Goal: Task Accomplishment & Management: Use online tool/utility

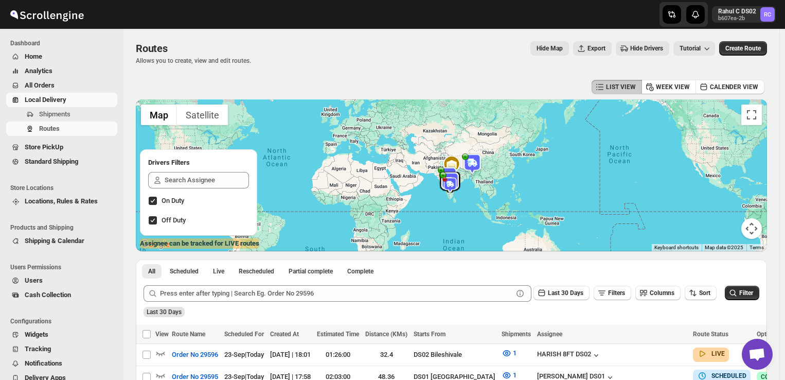
scroll to position [256, 0]
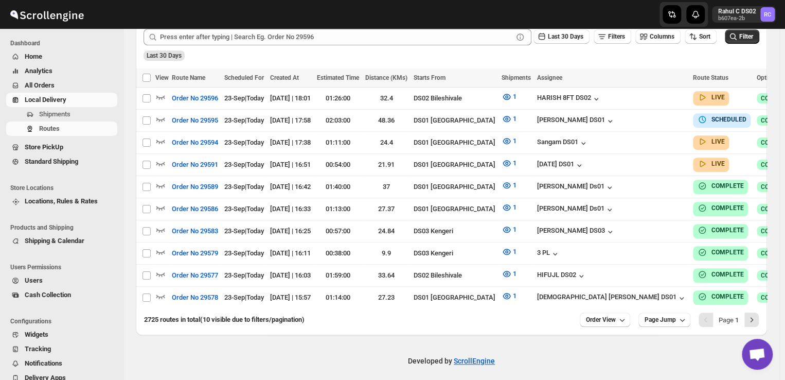
click at [56, 112] on span "Shipments" at bounding box center [54, 114] width 31 height 8
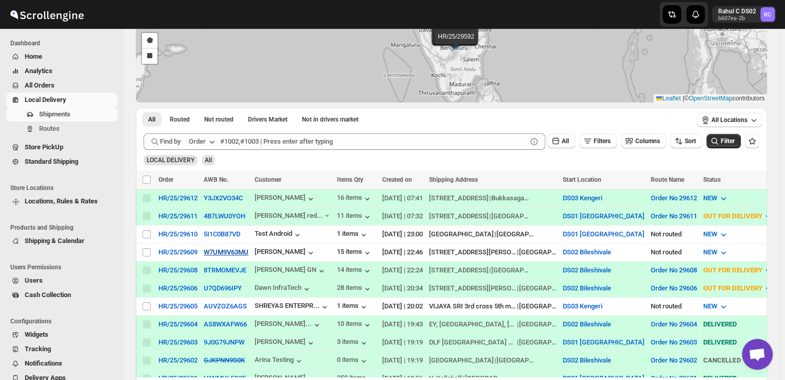
scroll to position [91, 0]
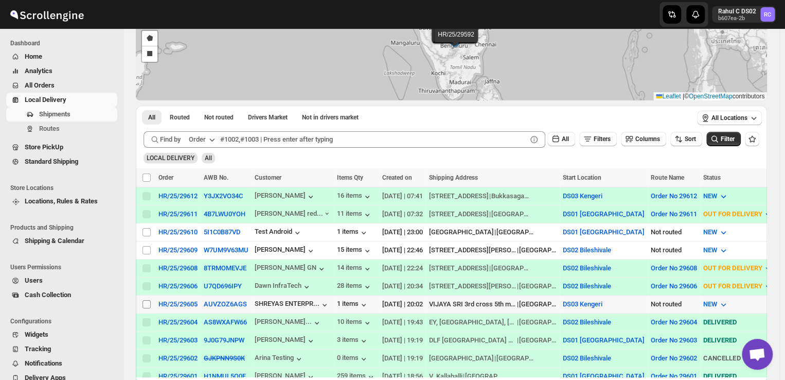
click at [147, 300] on input "Select shipment" at bounding box center [147, 304] width 8 height 8
checkbox input "true"
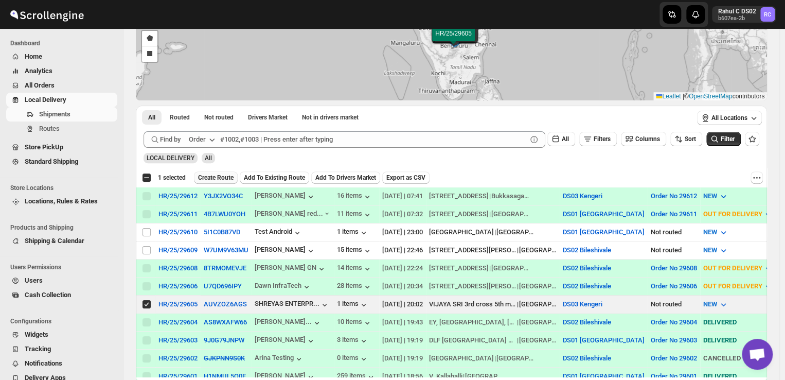
click at [212, 178] on span "Create Route" at bounding box center [216, 177] width 36 height 8
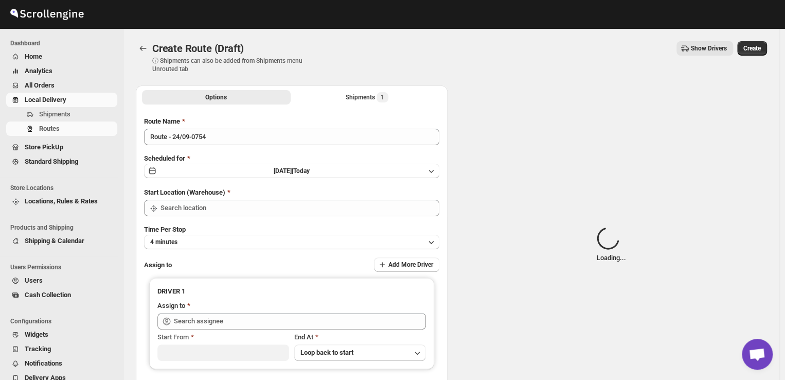
type input "DS03 Kengeri"
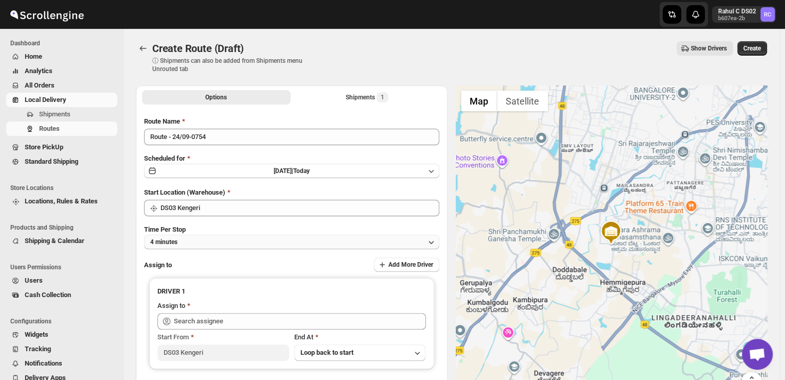
click at [194, 240] on button "4 minutes" at bounding box center [291, 242] width 295 height 14
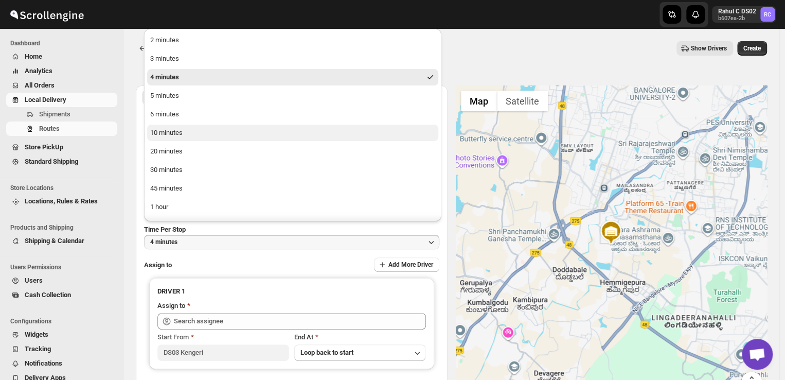
click at [179, 131] on div "10 minutes" at bounding box center [166, 133] width 32 height 10
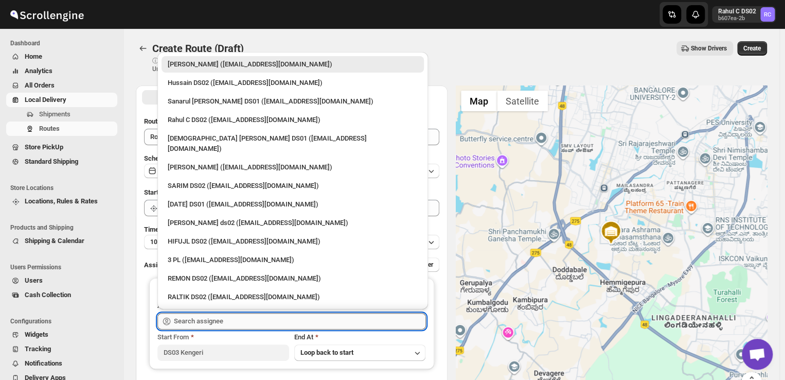
click at [229, 319] on input "text" at bounding box center [300, 321] width 252 height 16
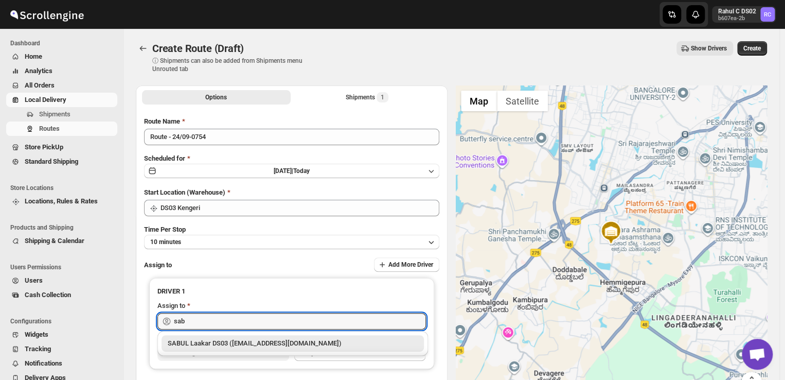
click at [209, 342] on div "SABUL Laakar DS03 (pokogin390@dextrago.com)" at bounding box center [293, 343] width 250 height 10
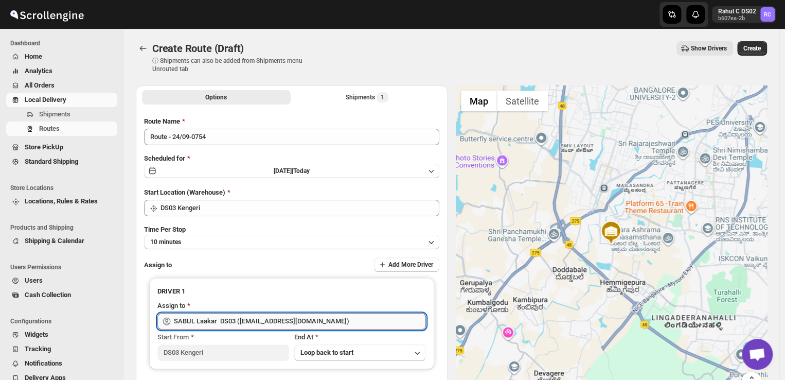
click at [326, 321] on input "SABUL Laakar DS03 (pokogin390@dextrago.com)" at bounding box center [300, 321] width 252 height 16
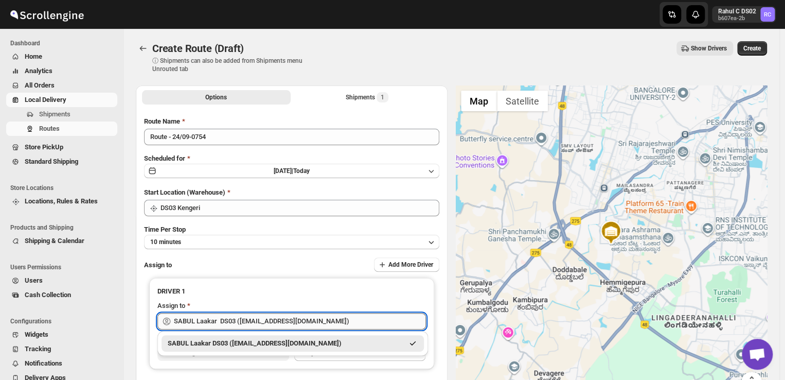
click at [326, 321] on input "SABUL Laakar DS03 (pokogin390@dextrago.com)" at bounding box center [300, 321] width 252 height 16
type input "S"
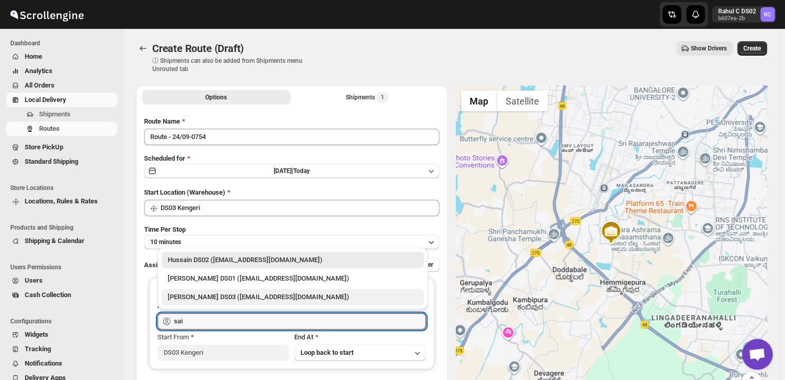
click at [212, 296] on div "Saibur Rahman DS03 (novenik154@ihnpo.com)" at bounding box center [293, 297] width 250 height 10
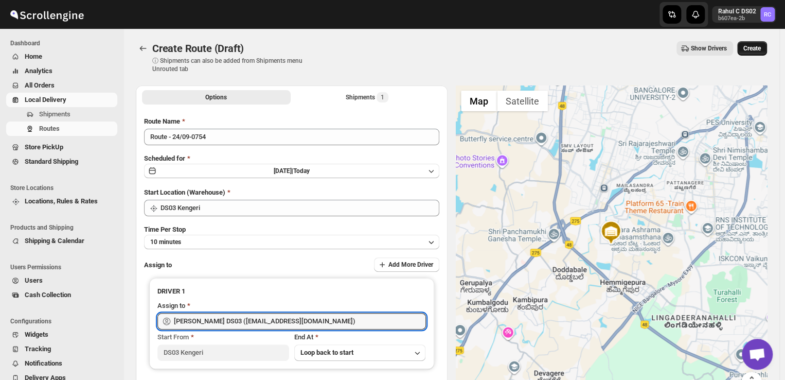
type input "Saibur Rahman DS03 (novenik154@ihnpo.com)"
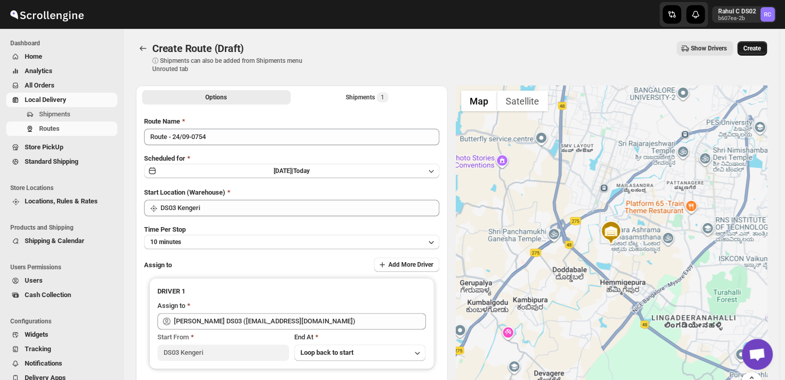
click at [756, 46] on span "Create" at bounding box center [752, 48] width 17 height 8
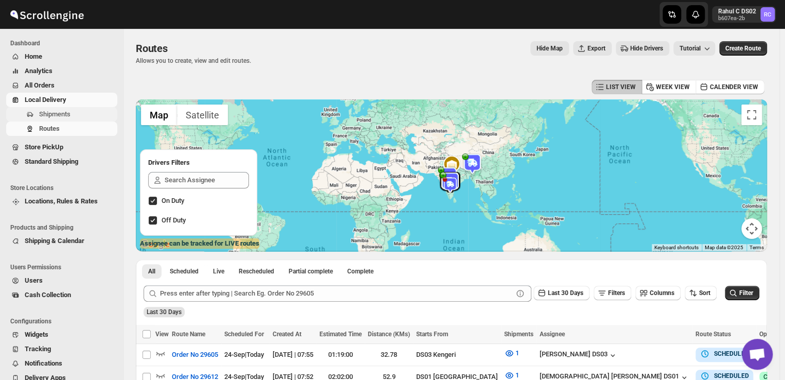
click at [72, 117] on span "Shipments" at bounding box center [77, 114] width 76 height 10
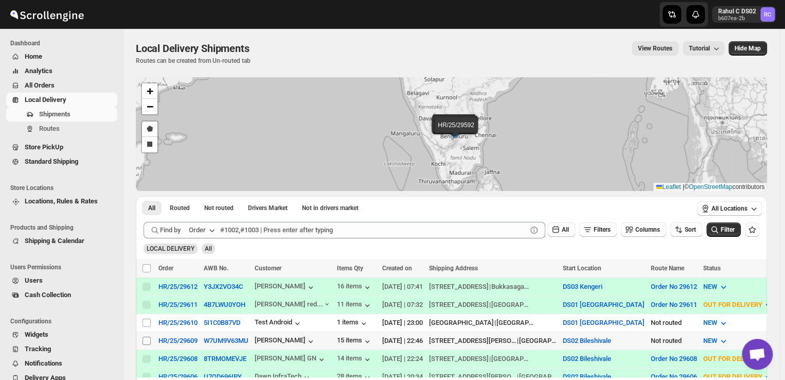
click at [143, 337] on input "Select shipment" at bounding box center [147, 341] width 8 height 8
checkbox input "true"
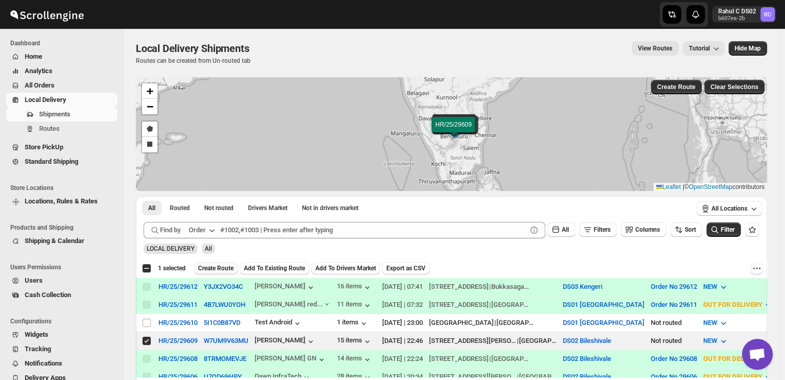
click at [222, 266] on span "Create Route" at bounding box center [216, 268] width 36 height 8
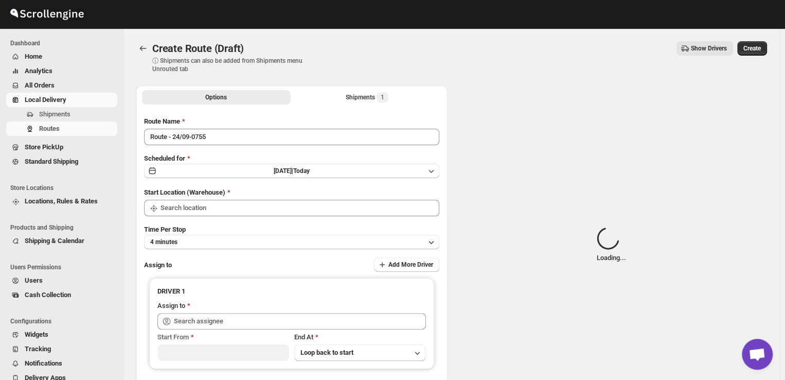
type input "DS02 Bileshivale"
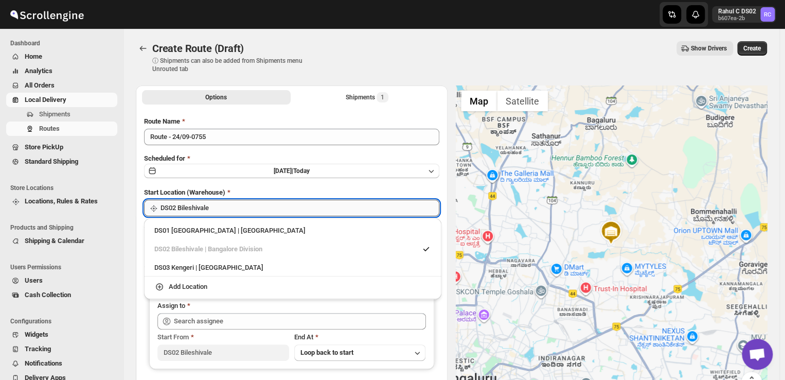
click at [228, 210] on input "DS02 Bileshivale" at bounding box center [300, 208] width 279 height 16
click at [164, 266] on div "DS03 Kengeri | Bengaluru" at bounding box center [292, 267] width 277 height 10
type input "DS03 Kengeri"
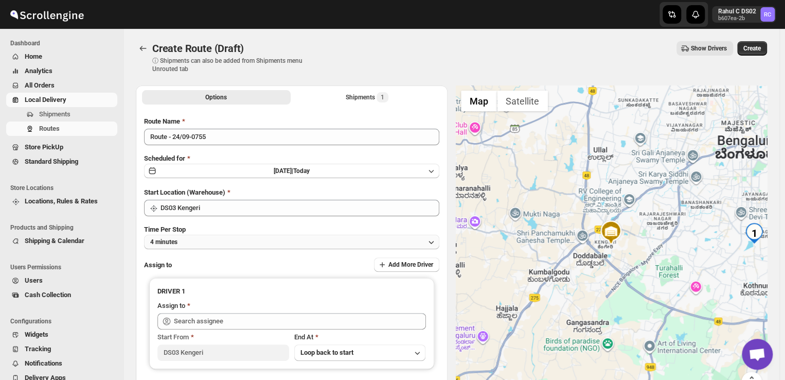
click at [203, 239] on button "4 minutes" at bounding box center [291, 242] width 295 height 14
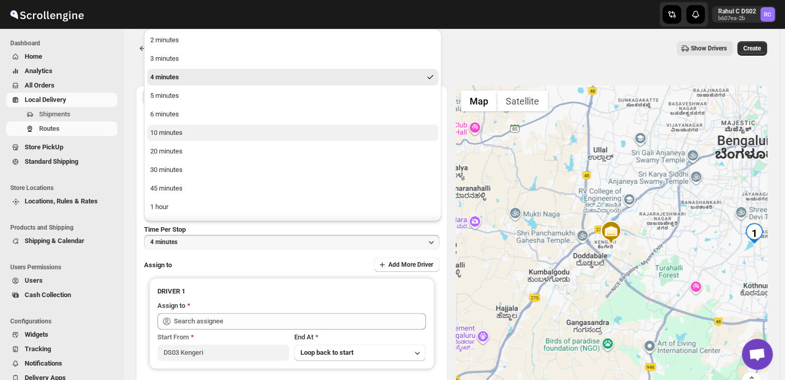
click at [157, 130] on div "10 minutes" at bounding box center [166, 133] width 32 height 10
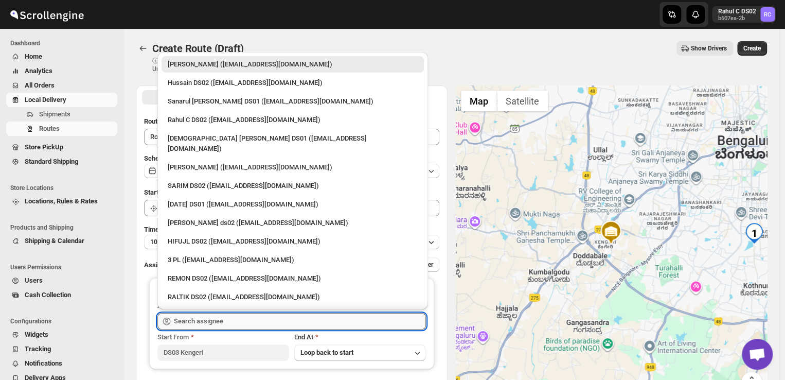
click at [237, 314] on input "text" at bounding box center [300, 321] width 252 height 16
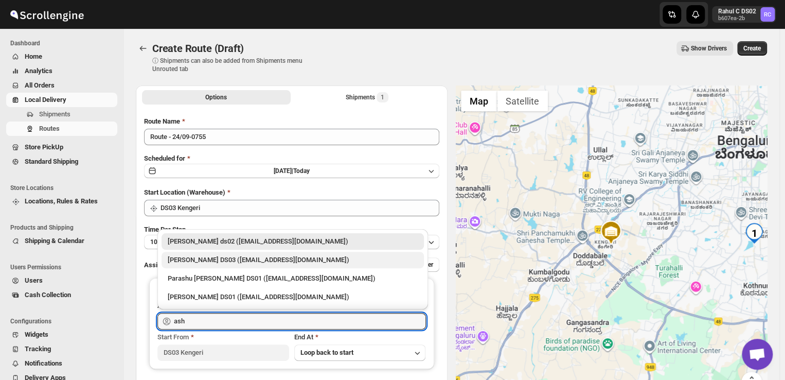
click at [208, 257] on div "ashik uddin DS03 (katiri8361@kimdyn.com)" at bounding box center [293, 260] width 250 height 10
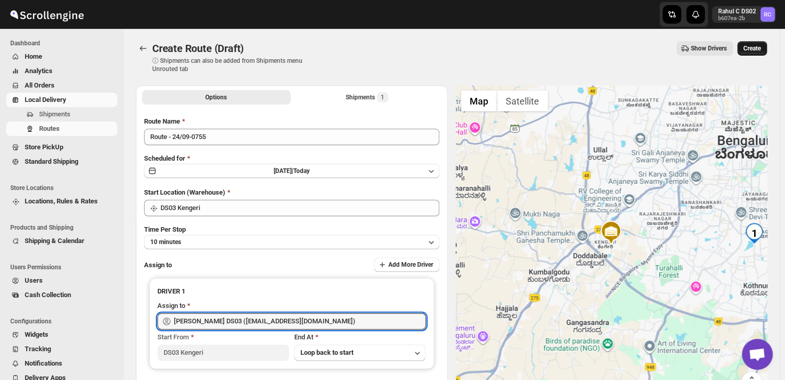
type input "ashik uddin DS03 (katiri8361@kimdyn.com)"
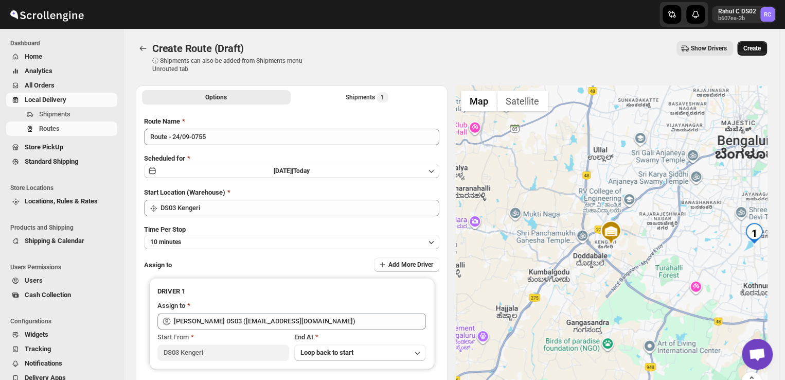
click at [761, 44] on button "Create" at bounding box center [753, 48] width 30 height 14
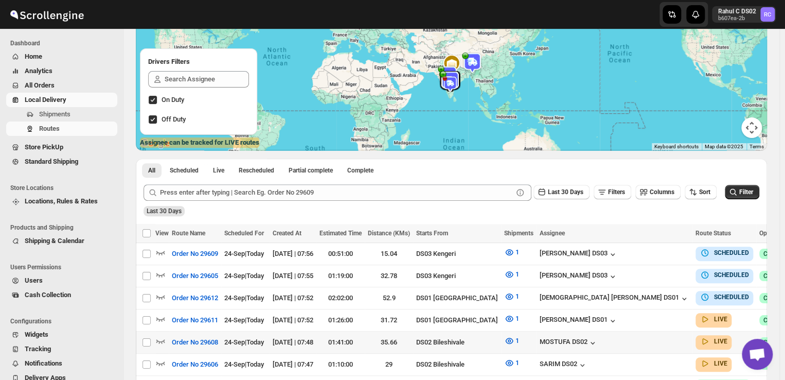
scroll to position [100, 0]
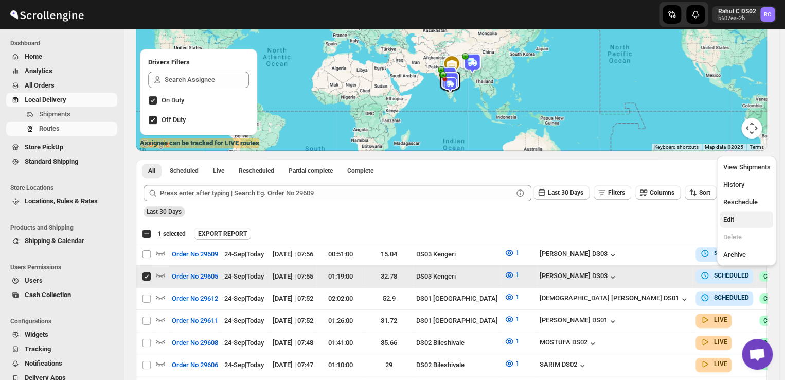
click at [725, 219] on span "Edit" at bounding box center [728, 220] width 11 height 8
checkbox input "false"
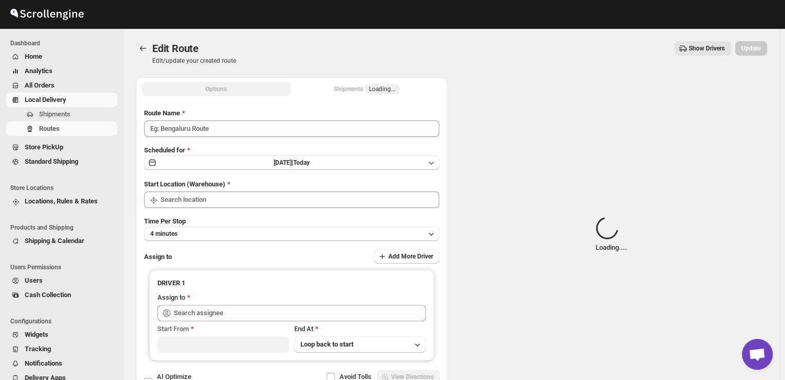
type input "Order No 29605"
type input "DS03 Kengeri"
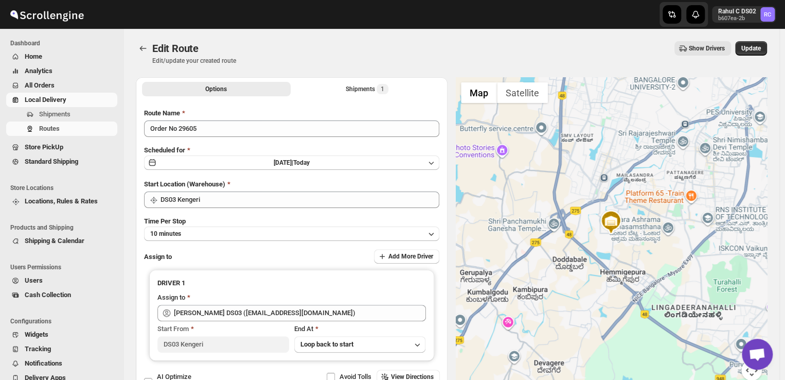
drag, startPoint x: 317, startPoint y: 311, endPoint x: 461, endPoint y: 356, distance: 150.3
click at [461, 356] on div at bounding box center [612, 235] width 312 height 316
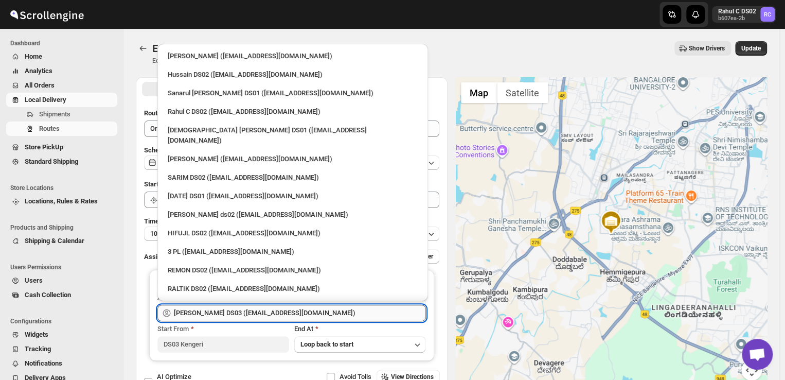
click at [319, 310] on input "Saibur Rahman DS03 (novenik154@ihnpo.com)" at bounding box center [300, 313] width 252 height 16
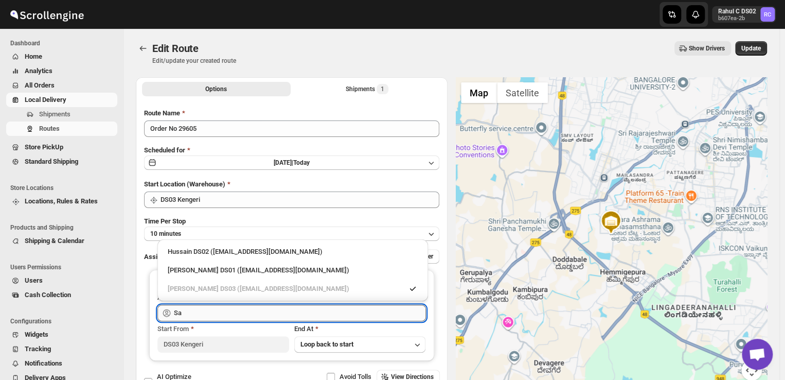
type input "S"
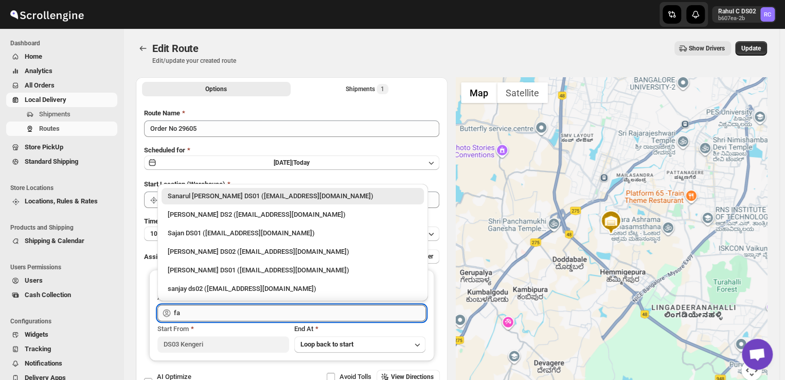
click at [185, 313] on input "fa" at bounding box center [300, 313] width 252 height 16
click at [179, 312] on input "fa" at bounding box center [300, 313] width 252 height 16
type input "f"
click at [181, 313] on input "fa" at bounding box center [300, 313] width 252 height 16
type input "f"
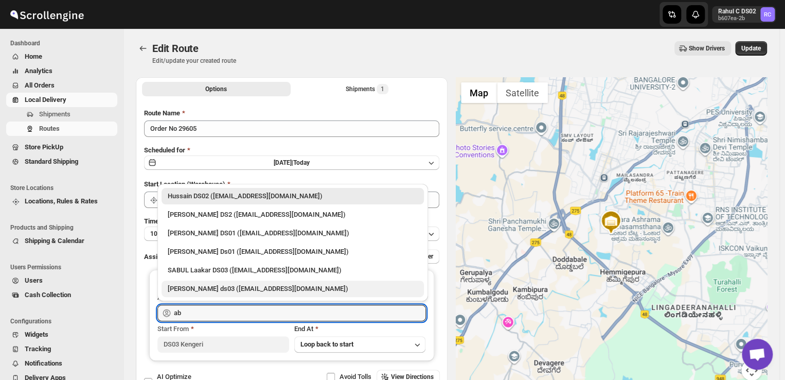
click at [235, 287] on div "Abdul Ahmed Laskar ds03 (dofesex377@dextrago.com)" at bounding box center [293, 289] width 250 height 10
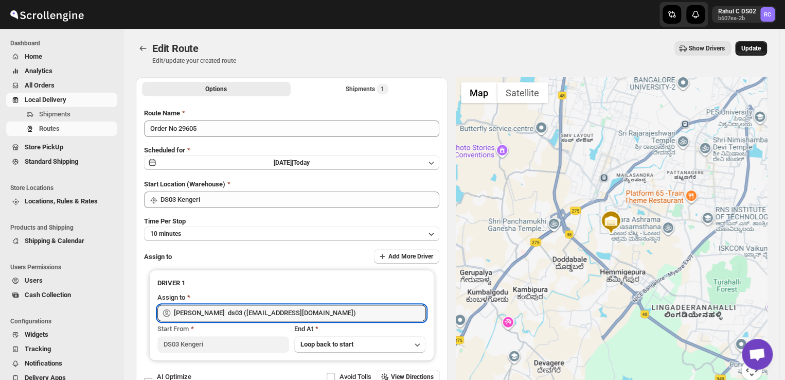
type input "[PERSON_NAME] ds03 ([EMAIL_ADDRESS][DOMAIN_NAME])"
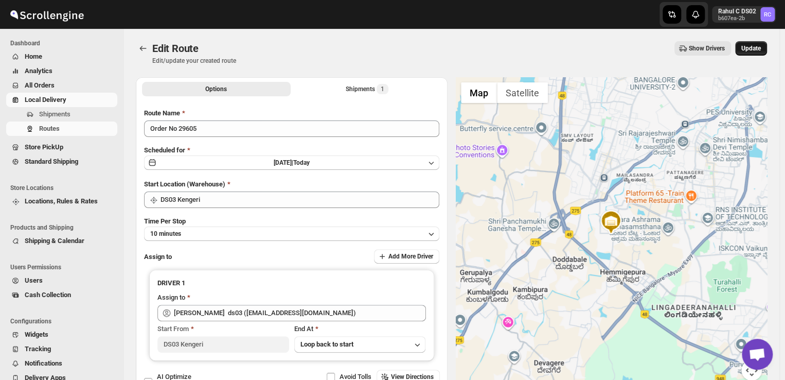
click at [761, 47] on span "Update" at bounding box center [752, 48] width 20 height 8
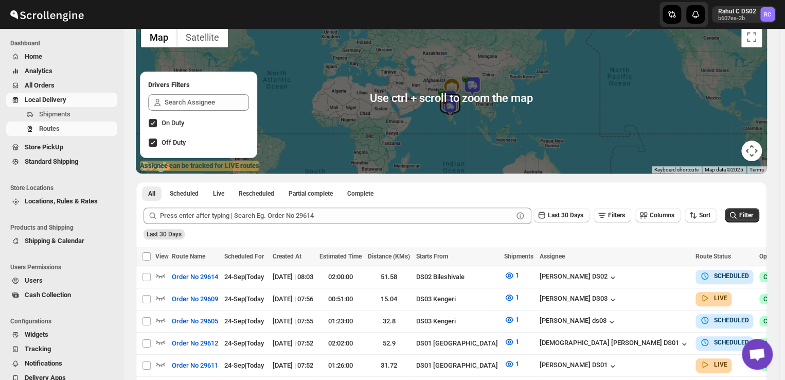
scroll to position [77, 0]
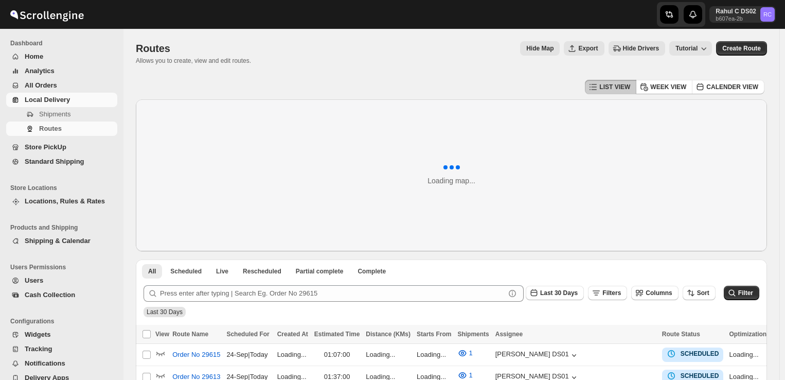
scroll to position [64, 0]
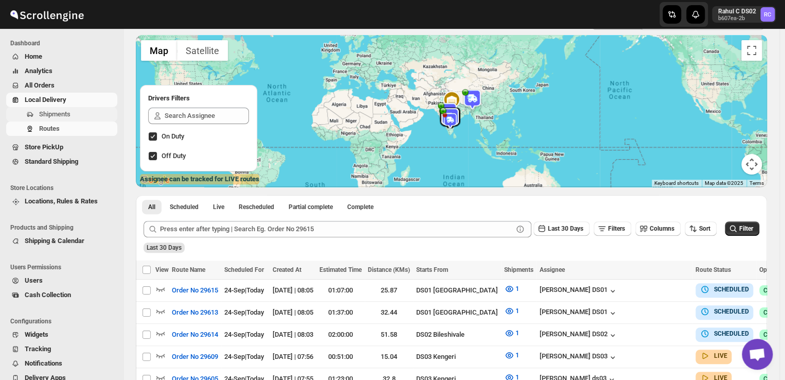
click at [60, 115] on span "Shipments" at bounding box center [54, 114] width 31 height 8
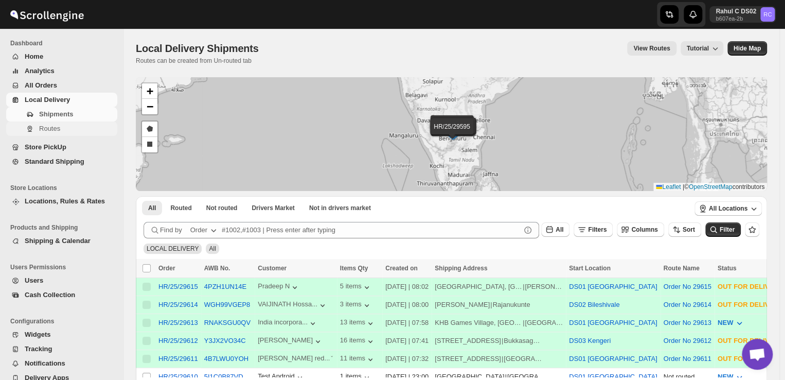
click at [62, 129] on span "Routes" at bounding box center [77, 129] width 76 height 10
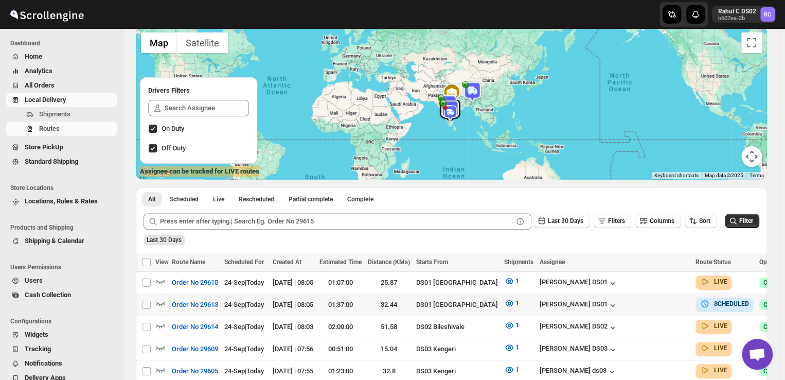
scroll to position [74, 0]
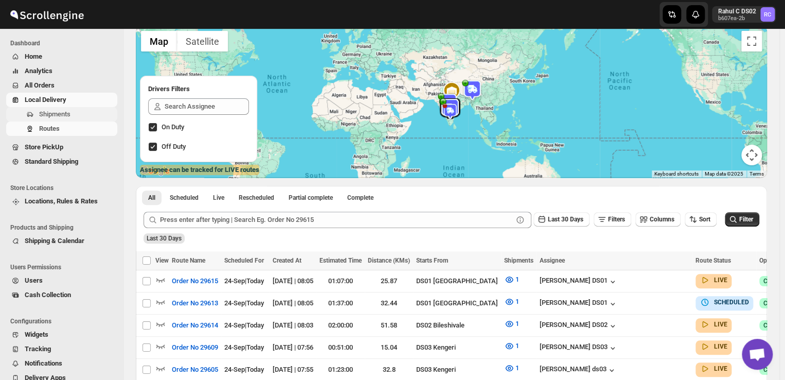
click at [74, 117] on span "Shipments" at bounding box center [77, 114] width 76 height 10
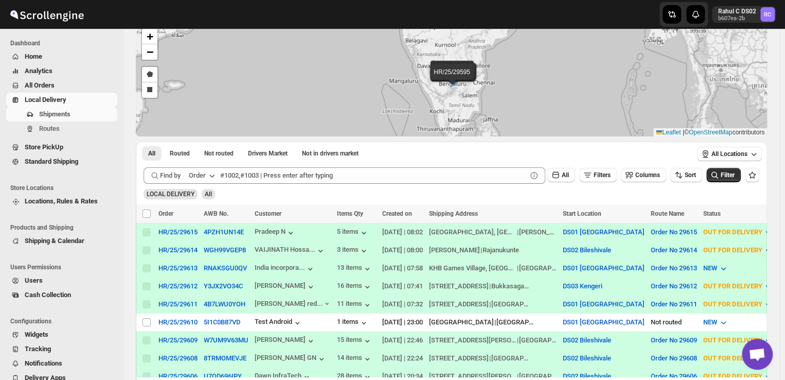
scroll to position [55, 0]
click at [48, 128] on span "Routes" at bounding box center [49, 129] width 21 height 8
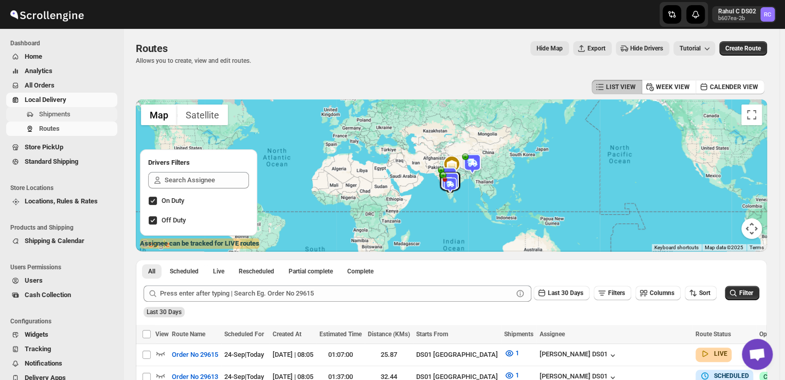
click at [84, 110] on span "Shipments" at bounding box center [77, 114] width 76 height 10
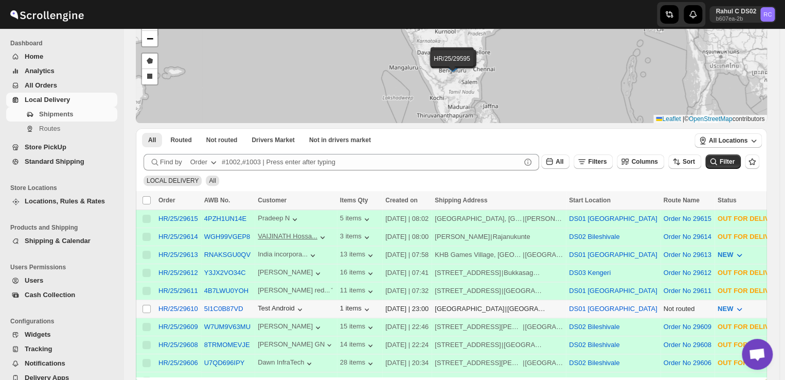
scroll to position [72, 0]
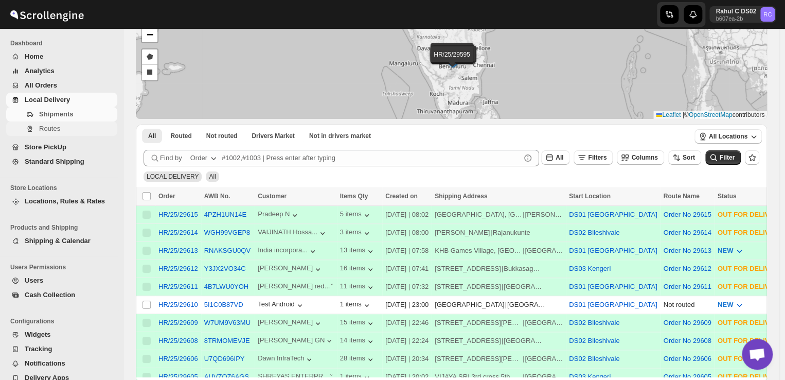
click at [63, 130] on span "Routes" at bounding box center [77, 129] width 76 height 10
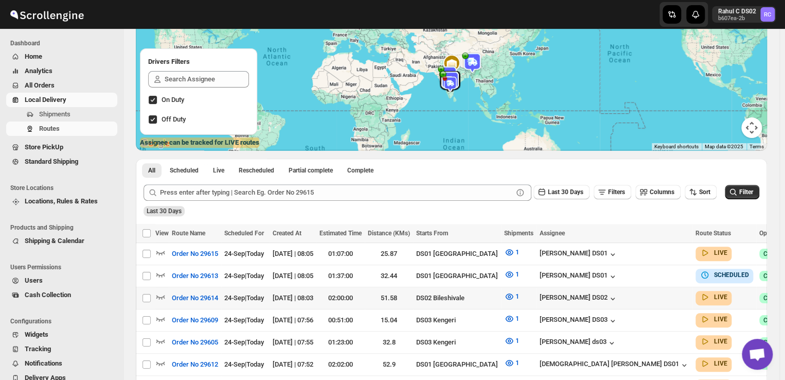
scroll to position [100, 0]
click at [73, 116] on span "Shipments" at bounding box center [77, 114] width 76 height 10
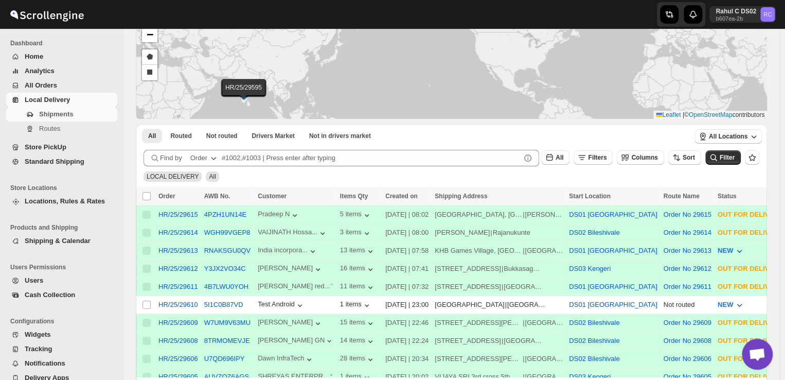
scroll to position [73, 0]
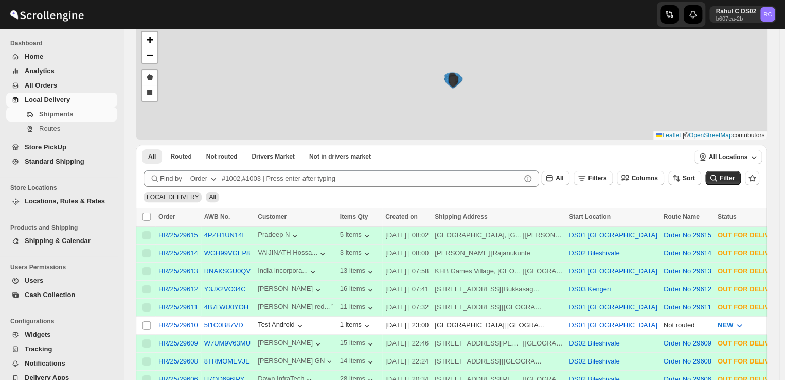
scroll to position [82, 0]
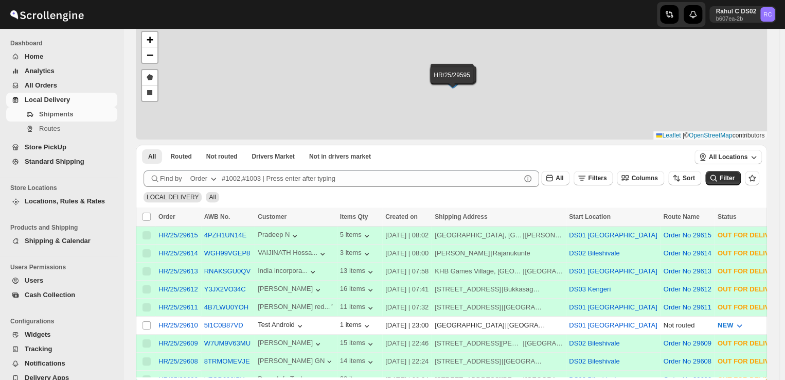
scroll to position [82, 0]
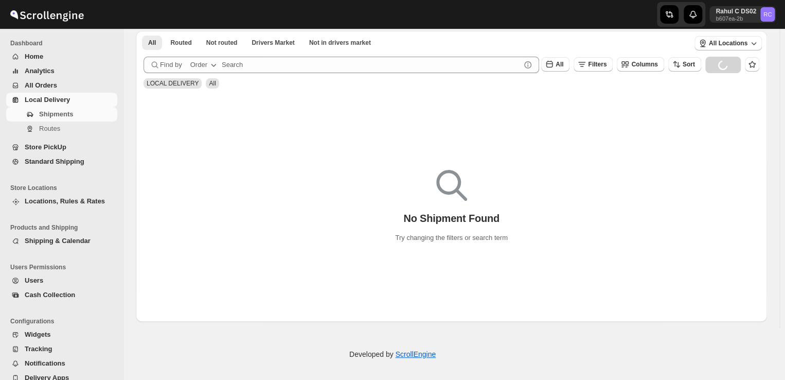
scroll to position [82, 0]
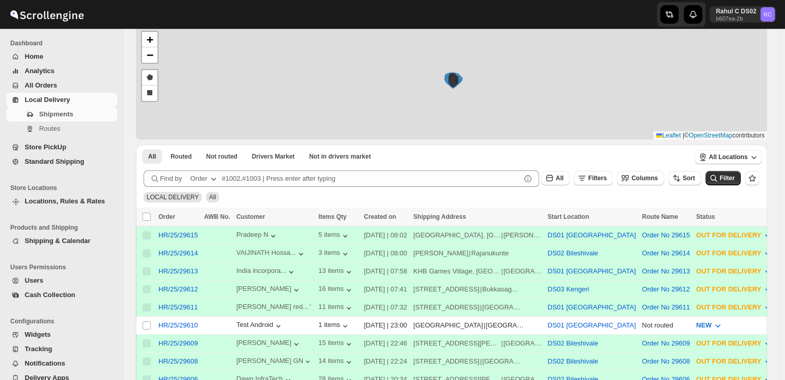
scroll to position [82, 0]
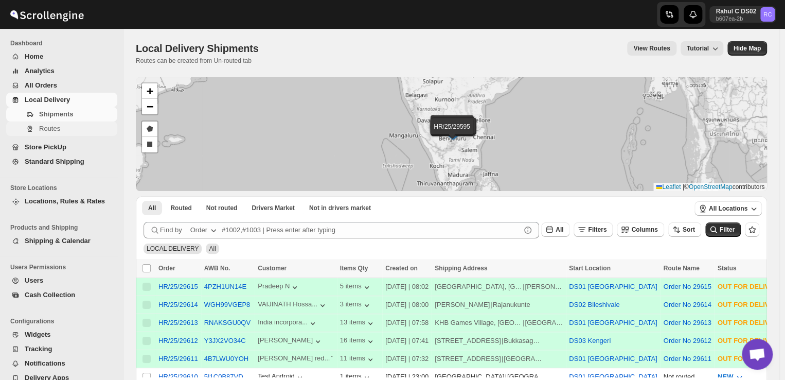
click at [51, 128] on span "Routes" at bounding box center [49, 129] width 21 height 8
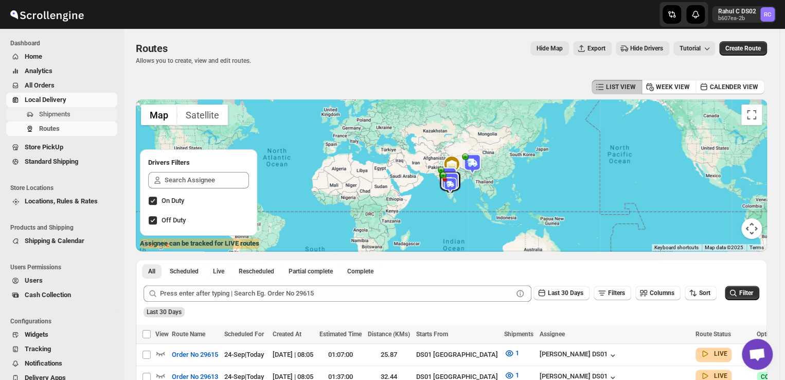
click at [76, 112] on span "Shipments" at bounding box center [77, 114] width 76 height 10
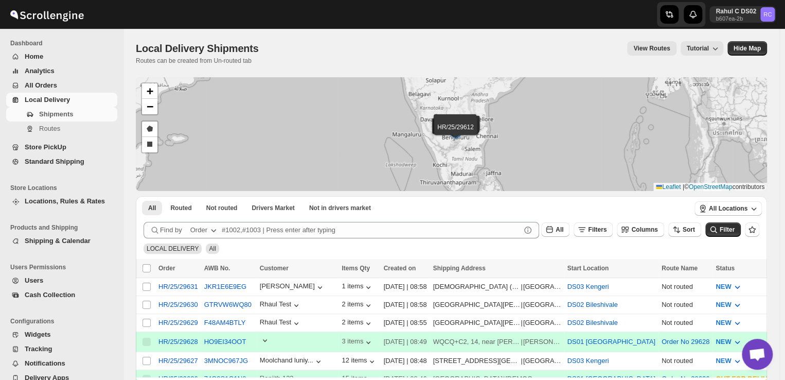
scroll to position [36, 0]
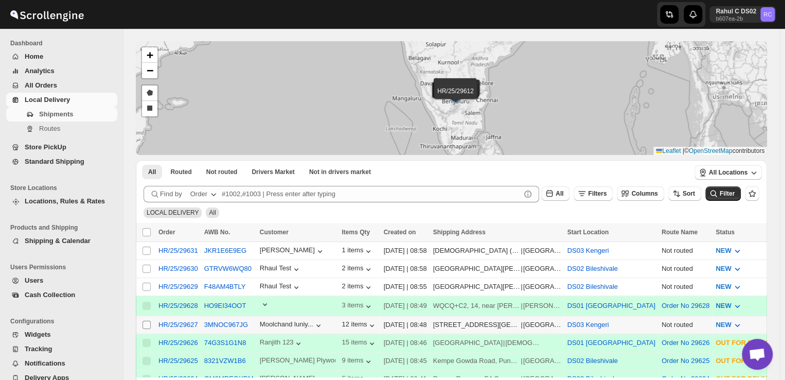
click at [142, 322] on span at bounding box center [146, 324] width 9 height 9
click at [143, 322] on input "Select shipment" at bounding box center [147, 325] width 8 height 8
click at [147, 321] on input "Select shipment" at bounding box center [147, 325] width 8 height 8
checkbox input "true"
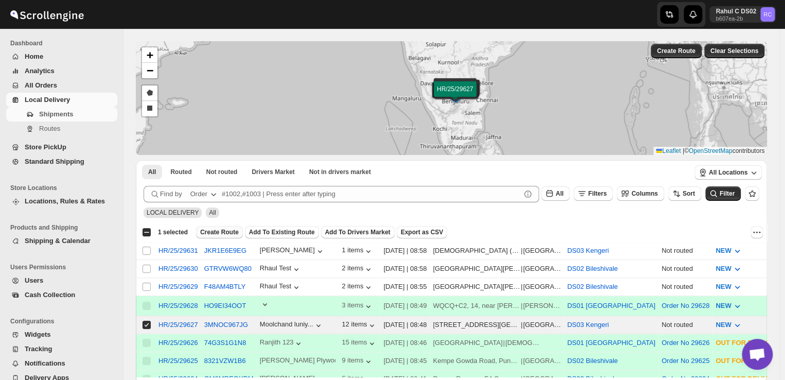
click at [222, 234] on span "Create Route" at bounding box center [219, 232] width 39 height 8
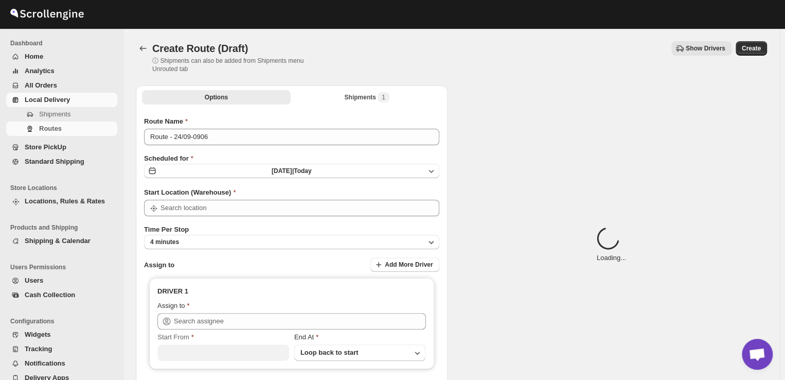
type input "DS03 Kengeri"
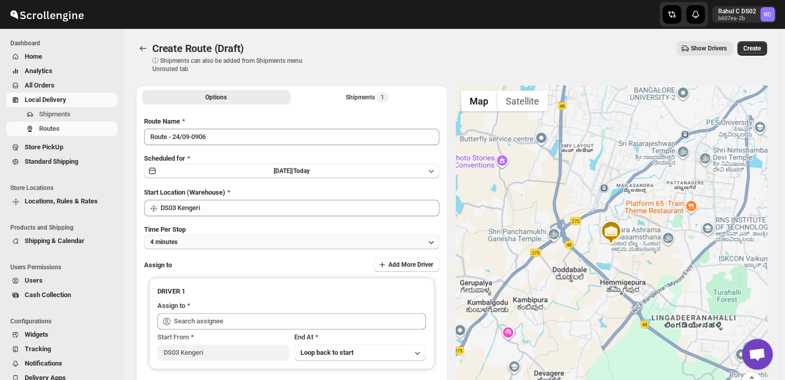
click at [191, 241] on button "4 minutes" at bounding box center [291, 242] width 295 height 14
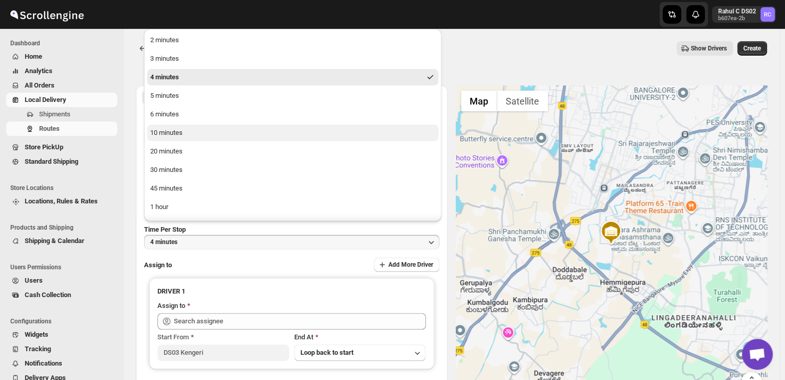
click at [181, 135] on div "10 minutes" at bounding box center [166, 133] width 32 height 10
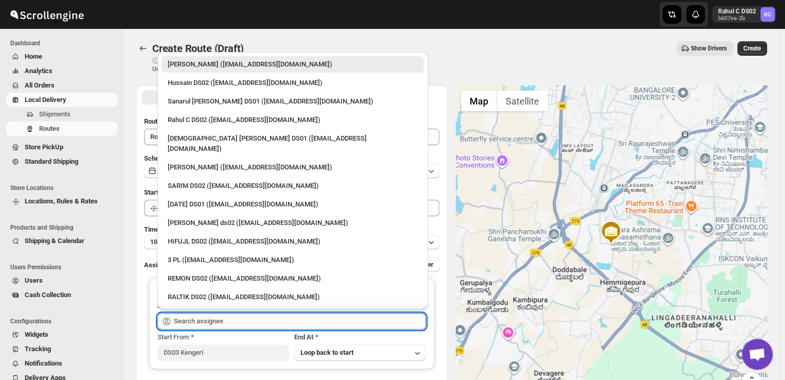
click at [237, 318] on input "text" at bounding box center [300, 321] width 252 height 16
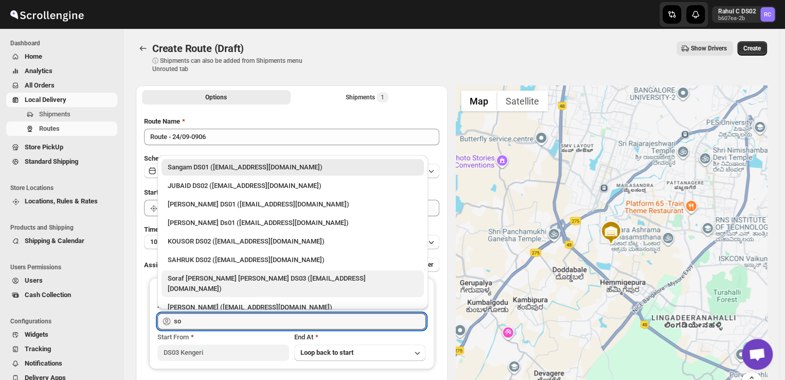
click at [183, 278] on div "Soraf [PERSON_NAME] [PERSON_NAME] DS03 ([EMAIL_ADDRESS][DOMAIN_NAME])" at bounding box center [293, 283] width 250 height 21
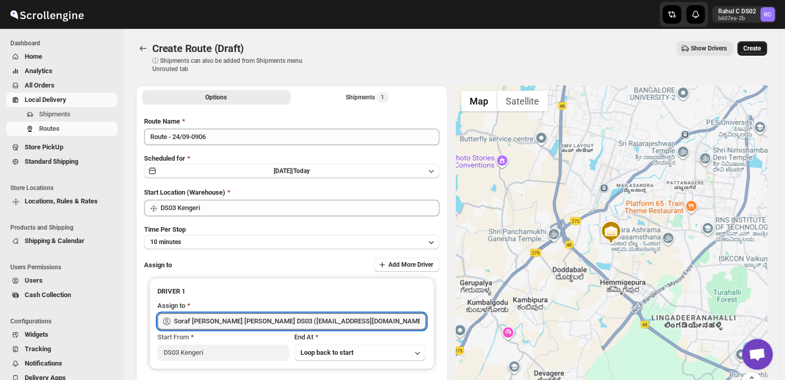
type input "Soraf [PERSON_NAME] [PERSON_NAME] DS03 ([EMAIL_ADDRESS][DOMAIN_NAME])"
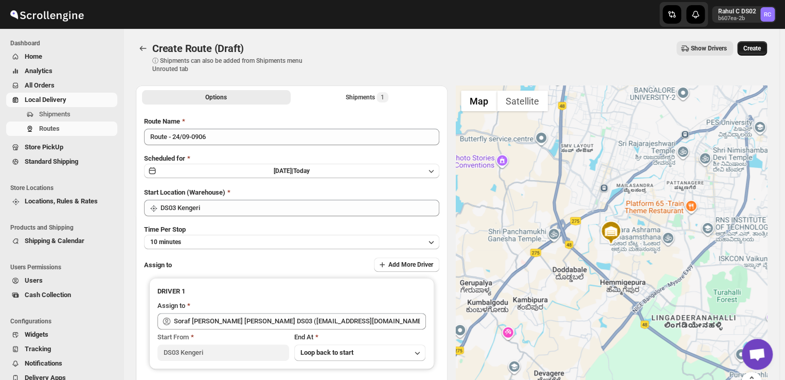
click at [759, 45] on span "Create" at bounding box center [752, 48] width 17 height 8
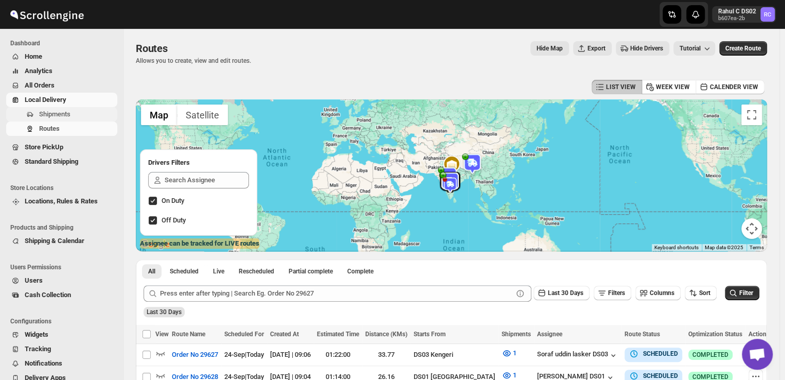
click at [68, 113] on span "Shipments" at bounding box center [54, 114] width 31 height 8
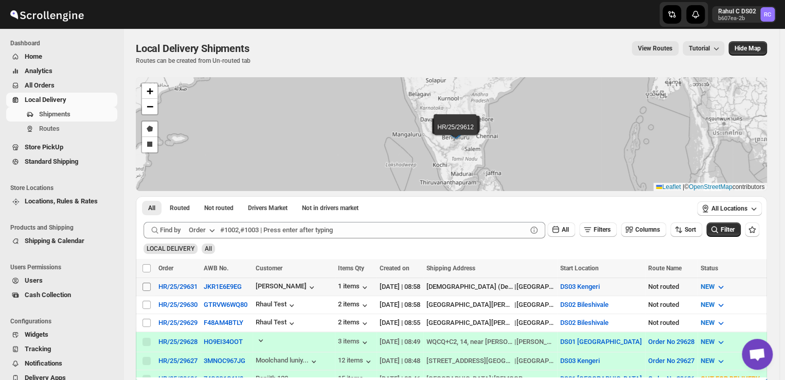
click at [145, 283] on input "Select shipment" at bounding box center [147, 287] width 8 height 8
checkbox input "true"
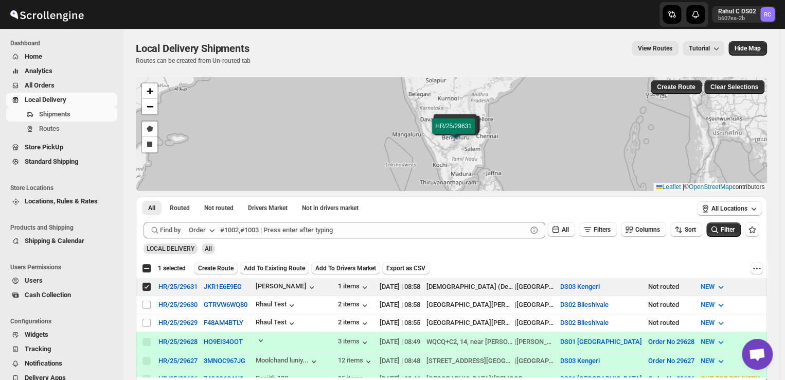
click at [216, 267] on span "Create Route" at bounding box center [216, 268] width 36 height 8
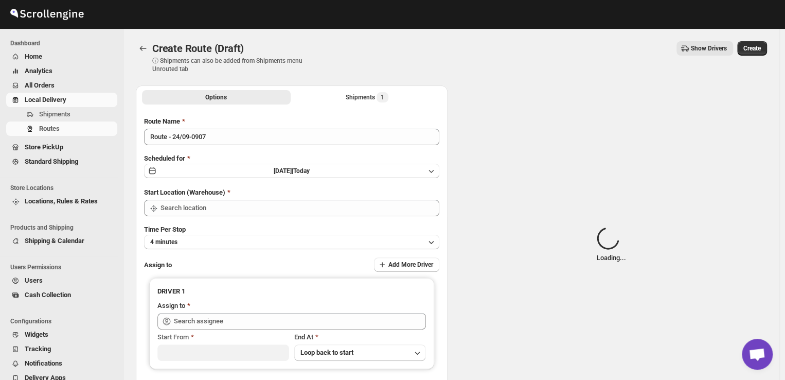
type input "DS03 Kengeri"
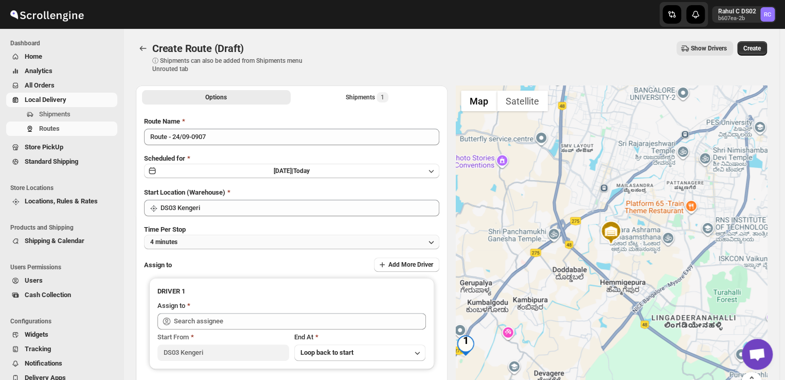
click at [198, 243] on button "4 minutes" at bounding box center [291, 242] width 295 height 14
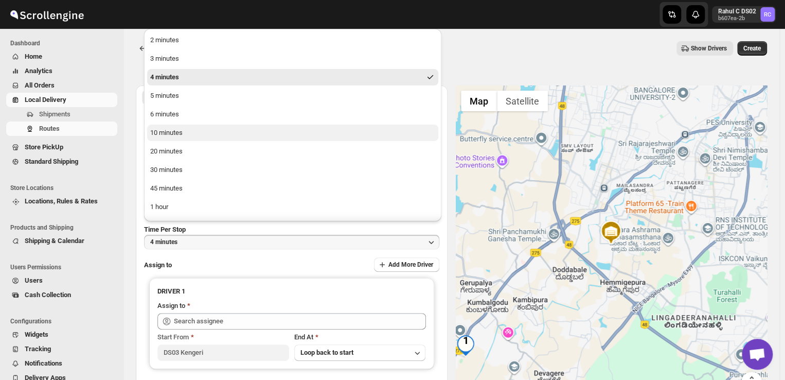
click at [162, 134] on div "10 minutes" at bounding box center [166, 133] width 32 height 10
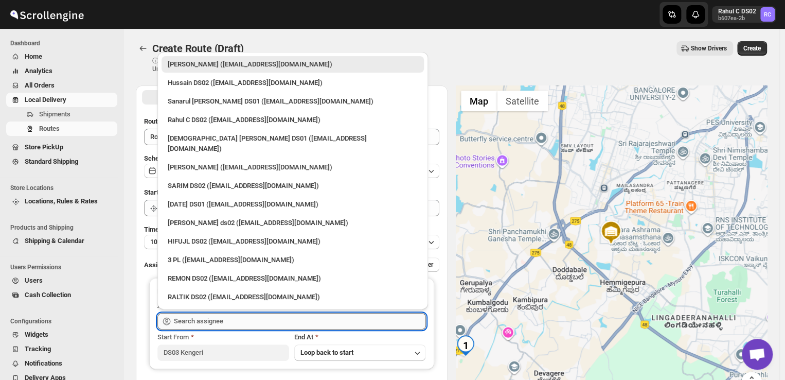
click at [222, 324] on input "text" at bounding box center [300, 321] width 252 height 16
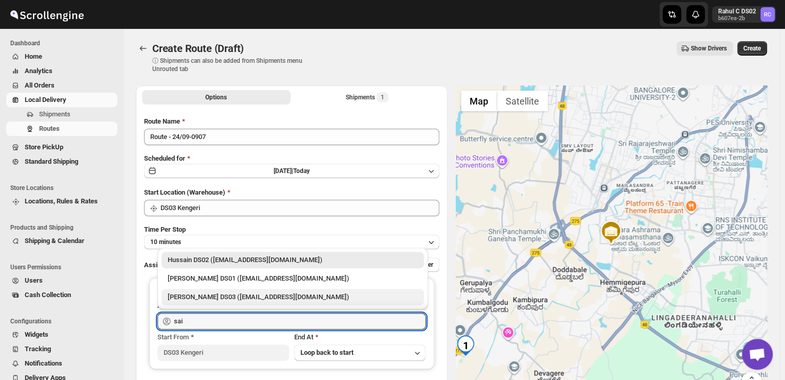
click at [201, 296] on div "Saibur Rahman DS03 (novenik154@ihnpo.com)" at bounding box center [293, 297] width 250 height 10
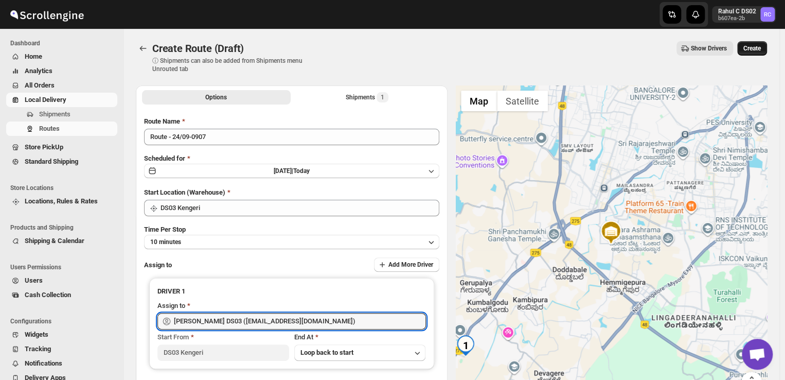
type input "Saibur Rahman DS03 (novenik154@ihnpo.com)"
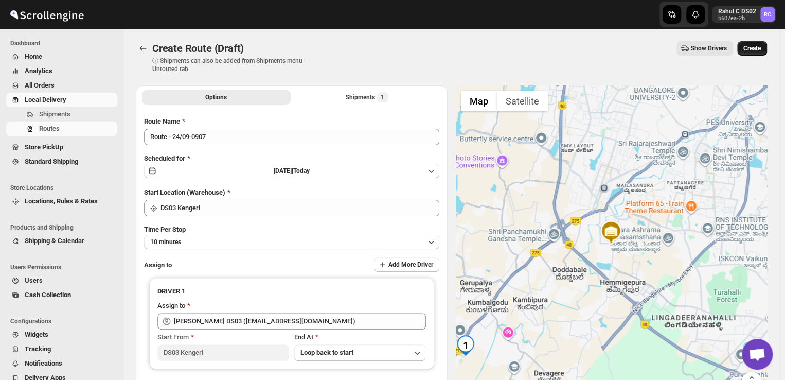
click at [755, 50] on span "Create" at bounding box center [752, 48] width 17 height 8
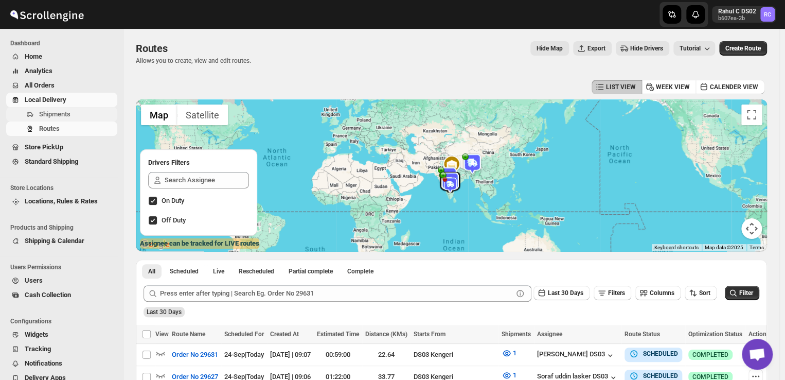
click at [72, 115] on span "Shipments" at bounding box center [77, 114] width 76 height 10
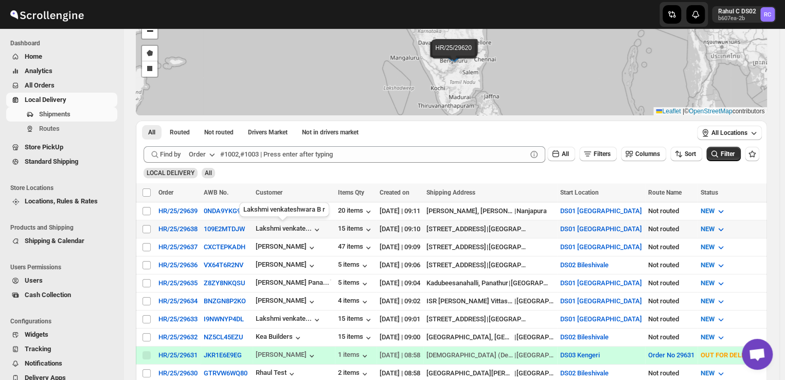
scroll to position [75, 0]
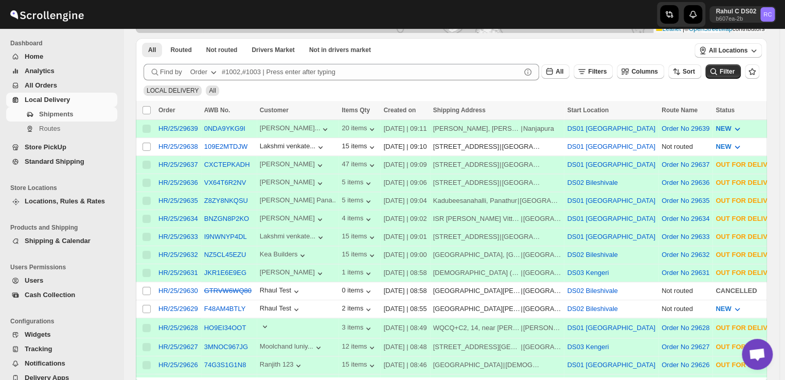
scroll to position [330, 0]
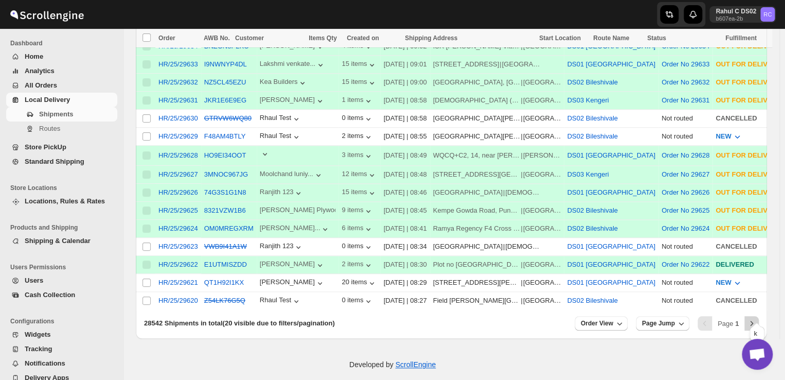
click at [757, 318] on icon "Next" at bounding box center [752, 323] width 10 height 10
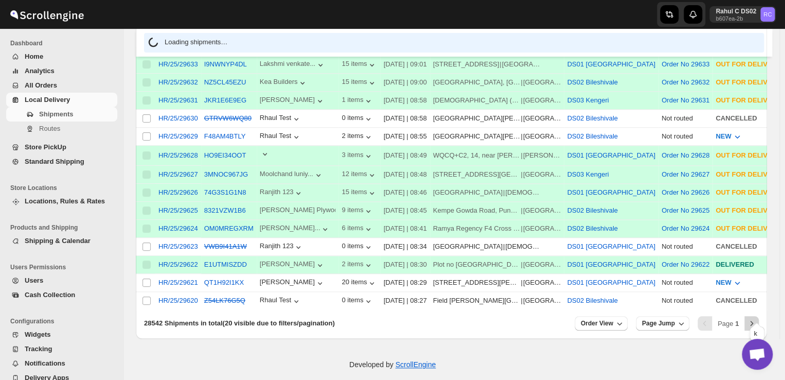
click at [757, 318] on icon "Next" at bounding box center [752, 323] width 10 height 10
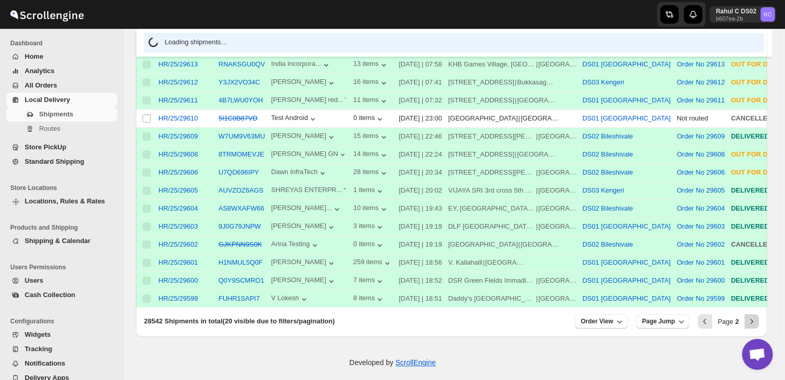
scroll to position [328, 0]
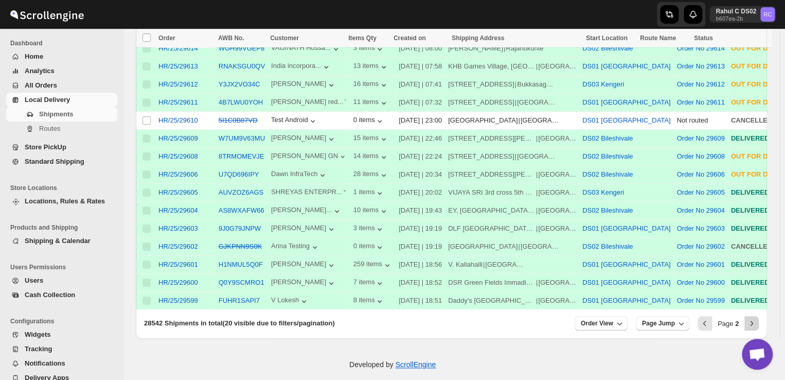
click at [757, 318] on icon "Next" at bounding box center [752, 323] width 10 height 10
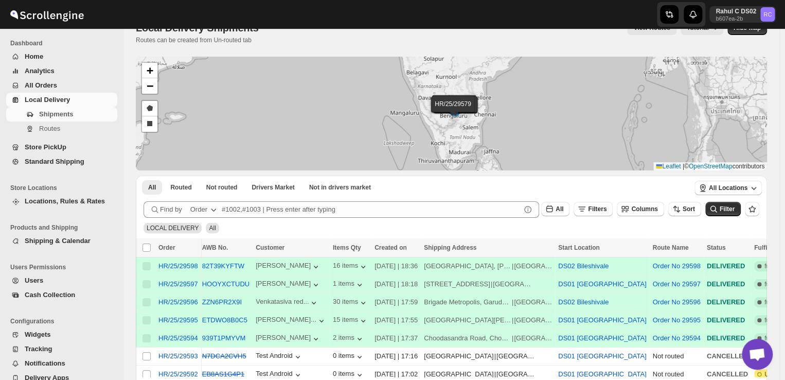
scroll to position [0, 0]
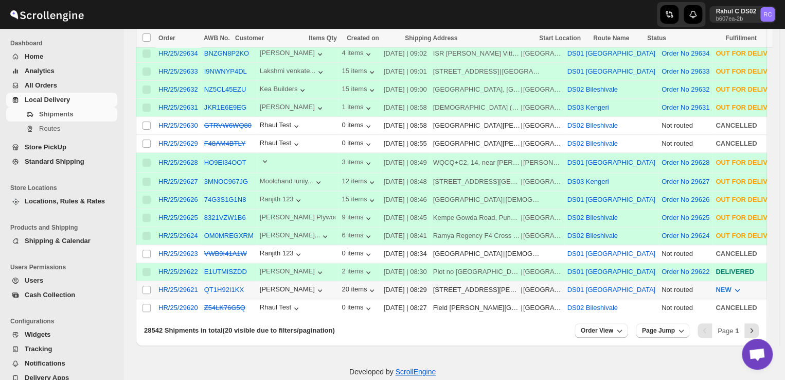
scroll to position [330, 0]
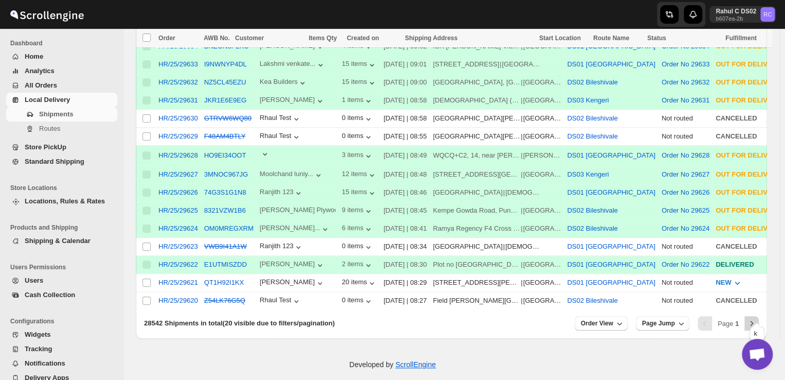
click at [757, 318] on icon "Next" at bounding box center [752, 323] width 10 height 10
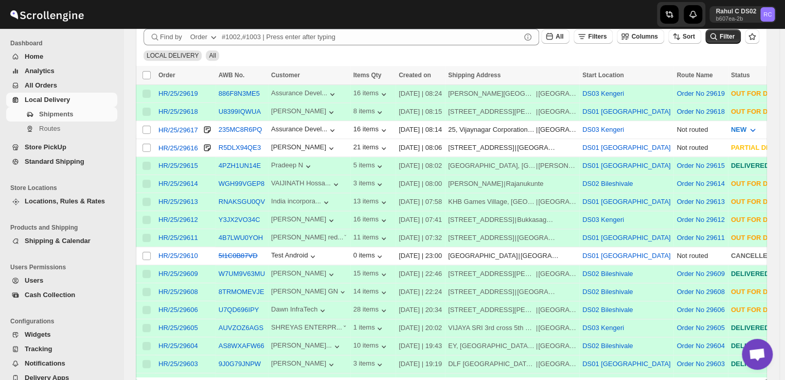
scroll to position [190, 0]
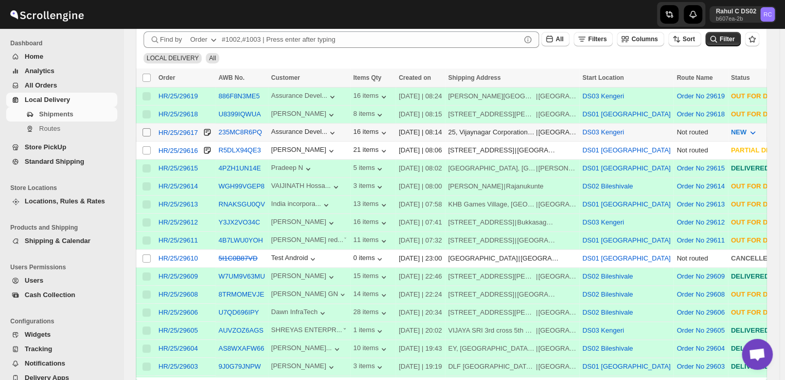
click at [145, 128] on input "Select shipment" at bounding box center [147, 132] width 8 height 8
checkbox input "true"
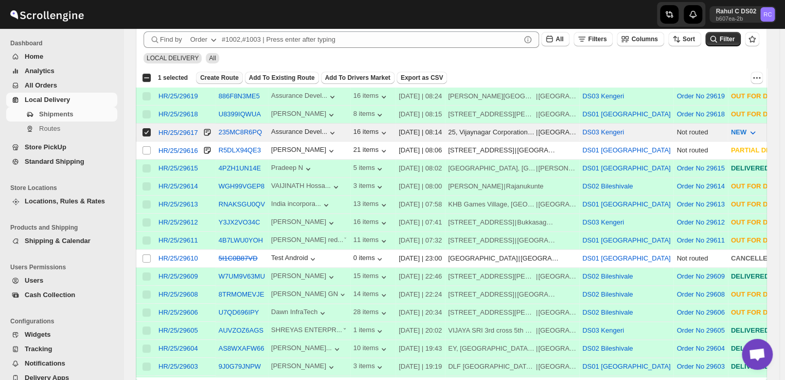
click at [223, 77] on span "Create Route" at bounding box center [219, 78] width 39 height 8
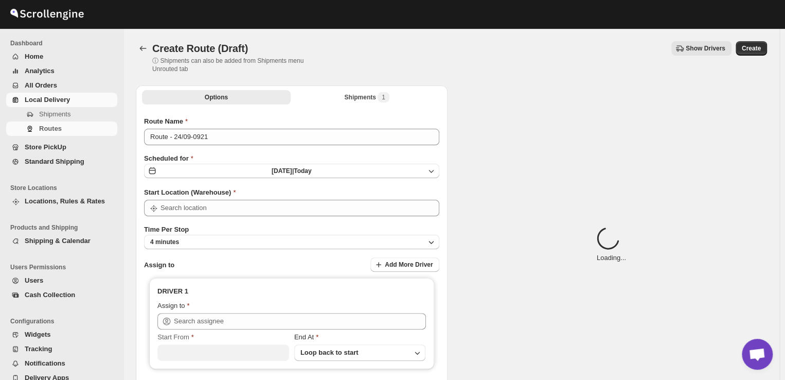
type input "DS03 Kengeri"
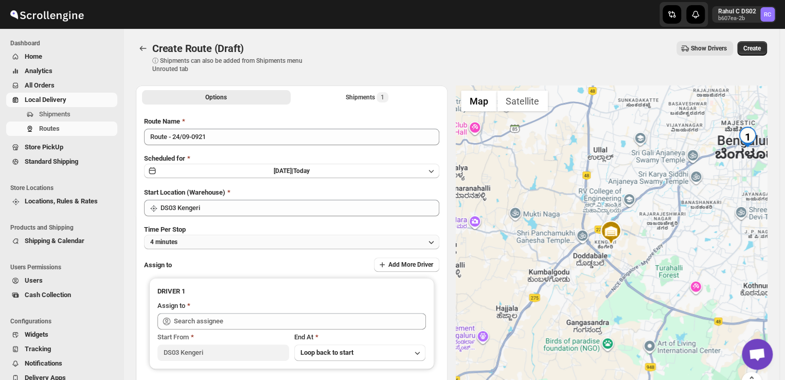
click at [199, 240] on button "4 minutes" at bounding box center [291, 242] width 295 height 14
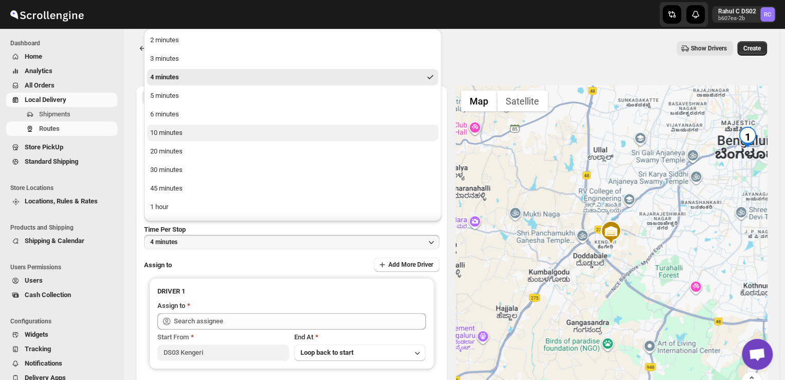
click at [167, 134] on div "10 minutes" at bounding box center [166, 133] width 32 height 10
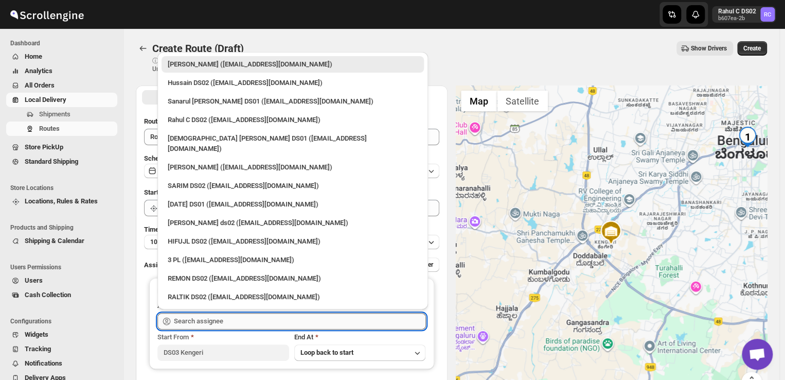
click at [241, 324] on input "text" at bounding box center [300, 321] width 252 height 16
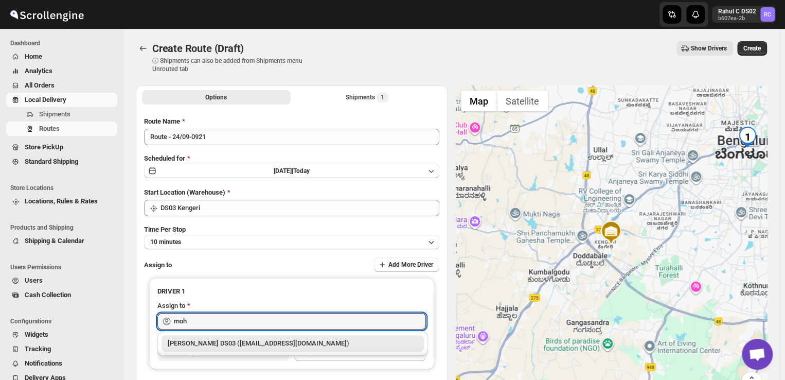
click at [219, 341] on div "[PERSON_NAME] DS03 ([EMAIL_ADDRESS][DOMAIN_NAME])" at bounding box center [293, 343] width 250 height 10
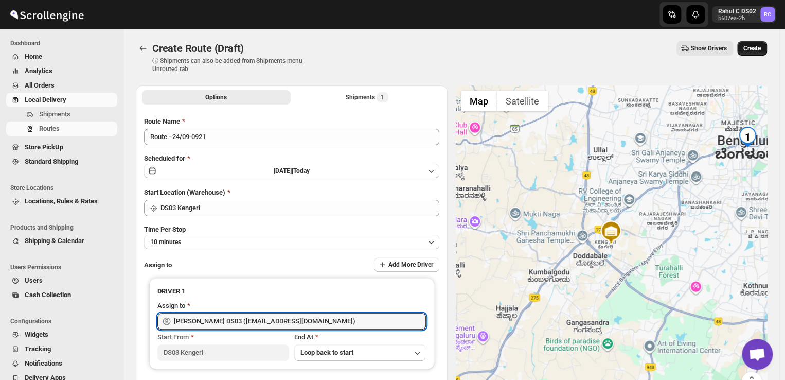
type input "[PERSON_NAME] DS03 ([EMAIL_ADDRESS][DOMAIN_NAME])"
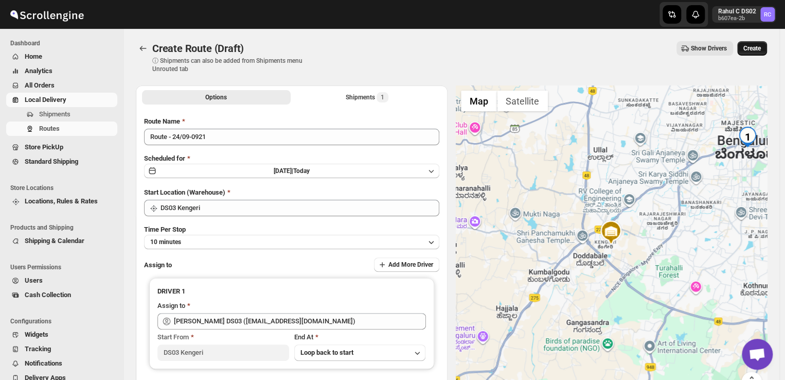
click at [761, 46] on span "Create" at bounding box center [752, 48] width 17 height 8
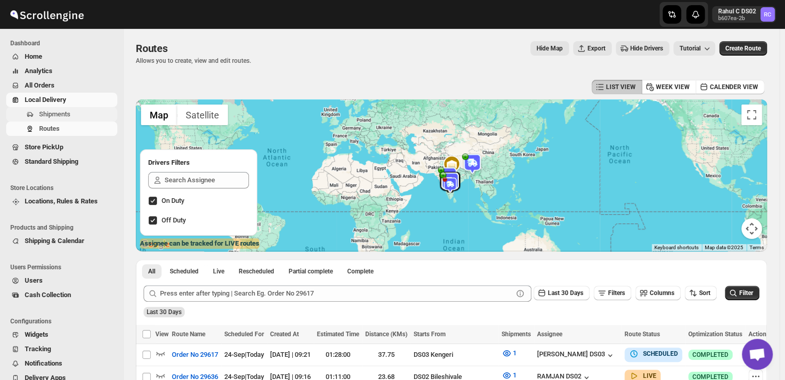
click at [56, 113] on span "Shipments" at bounding box center [54, 114] width 31 height 8
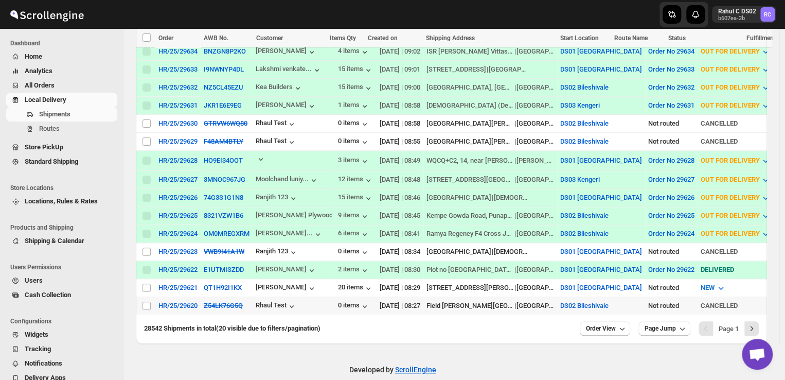
scroll to position [326, 0]
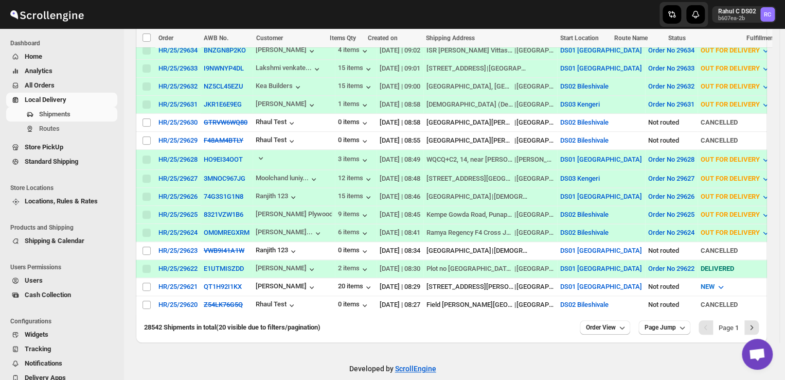
click at [535, 322] on div "28542 Shipments in total (20 visible due to filters/pagination)" at bounding box center [358, 327] width 428 height 10
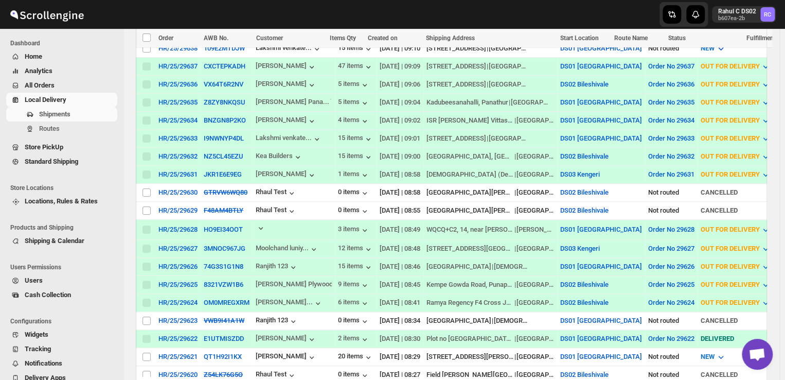
scroll to position [330, 0]
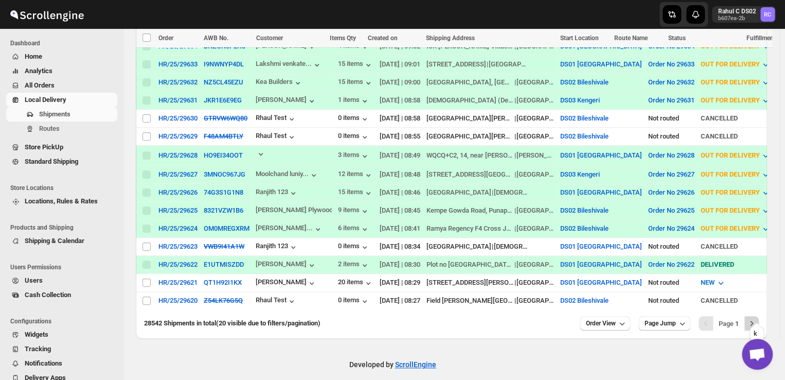
click at [756, 318] on icon "Next" at bounding box center [752, 323] width 10 height 10
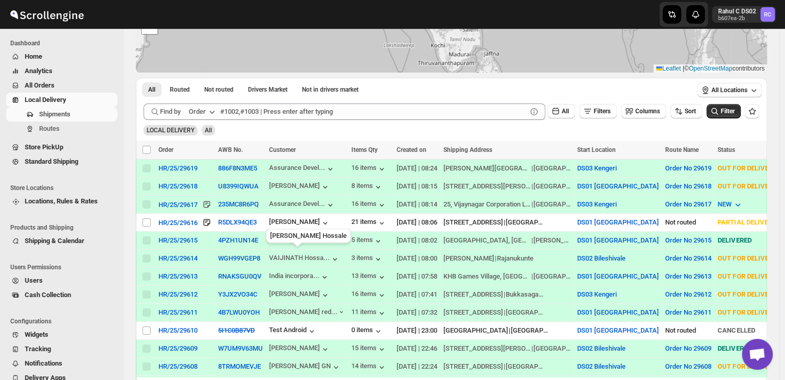
scroll to position [118, 0]
click at [149, 219] on input "Select shipment" at bounding box center [147, 223] width 8 height 8
checkbox input "true"
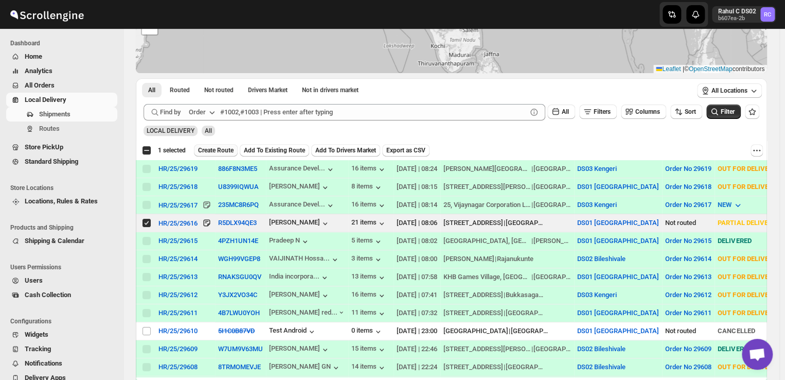
click at [214, 148] on span "Create Route" at bounding box center [216, 150] width 36 height 8
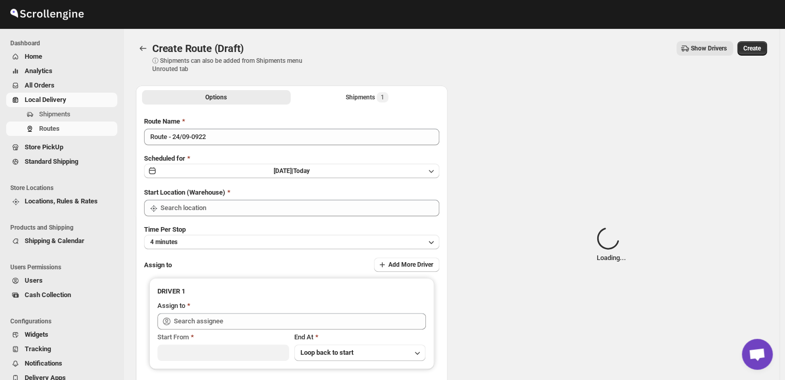
type input "DS01 [GEOGRAPHIC_DATA]"
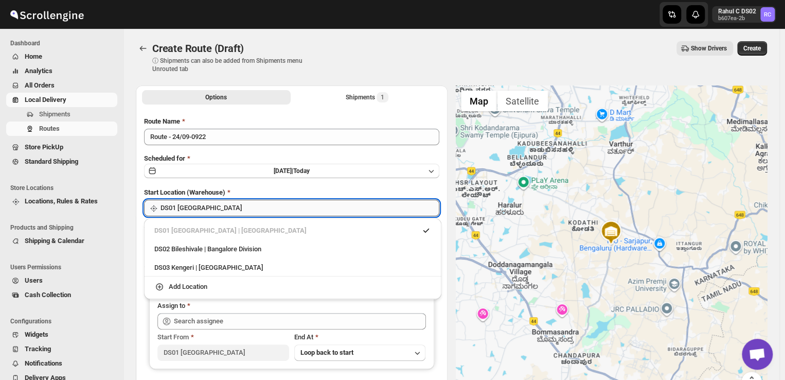
click at [227, 213] on input "DS01 [GEOGRAPHIC_DATA]" at bounding box center [300, 208] width 279 height 16
click at [183, 267] on div "DS03 Kengeri | [GEOGRAPHIC_DATA]" at bounding box center [292, 267] width 277 height 10
type input "DS03 Kengeri"
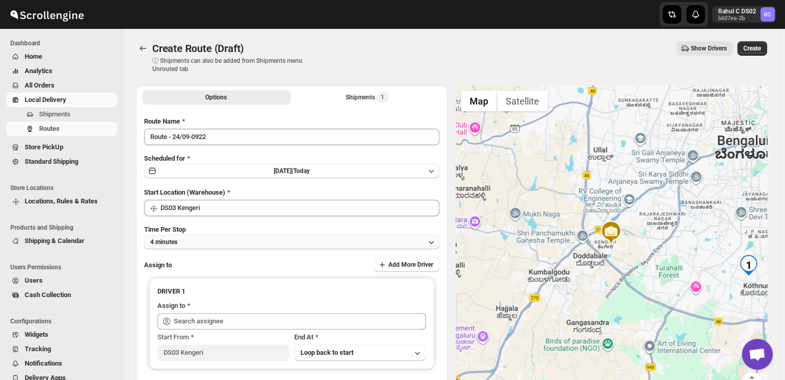
click at [219, 241] on button "4 minutes" at bounding box center [291, 242] width 295 height 14
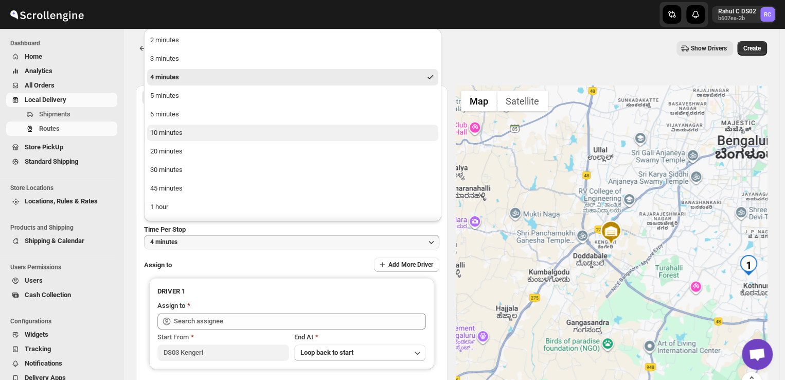
click at [162, 133] on div "10 minutes" at bounding box center [166, 133] width 32 height 10
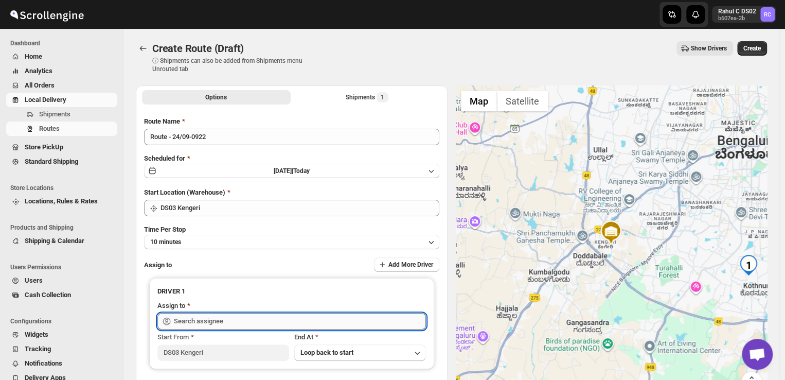
click at [233, 318] on input "text" at bounding box center [300, 321] width 252 height 16
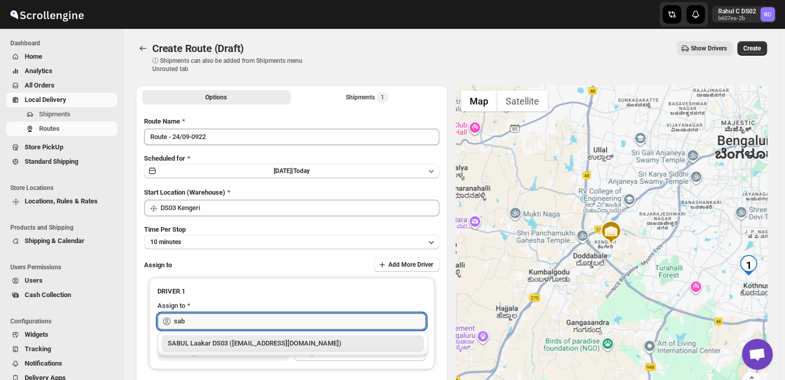
click at [217, 340] on div "SABUL Laakar DS03 ([EMAIL_ADDRESS][DOMAIN_NAME])" at bounding box center [293, 343] width 250 height 10
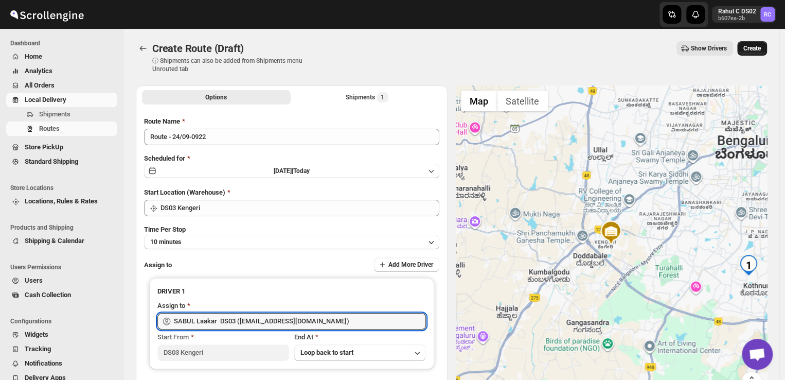
type input "SABUL Laakar DS03 ([EMAIL_ADDRESS][DOMAIN_NAME])"
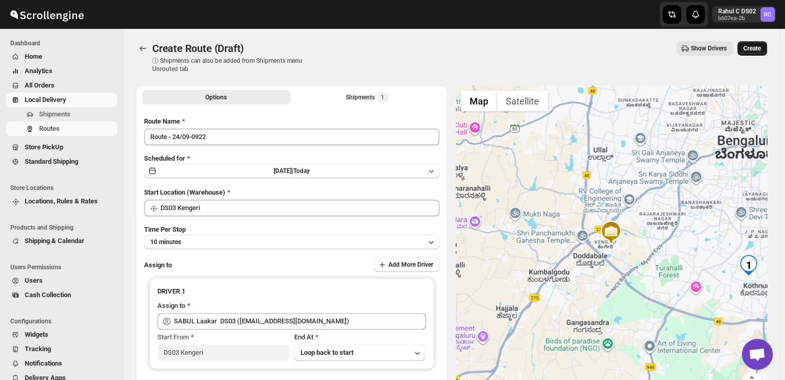
click at [759, 45] on span "Create" at bounding box center [752, 48] width 17 height 8
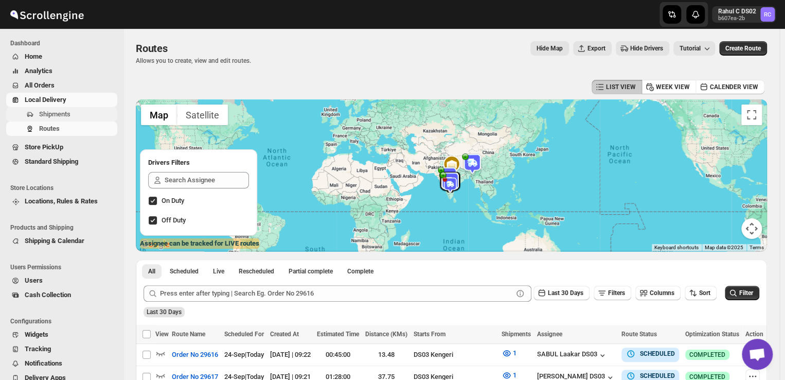
click at [72, 114] on span "Shipments" at bounding box center [77, 114] width 76 height 10
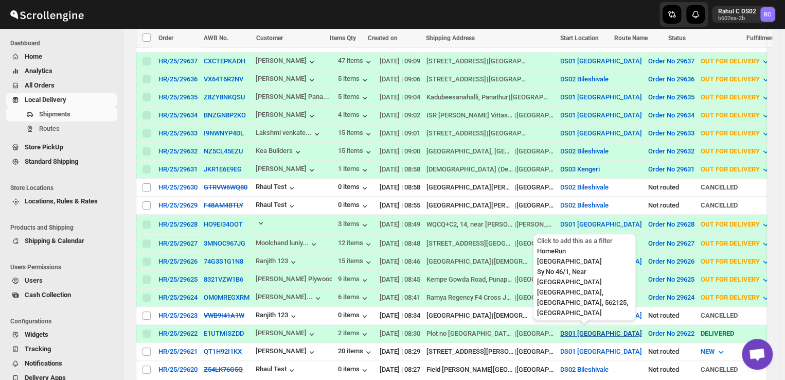
scroll to position [330, 0]
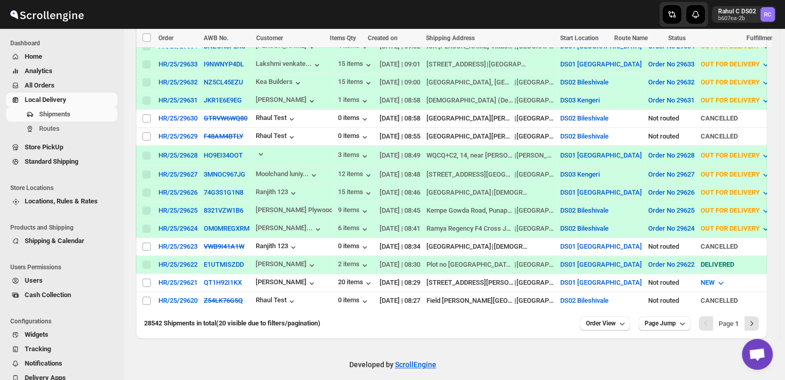
click at [739, 320] on b "1" at bounding box center [737, 324] width 4 height 8
click at [757, 318] on icon "Next" at bounding box center [752, 323] width 10 height 10
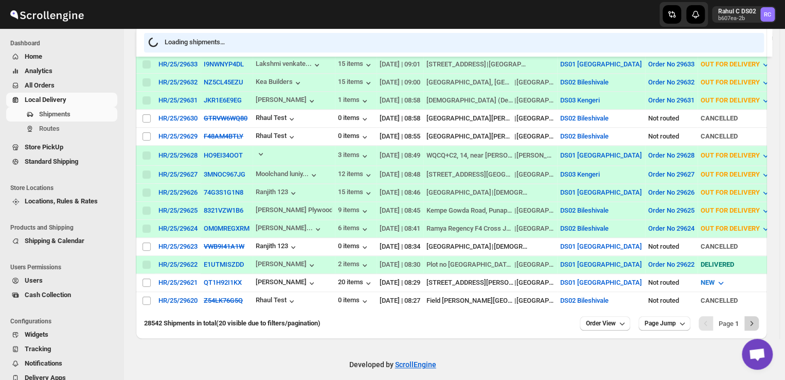
scroll to position [328, 0]
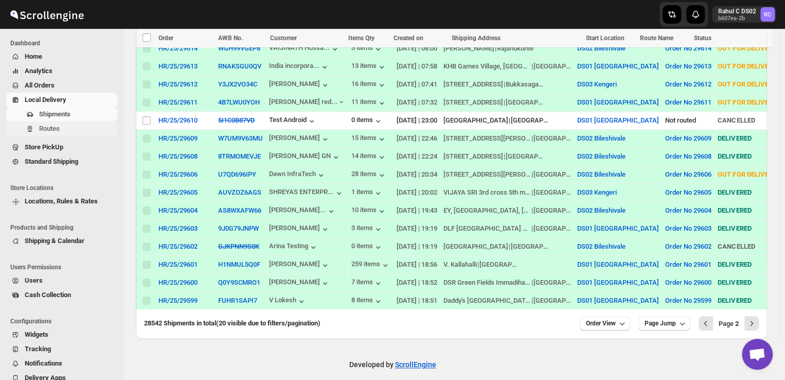
click at [54, 125] on span "Routes" at bounding box center [49, 129] width 21 height 8
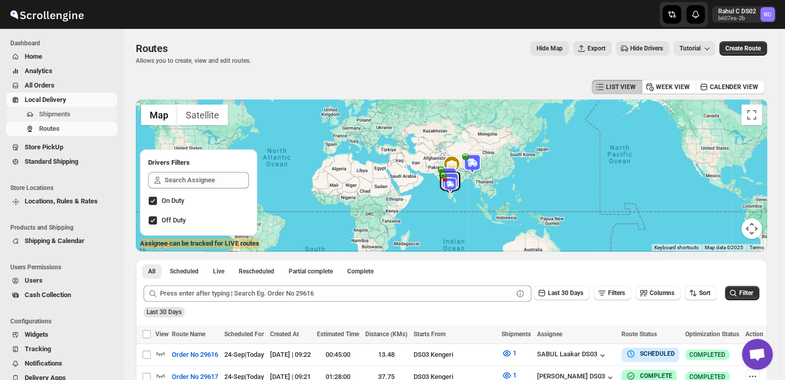
click at [61, 114] on span "Shipments" at bounding box center [54, 114] width 31 height 8
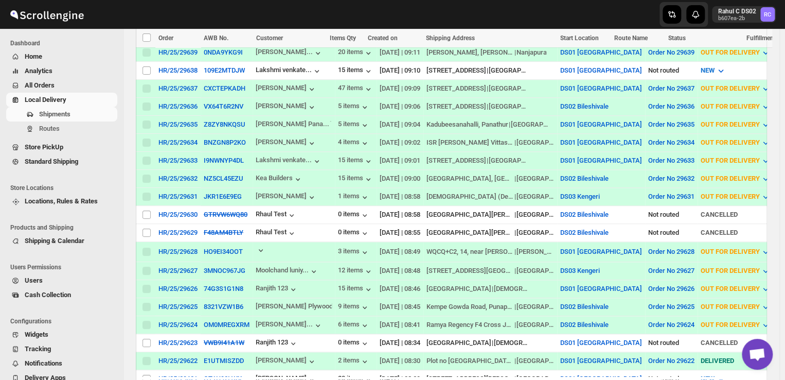
scroll to position [319, 0]
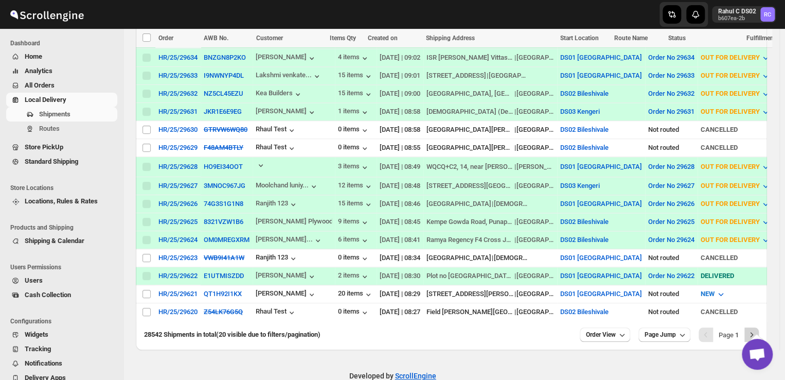
click at [757, 329] on icon "Next" at bounding box center [752, 334] width 10 height 10
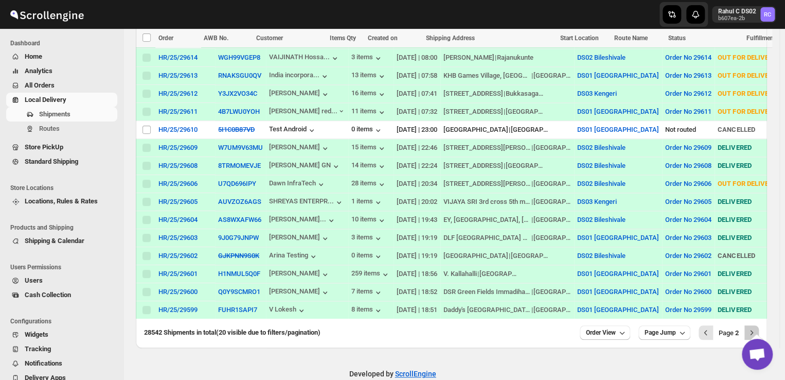
click at [757, 327] on icon "Next" at bounding box center [752, 332] width 10 height 10
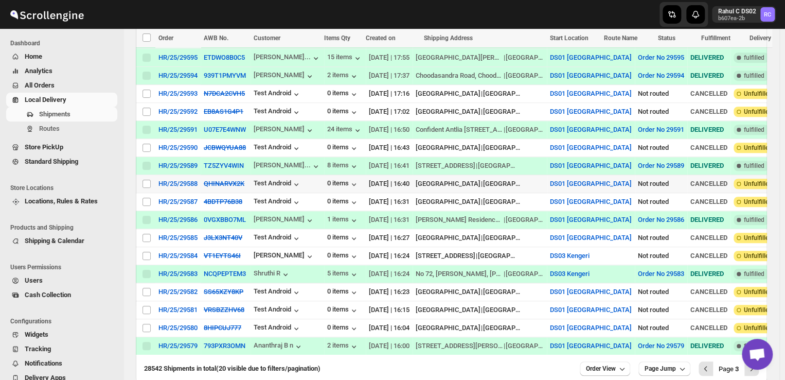
scroll to position [272, 0]
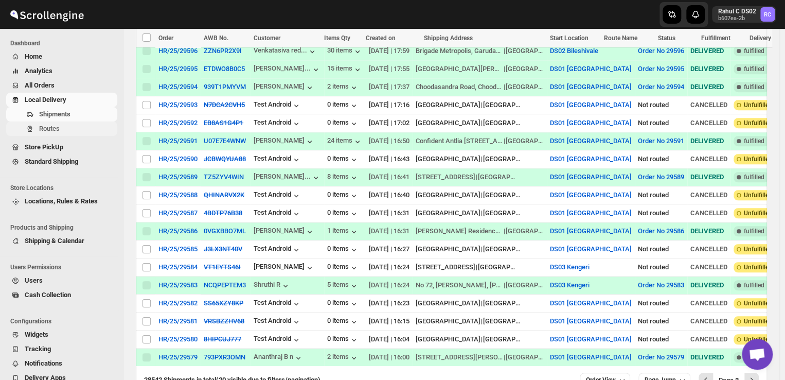
click at [54, 128] on span "Routes" at bounding box center [49, 129] width 21 height 8
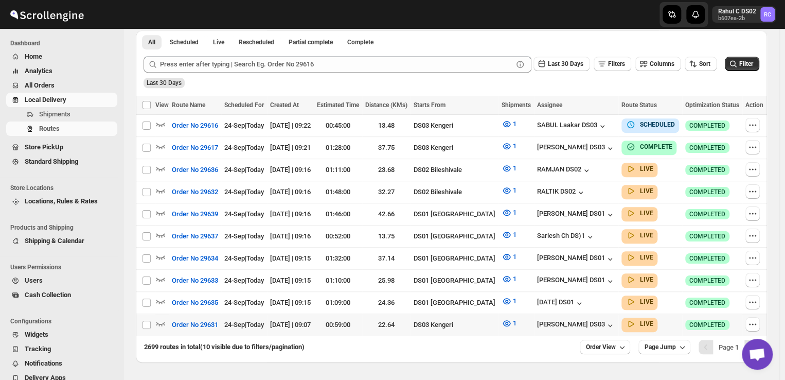
scroll to position [256, 0]
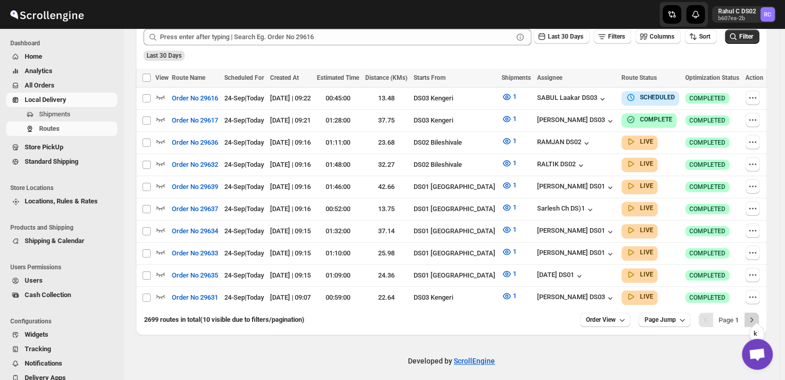
click at [751, 314] on icon "Next" at bounding box center [752, 319] width 10 height 10
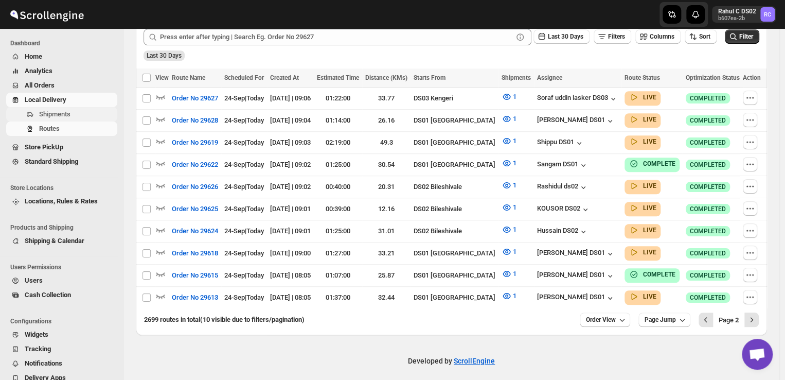
click at [83, 111] on span "Shipments" at bounding box center [77, 114] width 76 height 10
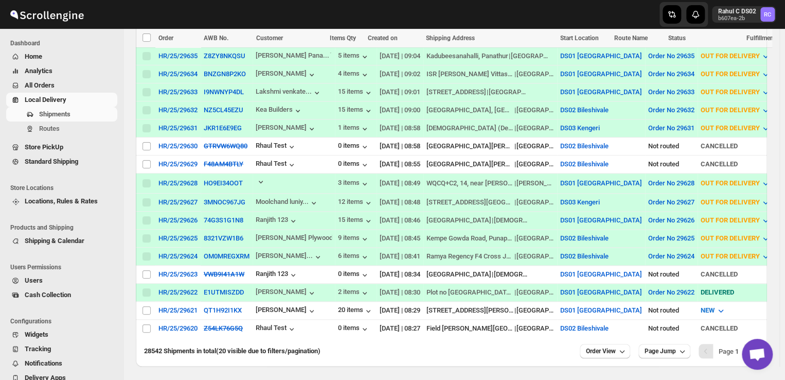
scroll to position [304, 0]
click at [57, 128] on span "Routes" at bounding box center [49, 129] width 21 height 8
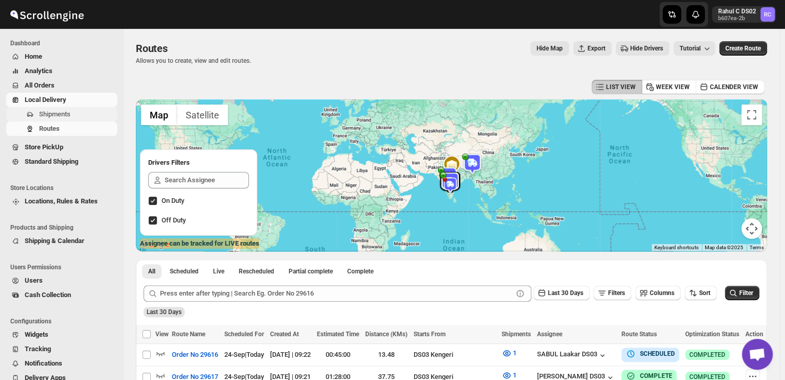
click at [64, 112] on span "Shipments" at bounding box center [54, 114] width 31 height 8
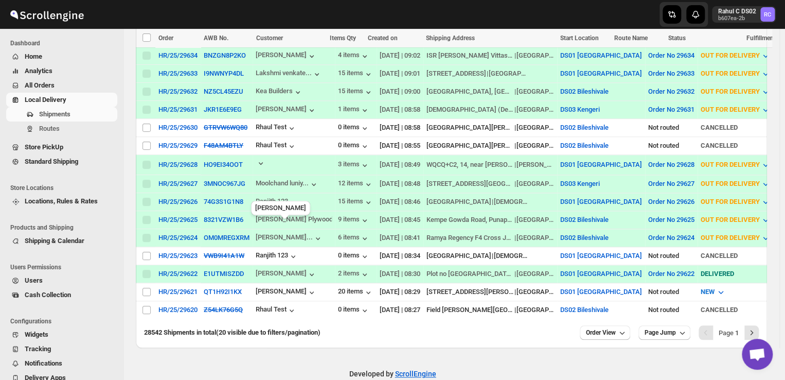
scroll to position [322, 0]
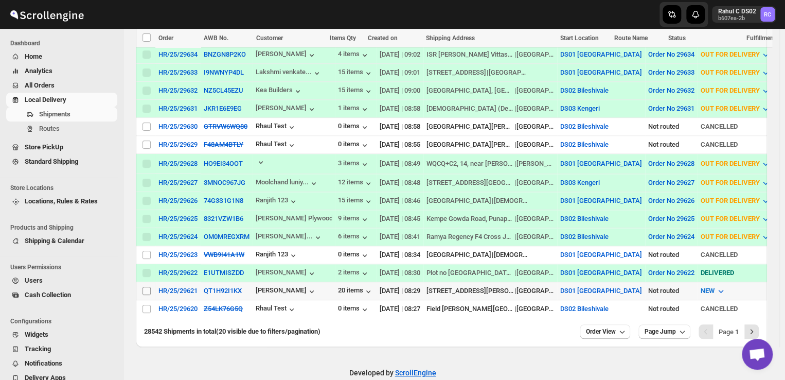
click at [145, 287] on input "Select shipment" at bounding box center [147, 291] width 8 height 8
checkbox input "true"
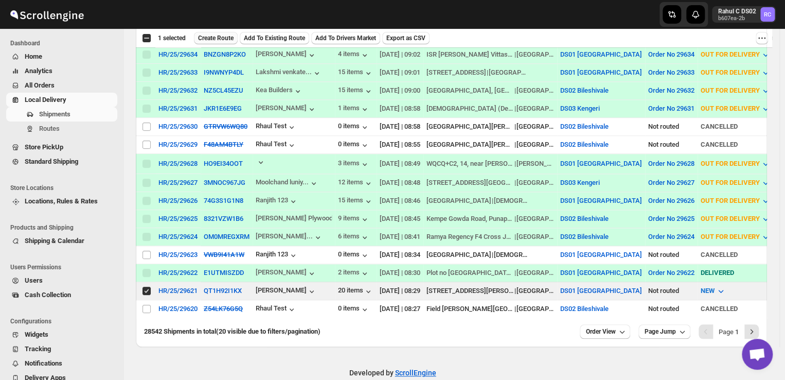
click at [222, 38] on span "Create Route" at bounding box center [216, 38] width 36 height 8
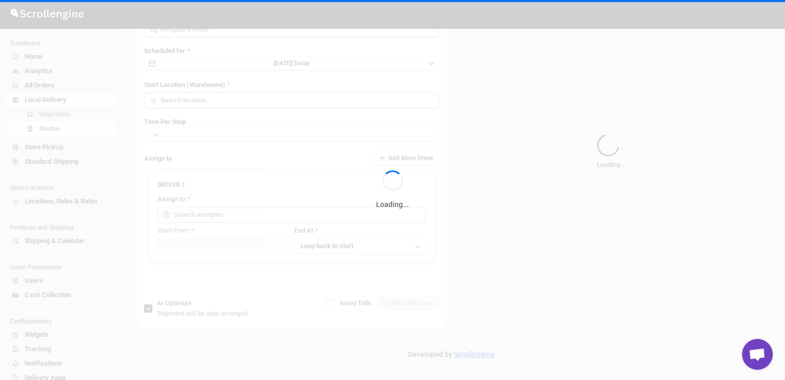
type input "Route - 24/09-0924"
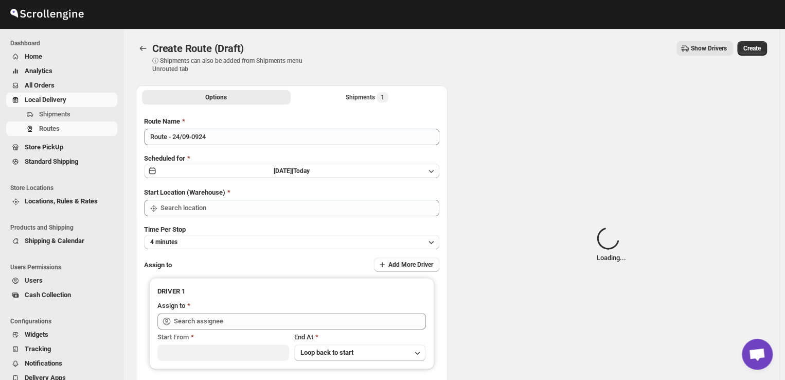
type input "DS01 [GEOGRAPHIC_DATA]"
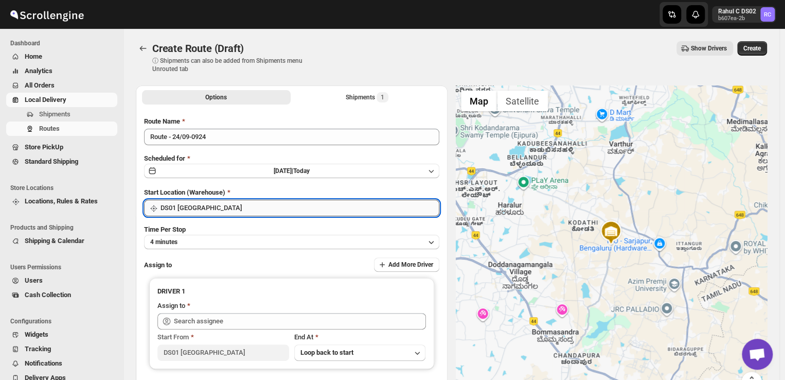
click at [220, 207] on input "DS01 [GEOGRAPHIC_DATA]" at bounding box center [300, 208] width 279 height 16
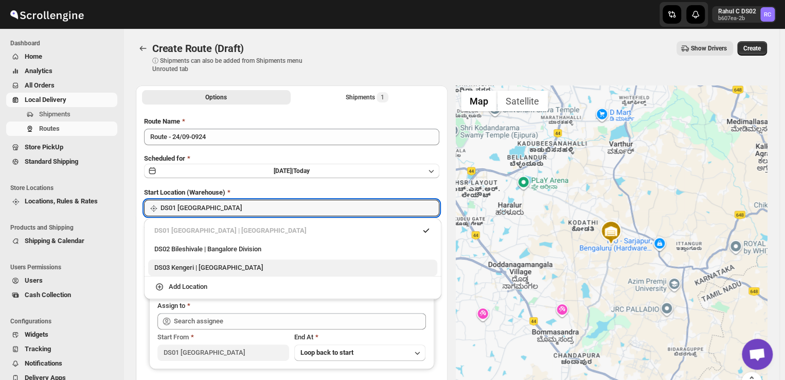
click at [182, 268] on div "DS03 Kengeri | [GEOGRAPHIC_DATA]" at bounding box center [292, 267] width 277 height 10
type input "DS03 Kengeri"
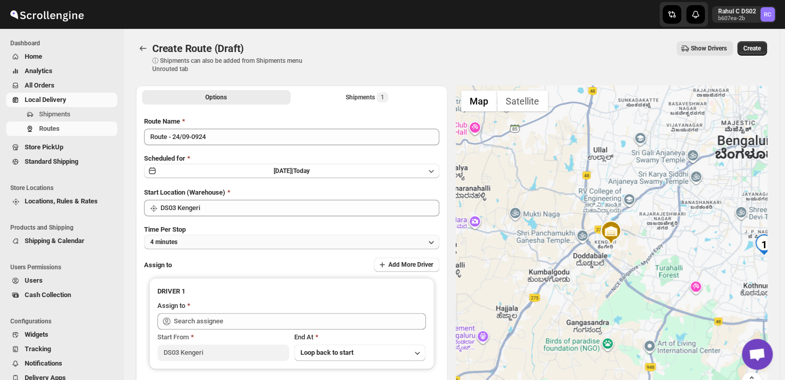
click at [218, 239] on button "4 minutes" at bounding box center [291, 242] width 295 height 14
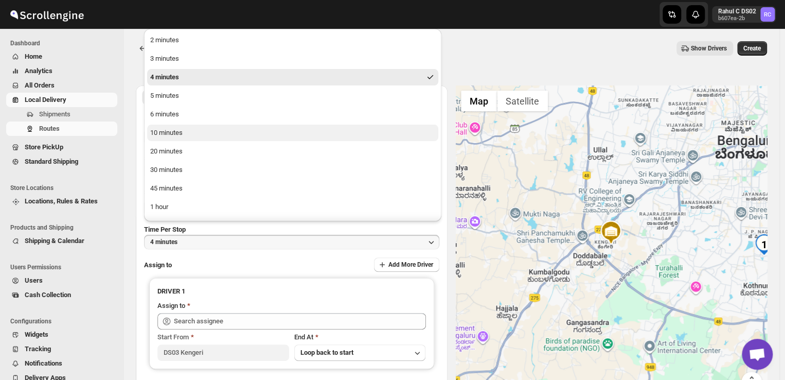
click at [181, 135] on div "10 minutes" at bounding box center [166, 133] width 32 height 10
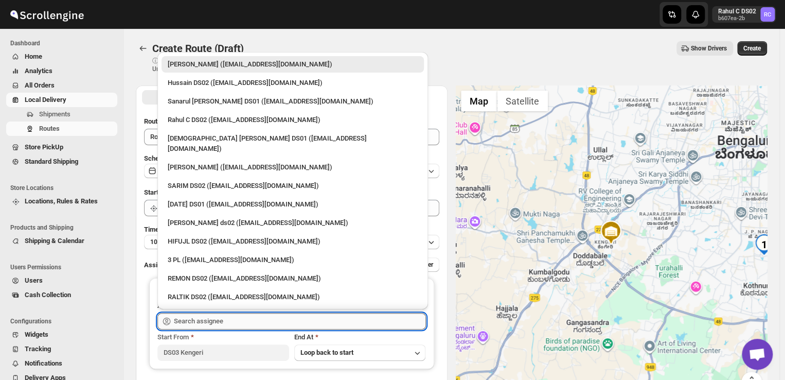
click at [233, 323] on input "text" at bounding box center [300, 321] width 252 height 16
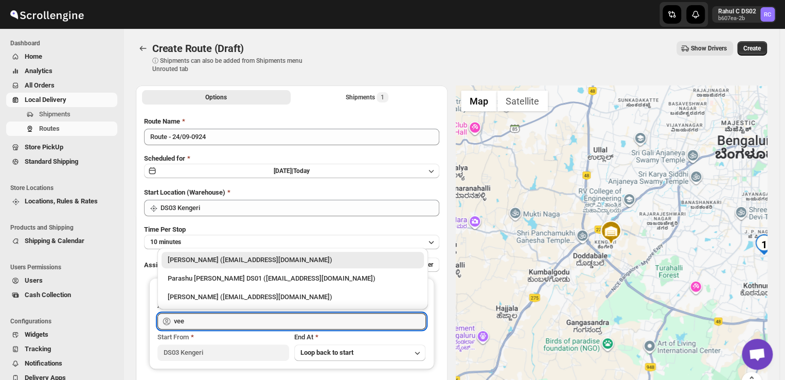
click at [217, 260] on div "[PERSON_NAME] ([EMAIL_ADDRESS][DOMAIN_NAME])" at bounding box center [293, 260] width 250 height 10
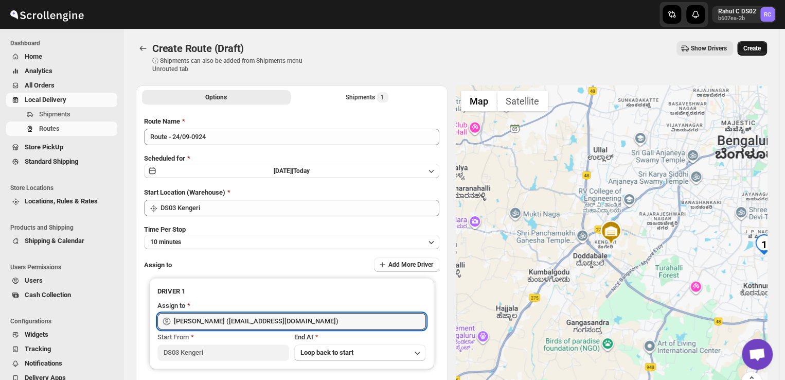
type input "[PERSON_NAME] ([EMAIL_ADDRESS][DOMAIN_NAME])"
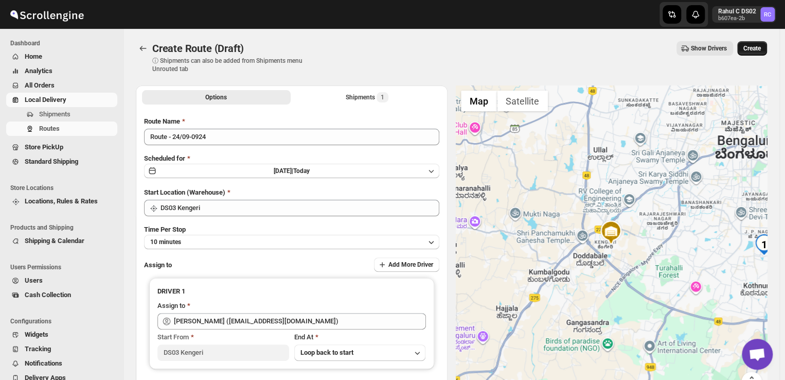
click at [761, 46] on span "Create" at bounding box center [752, 48] width 17 height 8
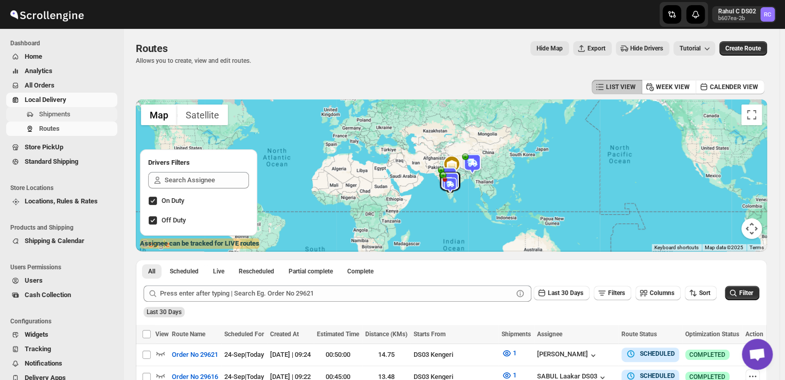
click at [63, 110] on span "Shipments" at bounding box center [54, 114] width 31 height 8
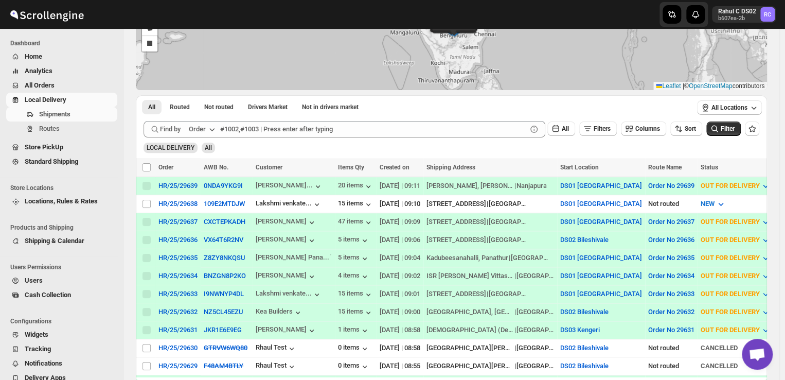
scroll to position [101, 0]
click at [54, 129] on span "Routes" at bounding box center [49, 129] width 21 height 8
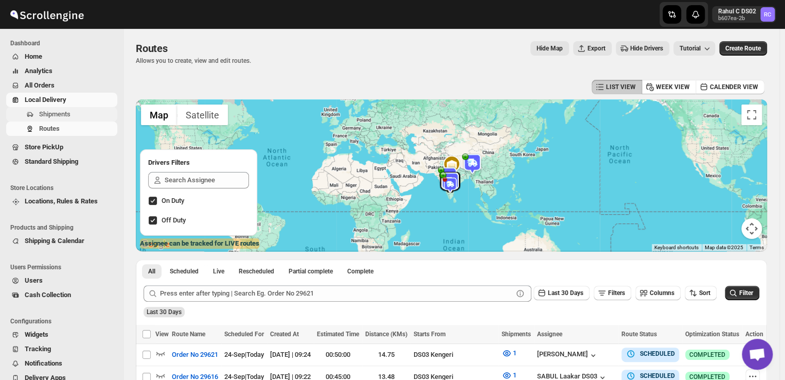
click at [62, 115] on span "Shipments" at bounding box center [54, 114] width 31 height 8
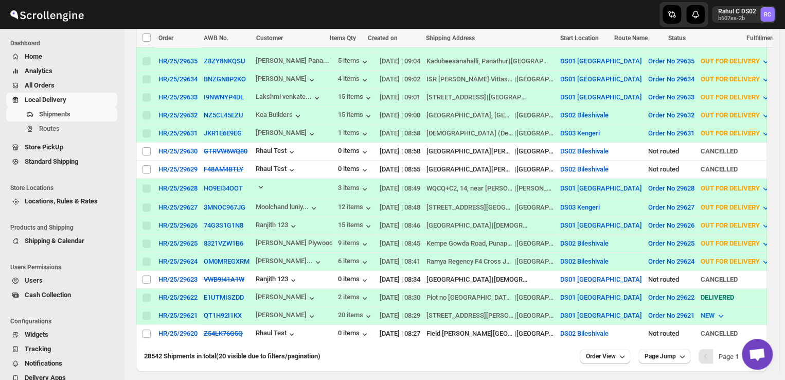
scroll to position [330, 0]
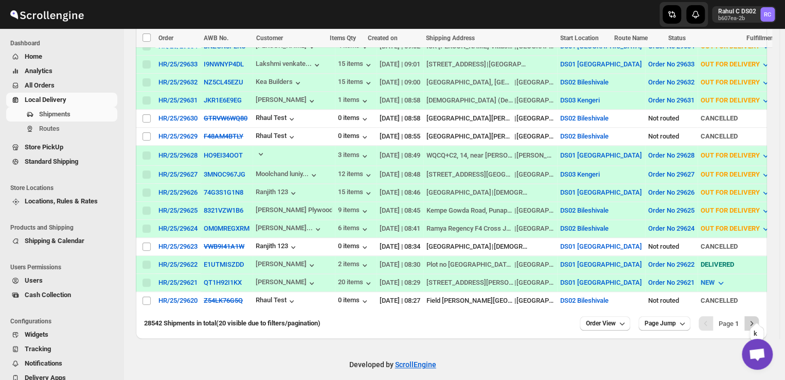
click at [757, 318] on icon "Next" at bounding box center [752, 323] width 10 height 10
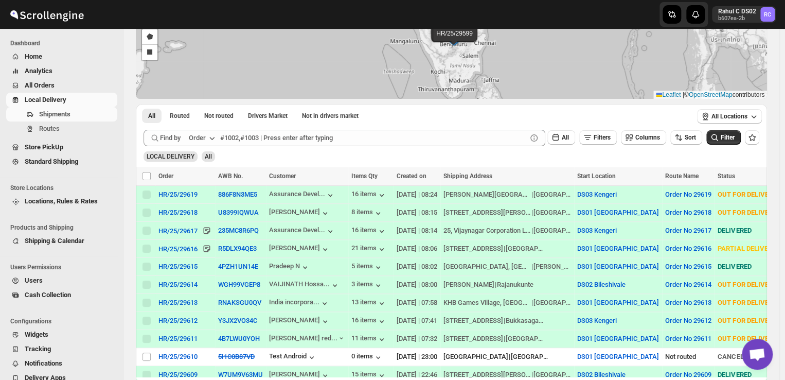
scroll to position [124, 0]
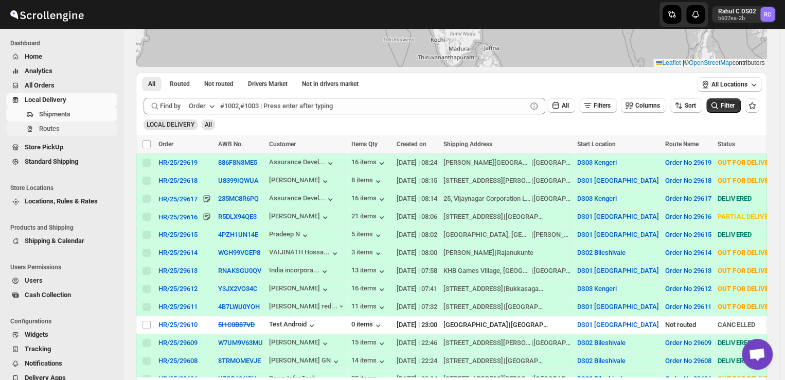
click at [57, 129] on span "Routes" at bounding box center [49, 129] width 21 height 8
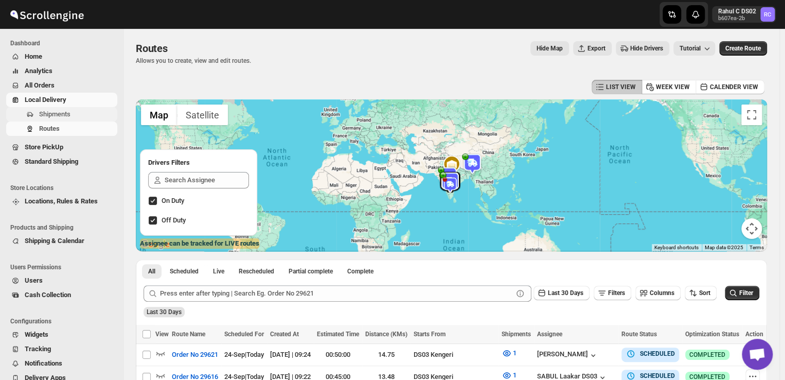
click at [81, 111] on span "Shipments" at bounding box center [77, 114] width 76 height 10
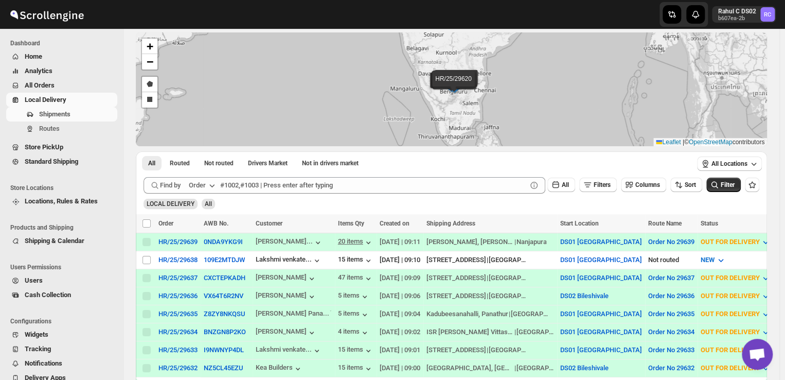
scroll to position [43, 0]
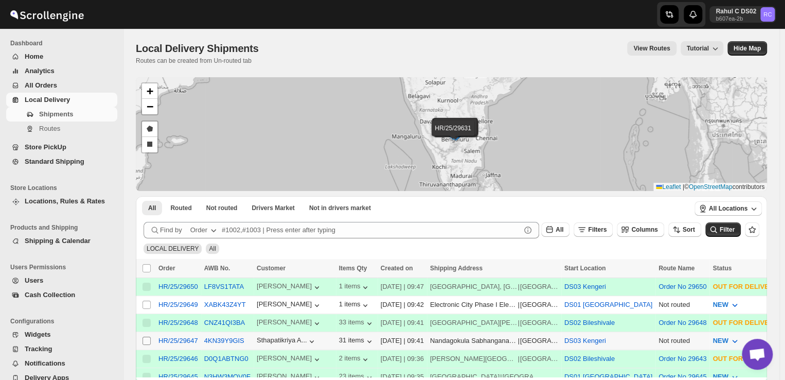
click at [147, 337] on input "Select shipment" at bounding box center [147, 341] width 8 height 8
checkbox input "true"
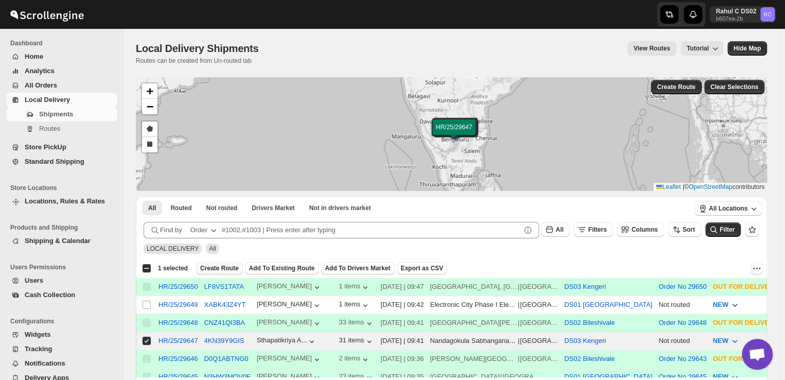
click at [225, 267] on span "Create Route" at bounding box center [219, 268] width 39 height 8
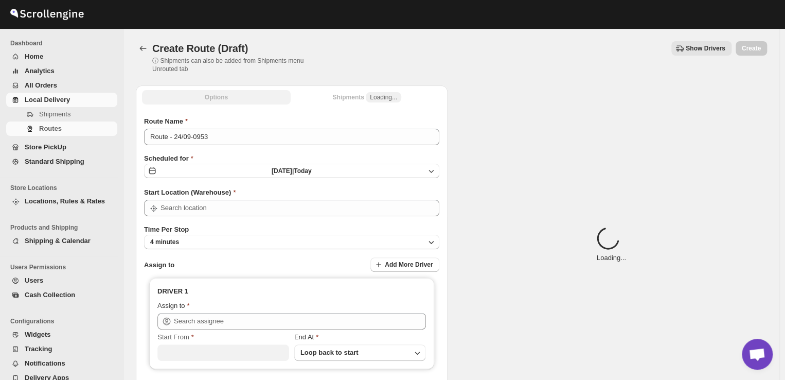
type input "DS03 Kengeri"
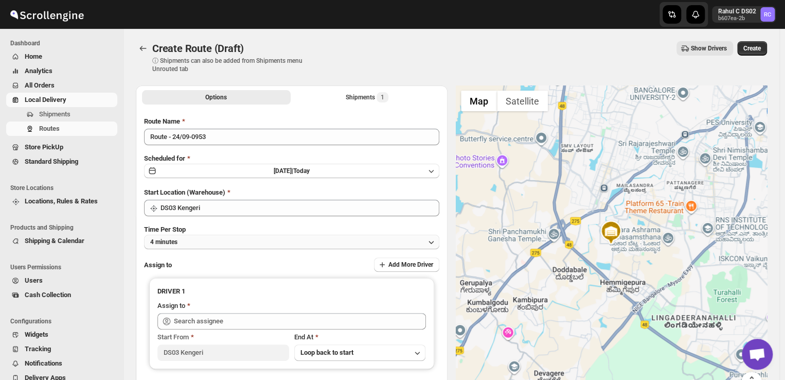
click at [202, 241] on button "4 minutes" at bounding box center [291, 242] width 295 height 14
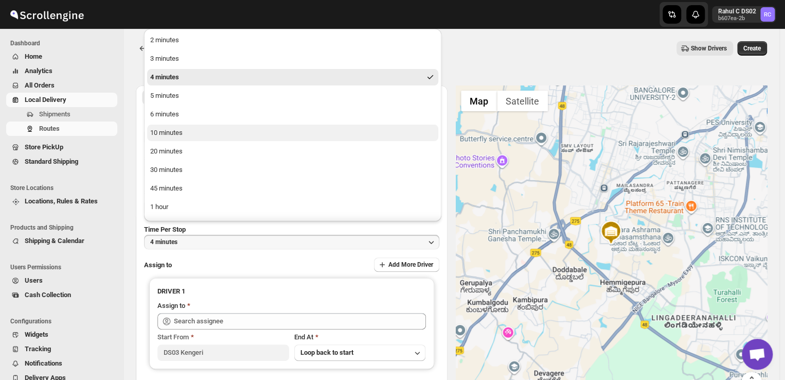
click at [172, 132] on div "10 minutes" at bounding box center [166, 133] width 32 height 10
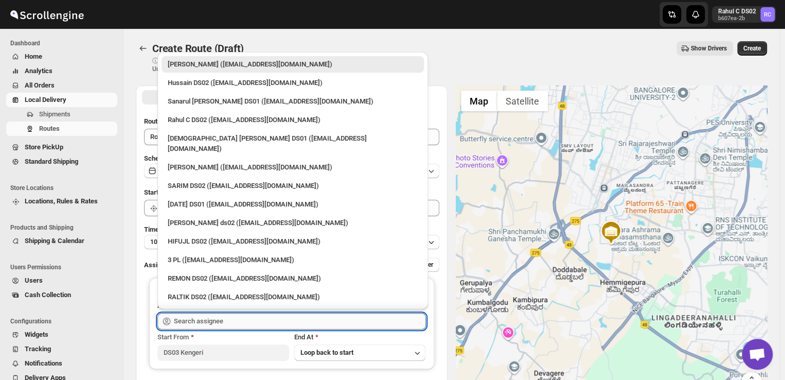
click at [237, 321] on input "text" at bounding box center [300, 321] width 252 height 16
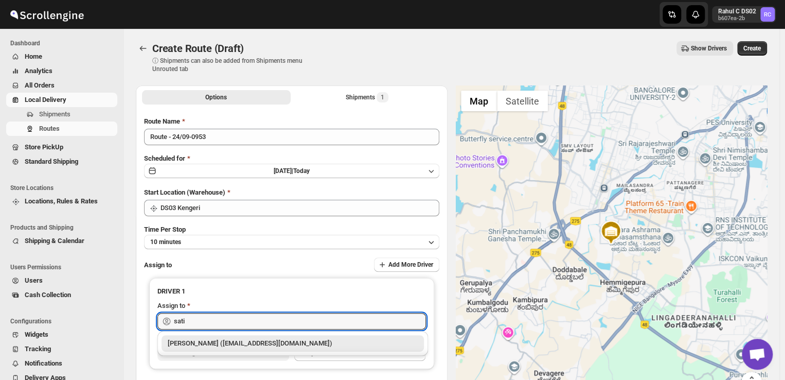
click at [259, 342] on div "[PERSON_NAME] ([EMAIL_ADDRESS][DOMAIN_NAME])" at bounding box center [293, 343] width 250 height 10
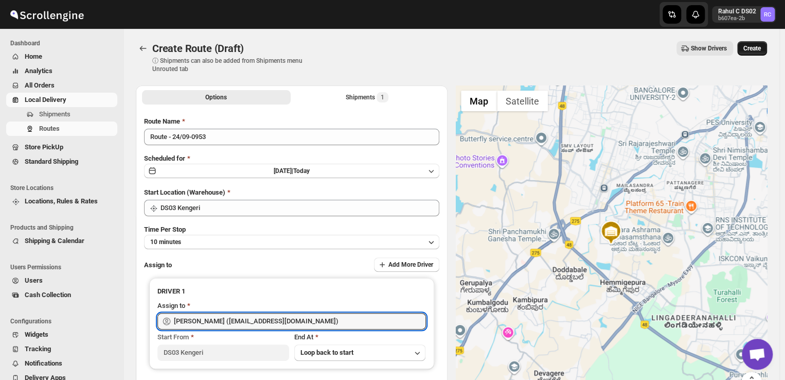
type input "[PERSON_NAME] ([EMAIL_ADDRESS][DOMAIN_NAME])"
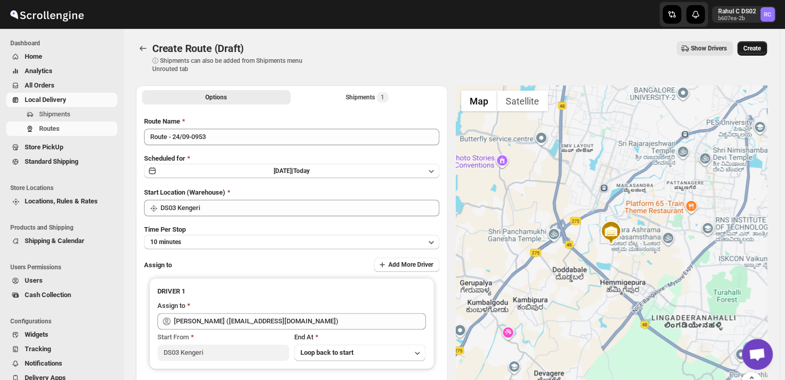
click at [758, 46] on span "Create" at bounding box center [752, 48] width 17 height 8
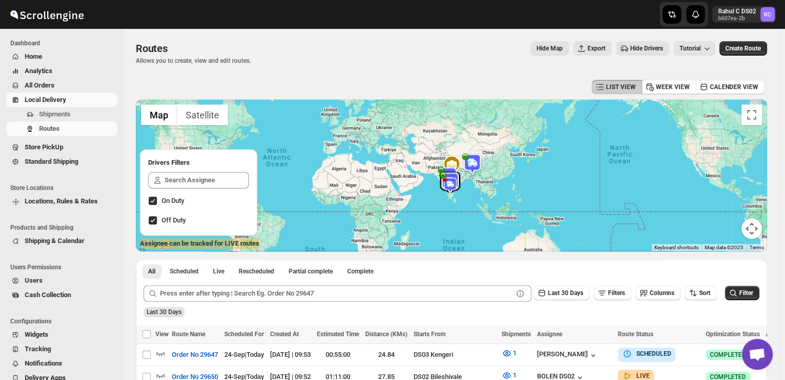
scroll to position [82, 0]
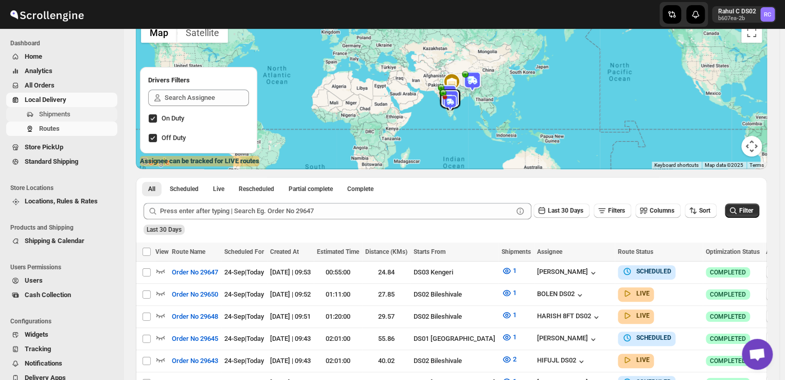
click at [74, 112] on span "Shipments" at bounding box center [77, 114] width 76 height 10
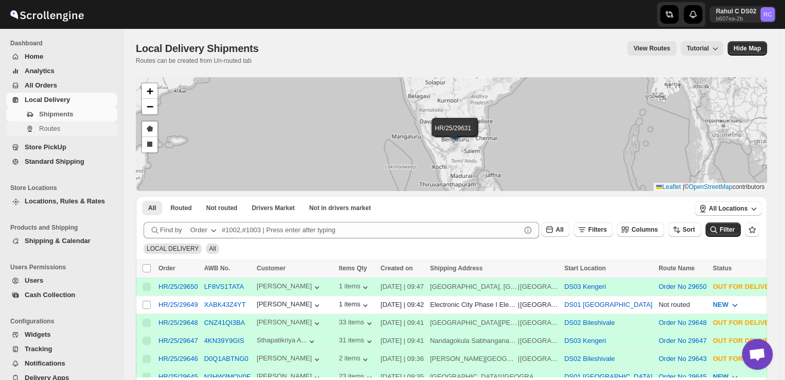
click at [60, 129] on span "Routes" at bounding box center [77, 129] width 76 height 10
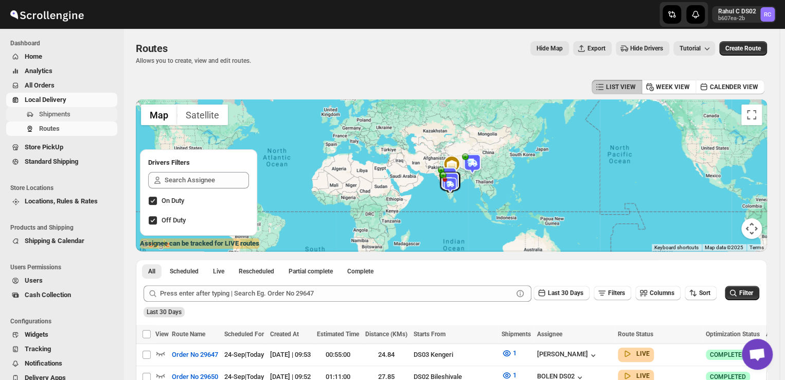
click at [74, 112] on span "Shipments" at bounding box center [77, 114] width 76 height 10
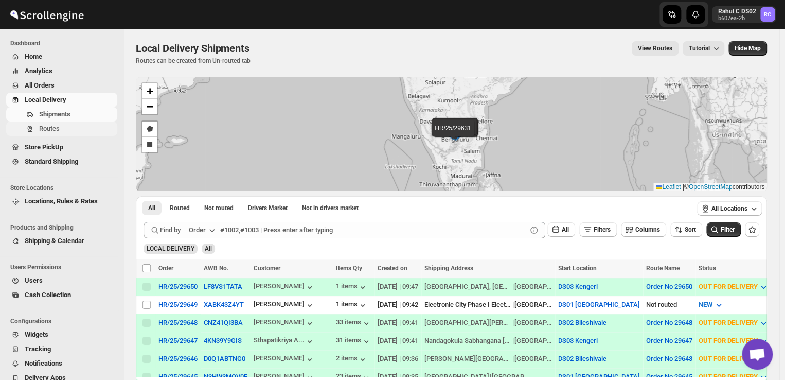
click at [52, 127] on span "Routes" at bounding box center [49, 129] width 21 height 8
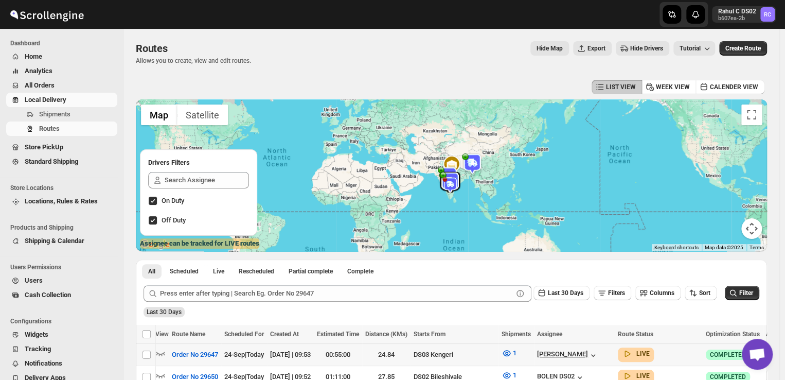
scroll to position [0, 6]
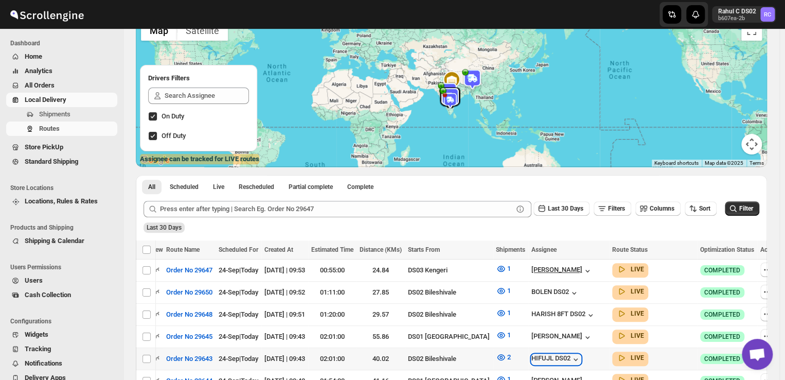
click at [532, 354] on div "HIFUJL DS02" at bounding box center [556, 359] width 49 height 10
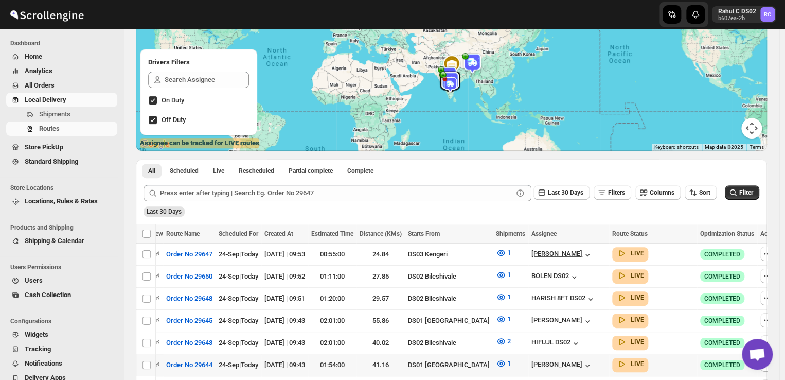
scroll to position [0, 0]
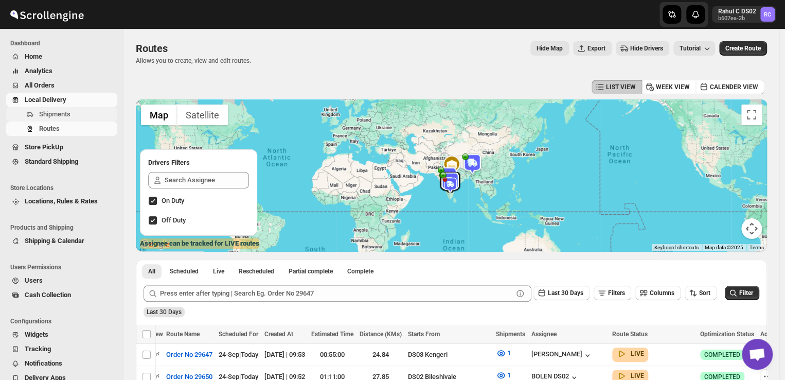
click at [80, 114] on span "Shipments" at bounding box center [77, 114] width 76 height 10
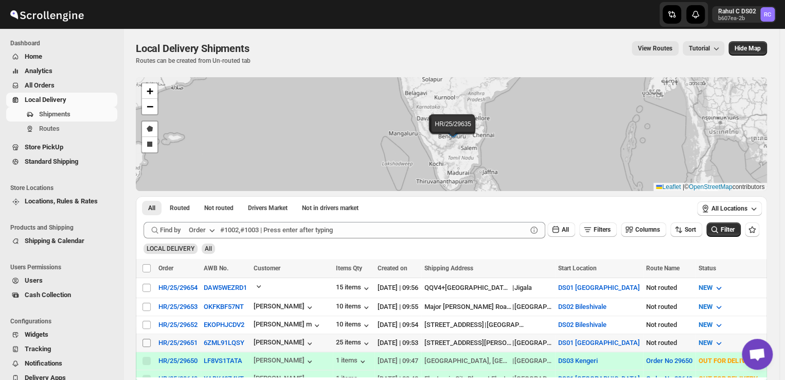
click at [148, 340] on input "Select shipment" at bounding box center [147, 343] width 8 height 8
checkbox input "true"
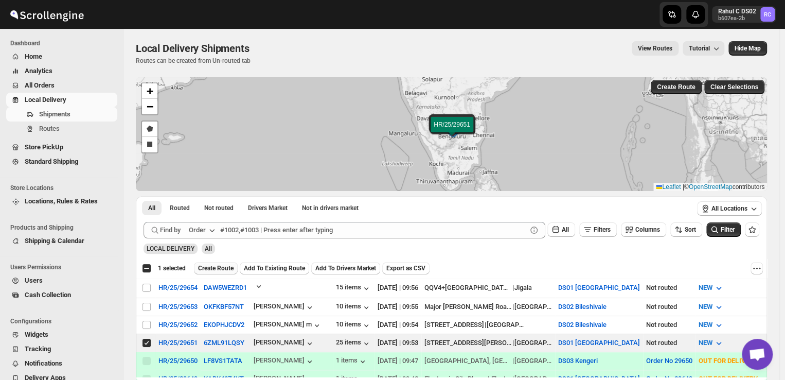
click at [220, 270] on span "Create Route" at bounding box center [216, 268] width 36 height 8
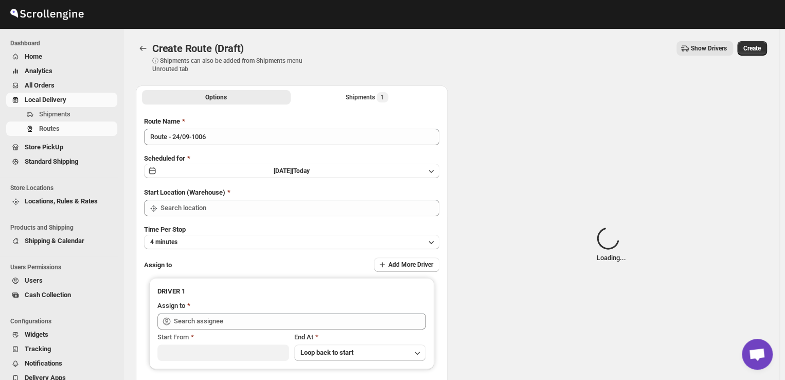
type input "DS01 [GEOGRAPHIC_DATA]"
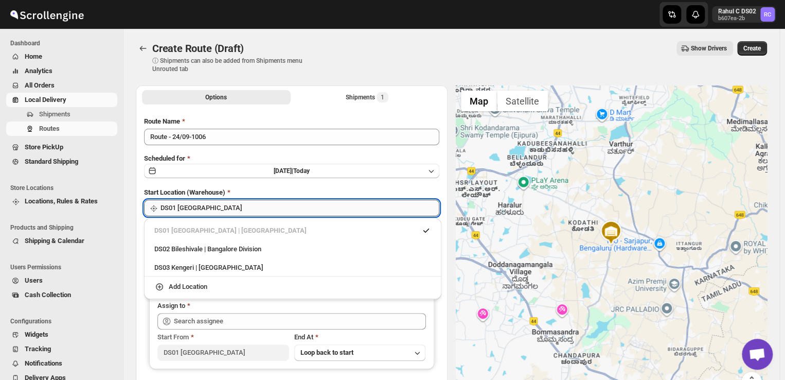
click at [212, 211] on input "DS01 [GEOGRAPHIC_DATA]" at bounding box center [300, 208] width 279 height 16
click at [187, 267] on div "DS03 Kengeri | [GEOGRAPHIC_DATA]" at bounding box center [292, 267] width 277 height 10
type input "DS03 Kengeri"
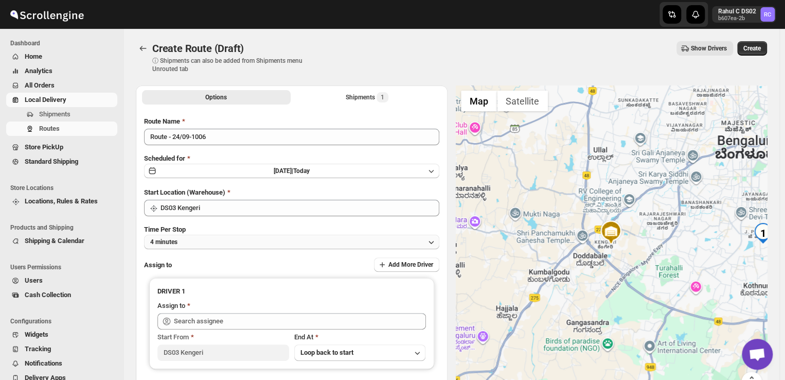
click at [189, 243] on button "4 minutes" at bounding box center [291, 242] width 295 height 14
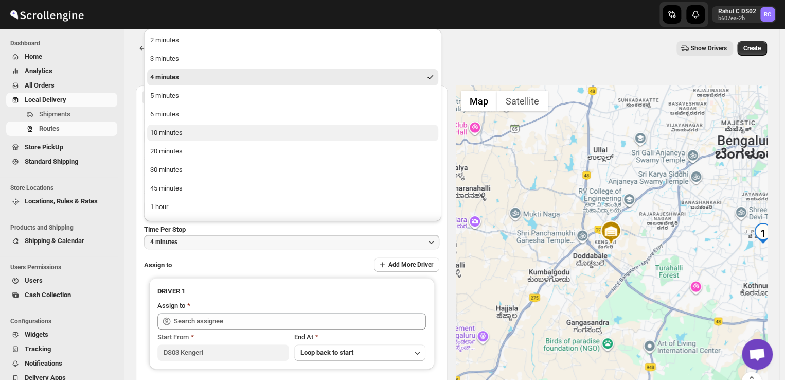
click at [174, 136] on div "10 minutes" at bounding box center [166, 133] width 32 height 10
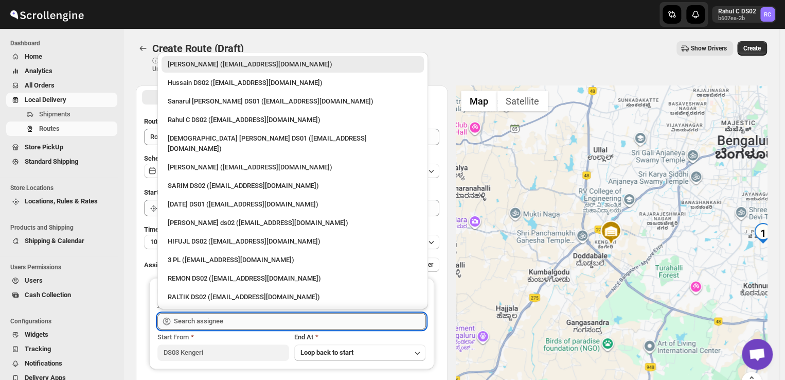
click at [228, 324] on input "text" at bounding box center [300, 321] width 252 height 16
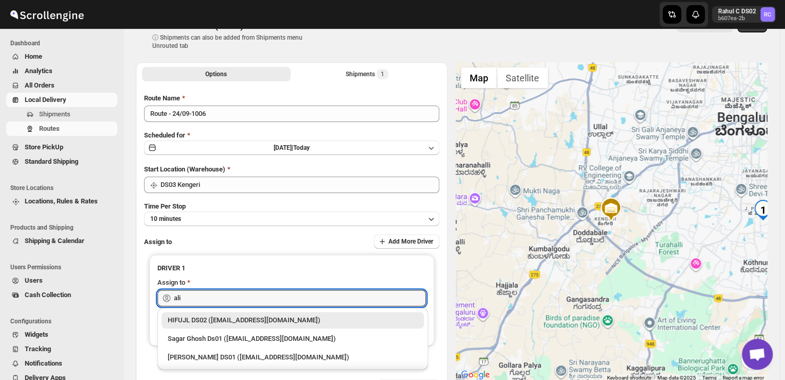
scroll to position [14, 0]
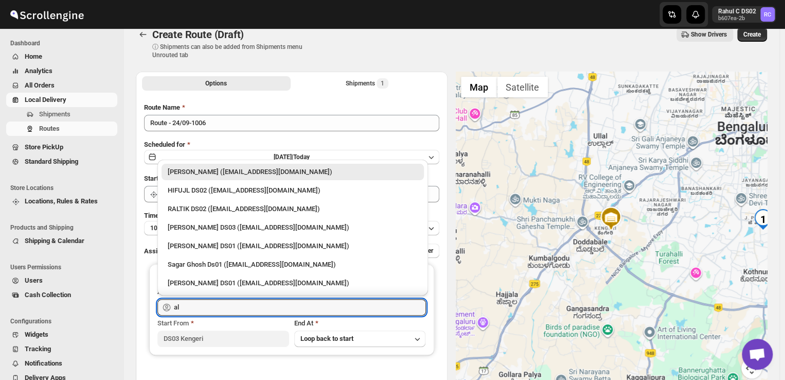
type input "a"
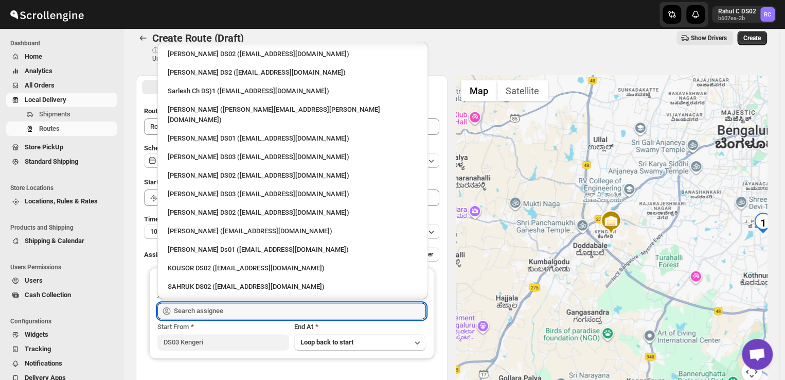
scroll to position [344, 0]
click at [226, 311] on input "text" at bounding box center [300, 311] width 252 height 16
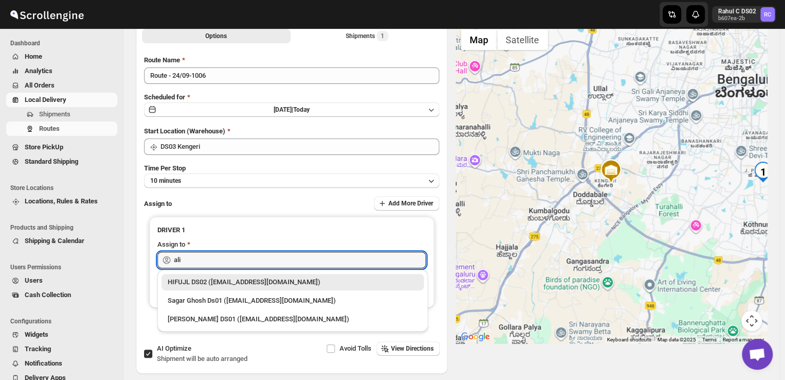
scroll to position [56, 0]
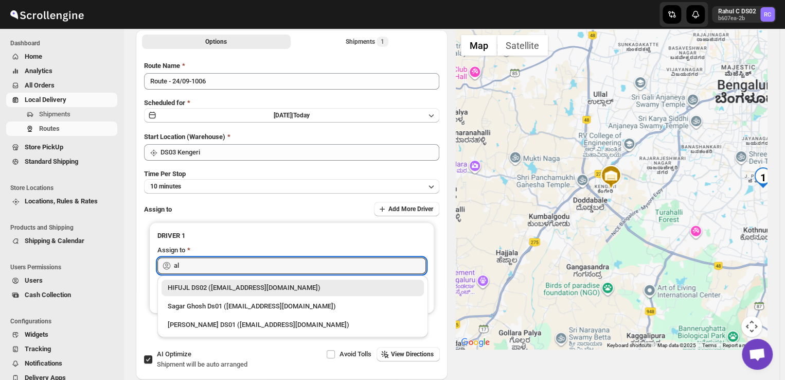
type input "a"
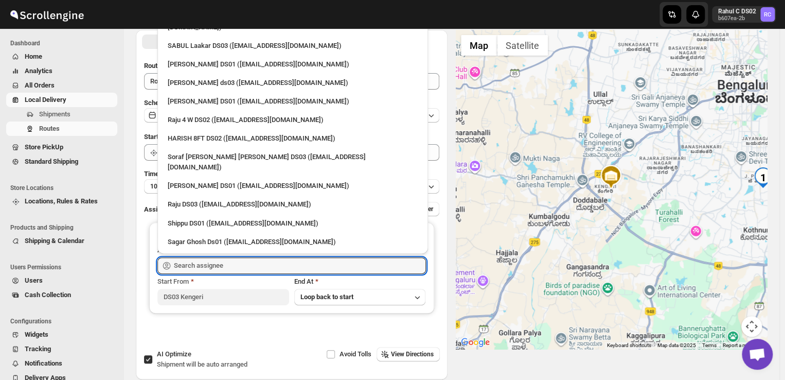
scroll to position [772, 0]
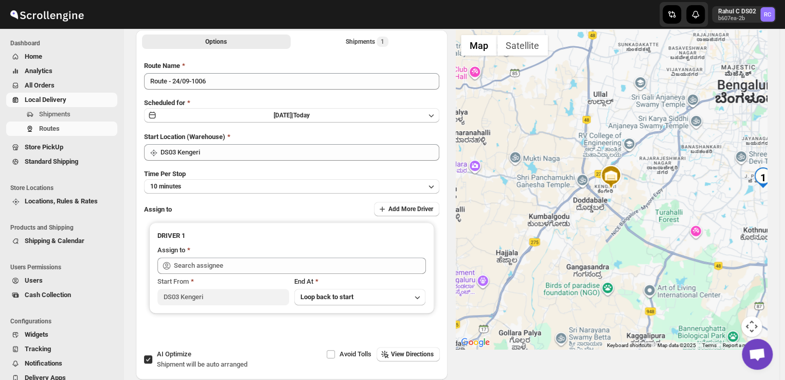
click at [117, 271] on li "Users Permissions" at bounding box center [59, 267] width 118 height 12
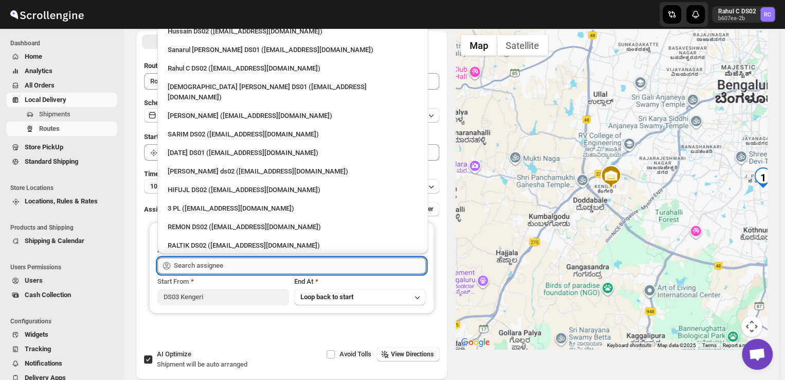
click at [229, 262] on input "text" at bounding box center [300, 265] width 252 height 16
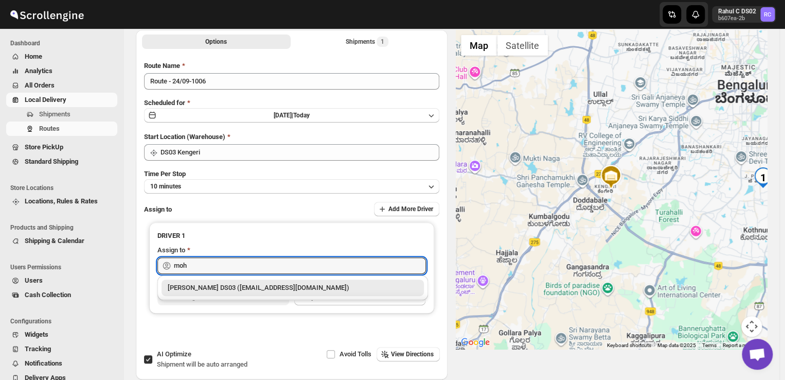
click at [237, 285] on div "[PERSON_NAME] DS03 ([EMAIL_ADDRESS][DOMAIN_NAME])" at bounding box center [293, 288] width 250 height 10
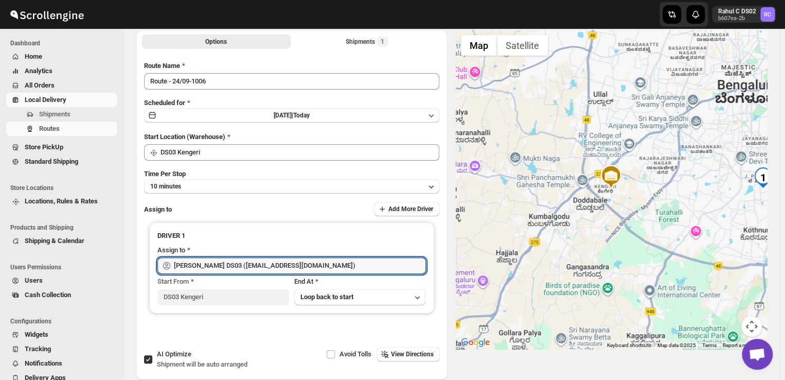
scroll to position [0, 0]
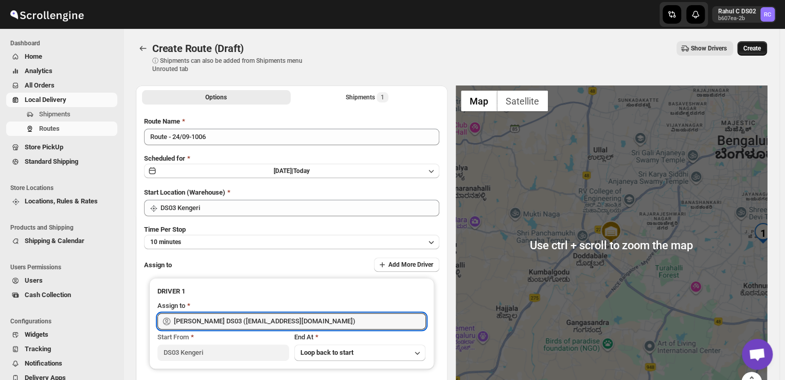
type input "[PERSON_NAME] DS03 ([EMAIL_ADDRESS][DOMAIN_NAME])"
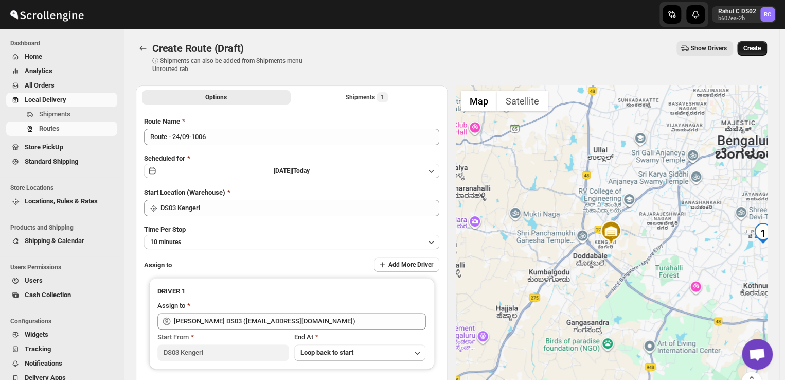
click at [758, 46] on span "Create" at bounding box center [752, 48] width 17 height 8
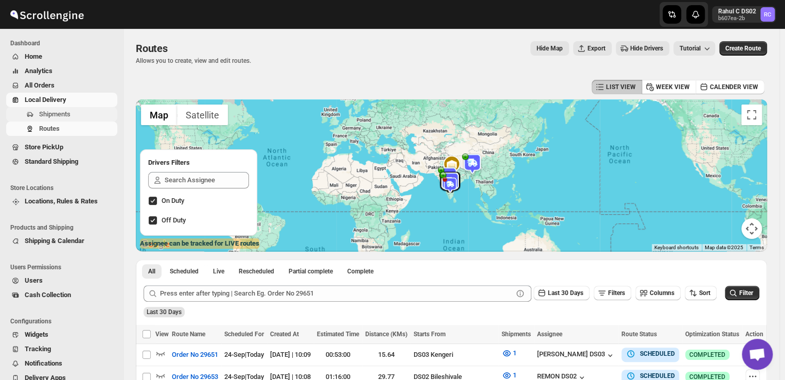
click at [63, 113] on span "Shipments" at bounding box center [54, 114] width 31 height 8
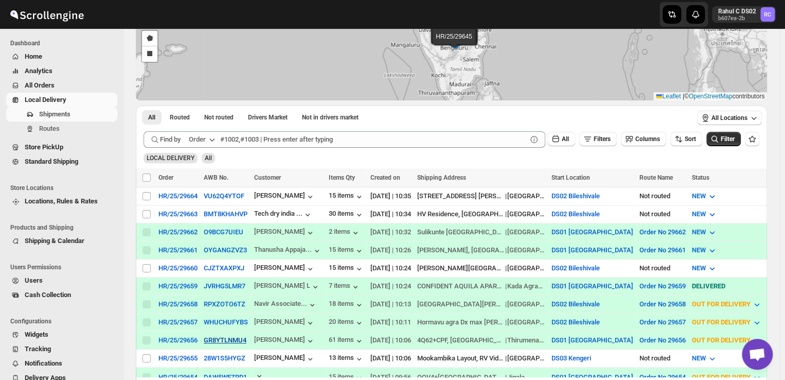
scroll to position [90, 0]
click at [146, 355] on input "Select shipment" at bounding box center [147, 359] width 8 height 8
checkbox input "true"
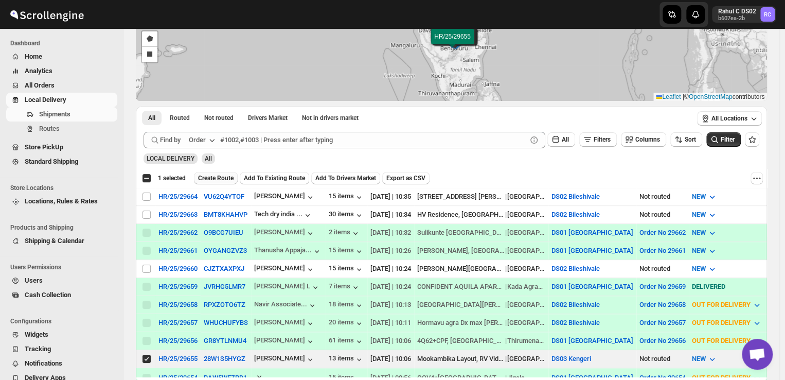
click at [226, 175] on span "Create Route" at bounding box center [216, 178] width 36 height 8
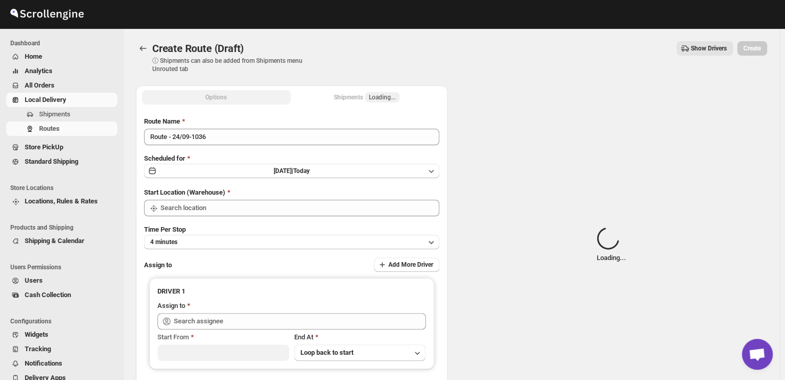
type input "DS03 Kengeri"
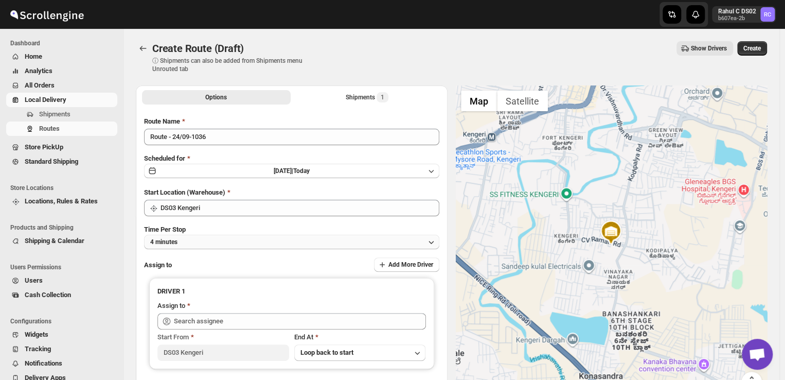
click at [209, 242] on button "4 minutes" at bounding box center [291, 242] width 295 height 14
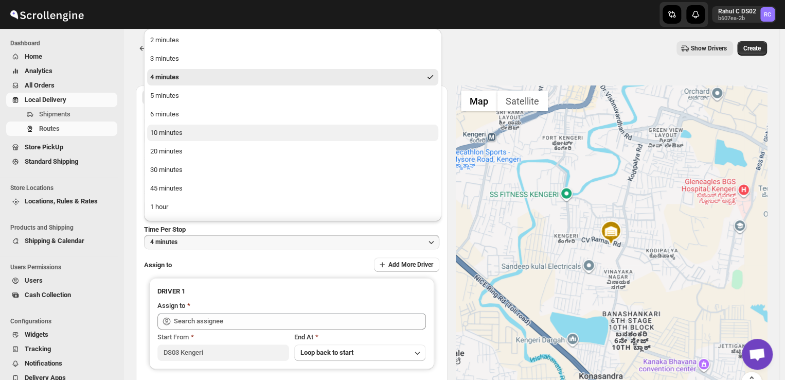
click at [171, 134] on div "10 minutes" at bounding box center [166, 133] width 32 height 10
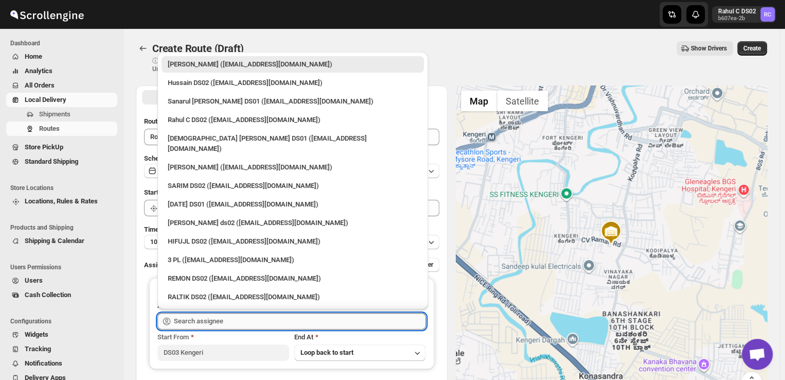
click at [243, 318] on input "text" at bounding box center [300, 321] width 252 height 16
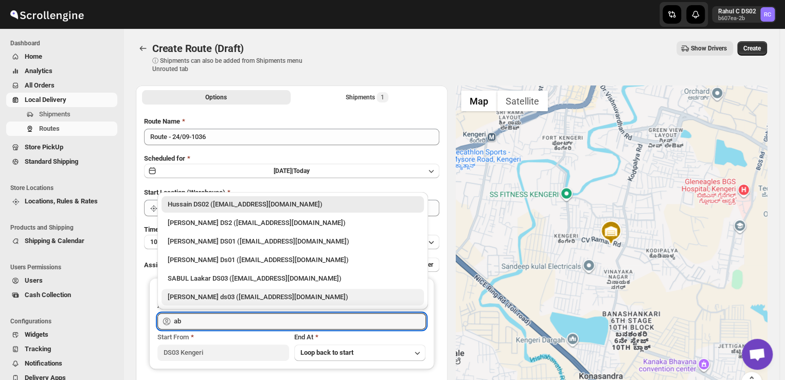
click at [218, 299] on div "[PERSON_NAME] ds03 ([EMAIL_ADDRESS][DOMAIN_NAME])" at bounding box center [293, 297] width 250 height 10
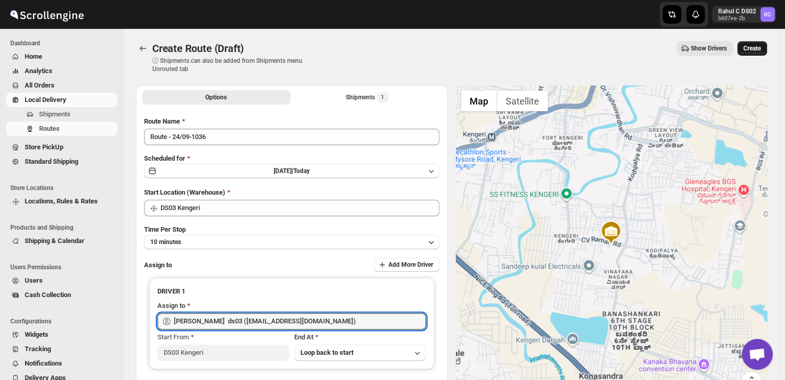
type input "[PERSON_NAME] ds03 ([EMAIL_ADDRESS][DOMAIN_NAME])"
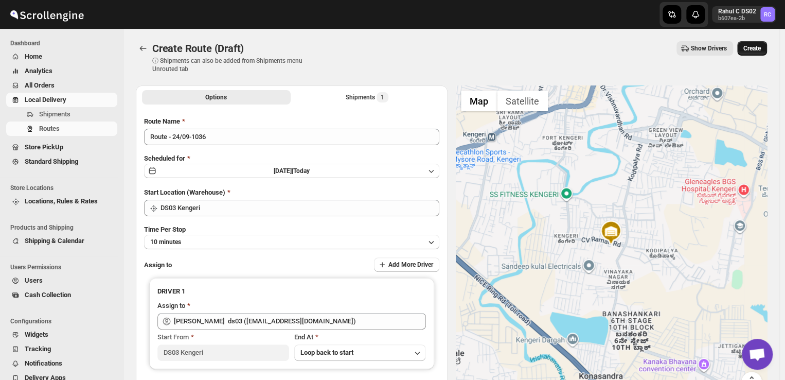
click at [760, 46] on span "Create" at bounding box center [752, 48] width 17 height 8
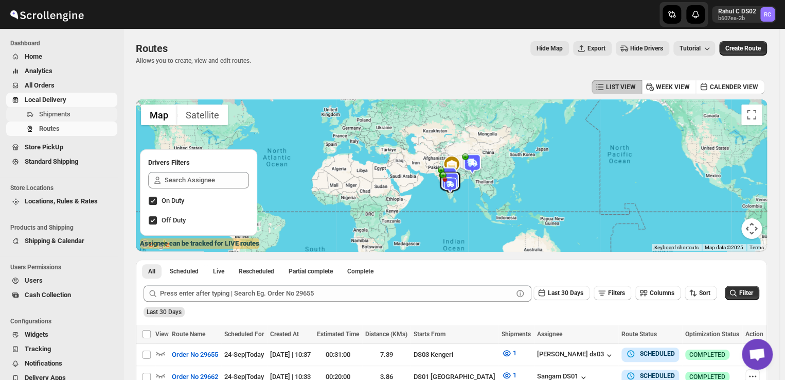
click at [78, 112] on span "Shipments" at bounding box center [77, 114] width 76 height 10
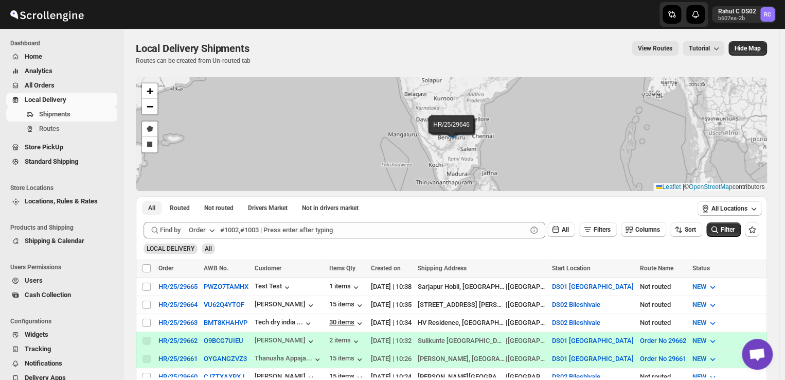
drag, startPoint x: 307, startPoint y: 211, endPoint x: 356, endPoint y: 318, distance: 117.7
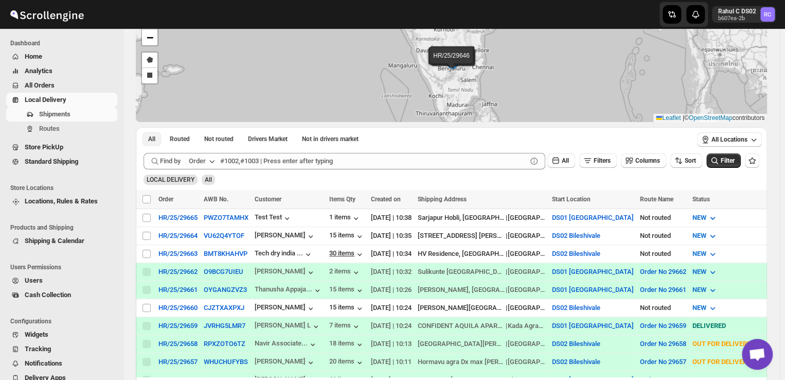
scroll to position [70, 0]
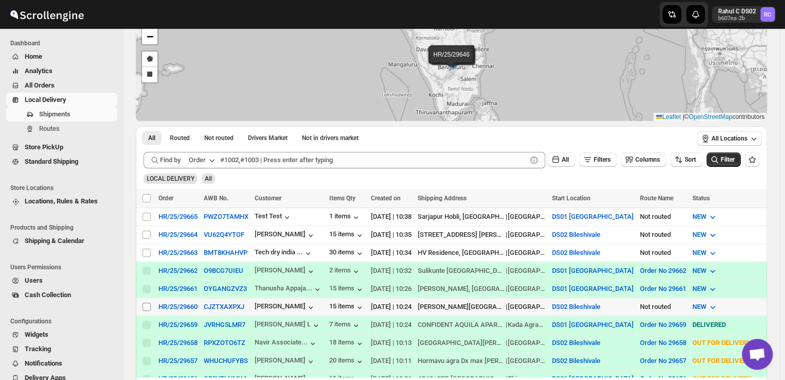
click at [148, 303] on input "Select shipment" at bounding box center [147, 307] width 8 height 8
checkbox input "true"
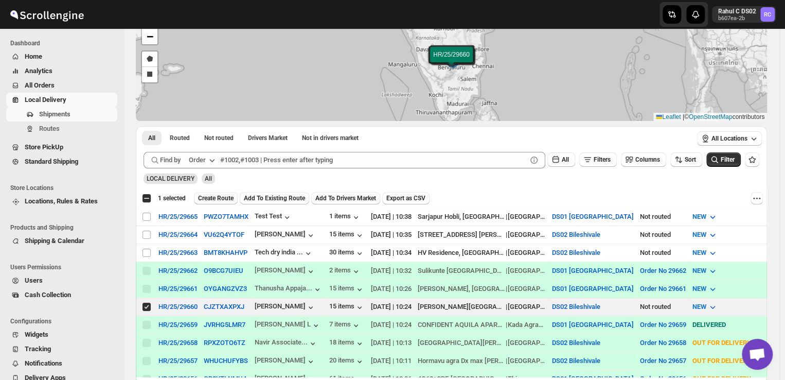
click at [213, 196] on span "Create Route" at bounding box center [216, 198] width 36 height 8
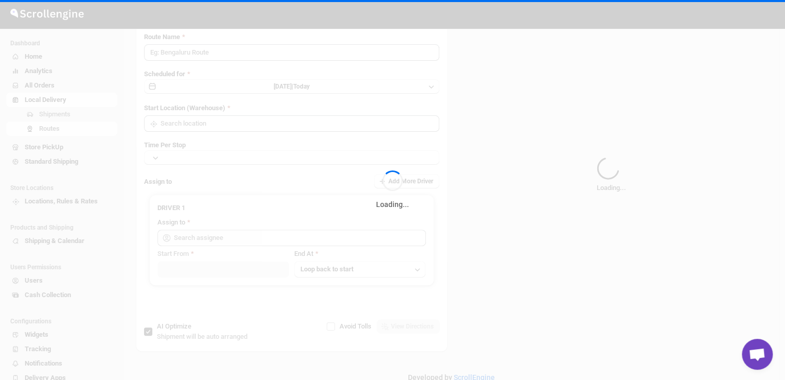
type input "Route - 24/09-1038"
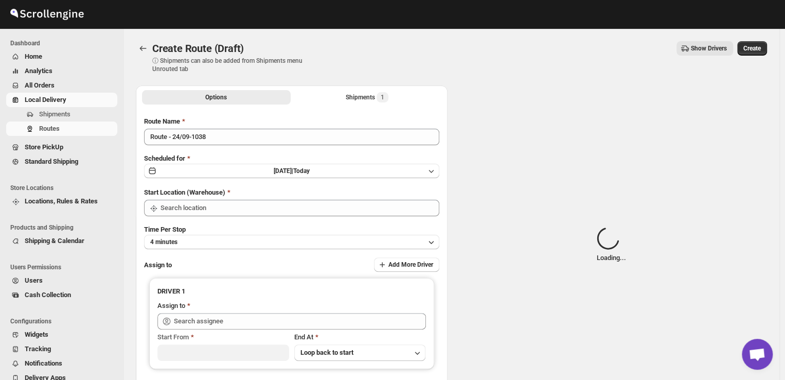
type input "DS02 Bileshivale"
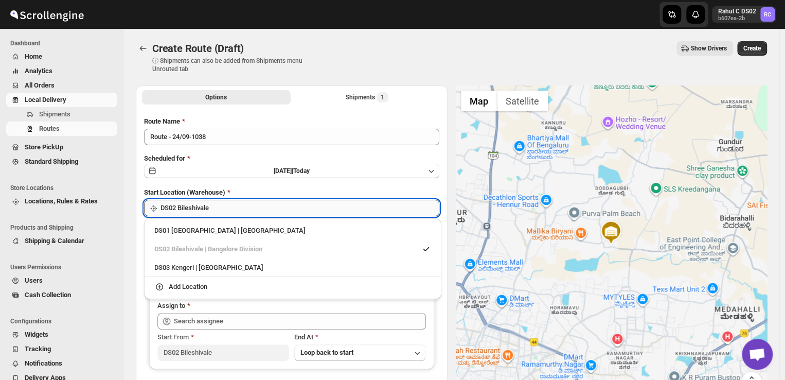
click at [221, 205] on input "DS02 Bileshivale" at bounding box center [300, 208] width 279 height 16
click at [174, 269] on div "DS03 Kengeri | [GEOGRAPHIC_DATA]" at bounding box center [292, 267] width 277 height 10
type input "DS03 Kengeri"
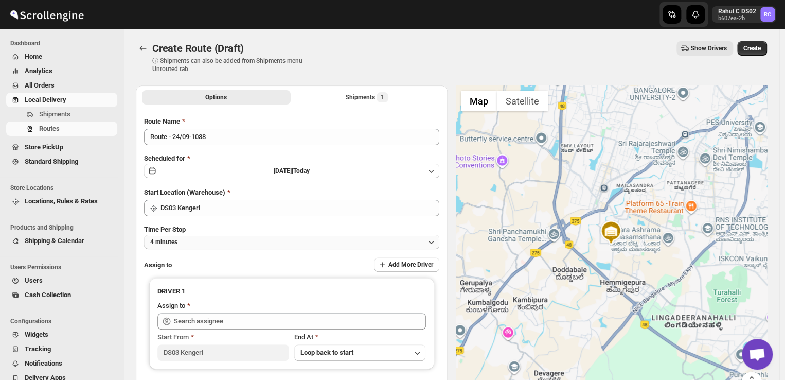
click at [194, 242] on button "4 minutes" at bounding box center [291, 242] width 295 height 14
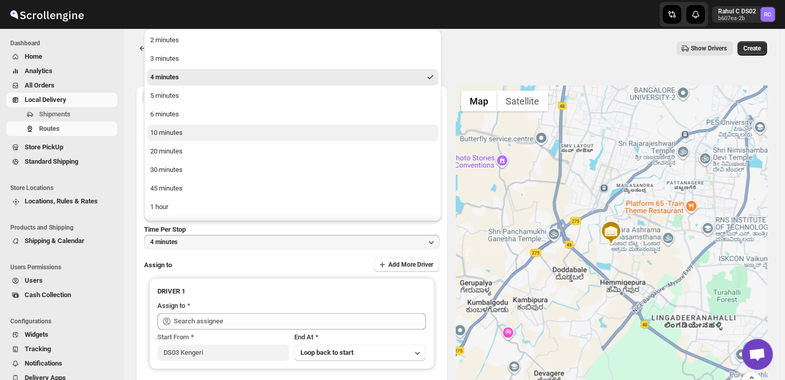
click at [179, 129] on div "10 minutes" at bounding box center [166, 133] width 32 height 10
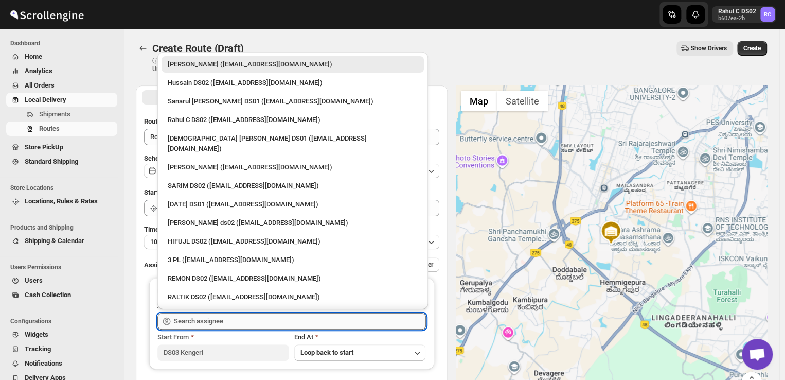
click at [231, 325] on input "text" at bounding box center [300, 321] width 252 height 16
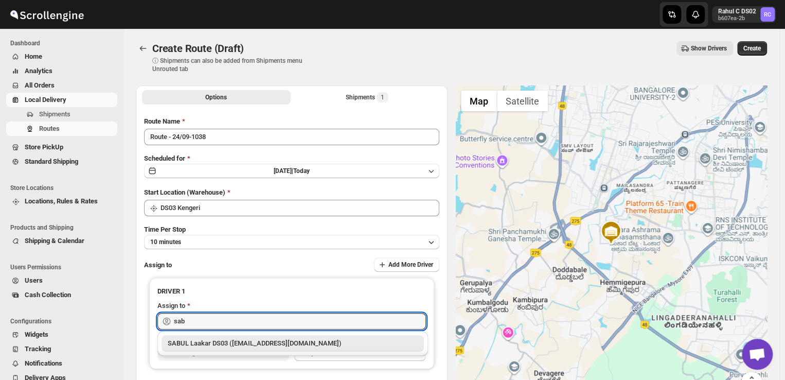
click at [207, 344] on div "SABUL Laakar DS03 ([EMAIL_ADDRESS][DOMAIN_NAME])" at bounding box center [293, 343] width 250 height 10
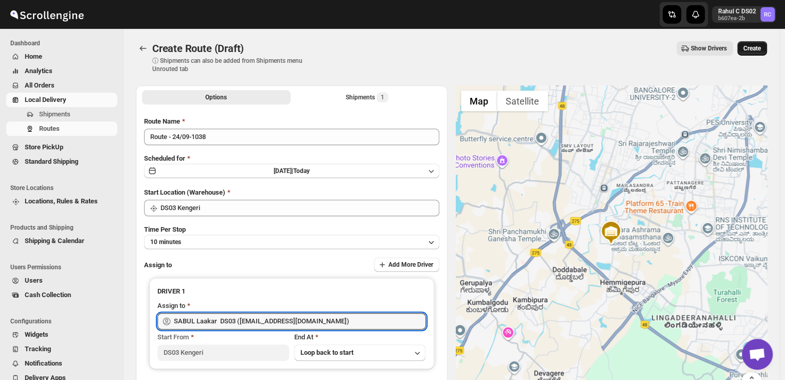
type input "SABUL Laakar DS03 ([EMAIL_ADDRESS][DOMAIN_NAME])"
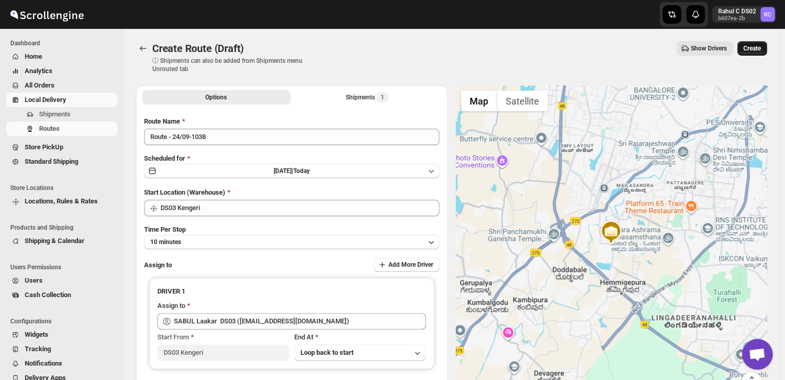
click at [759, 48] on span "Create" at bounding box center [752, 48] width 17 height 8
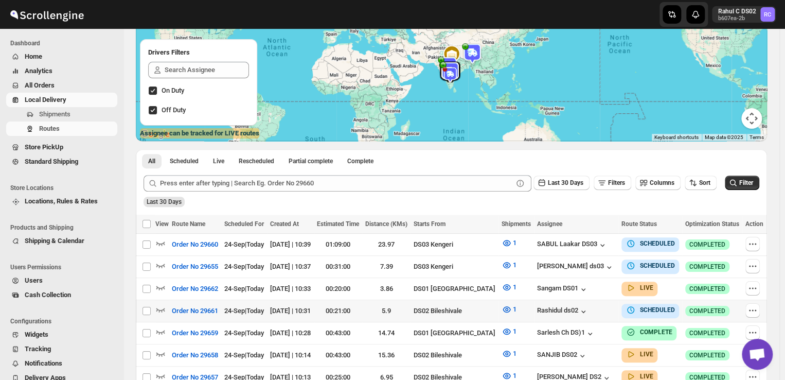
scroll to position [117, 0]
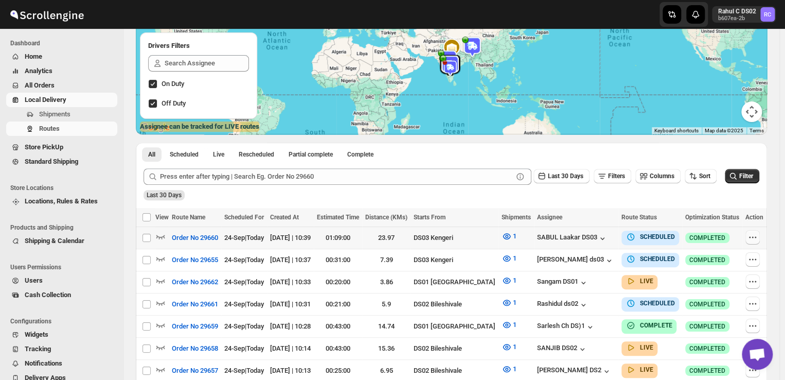
click at [754, 237] on icon "button" at bounding box center [753, 238] width 2 height 2
checkbox input "true"
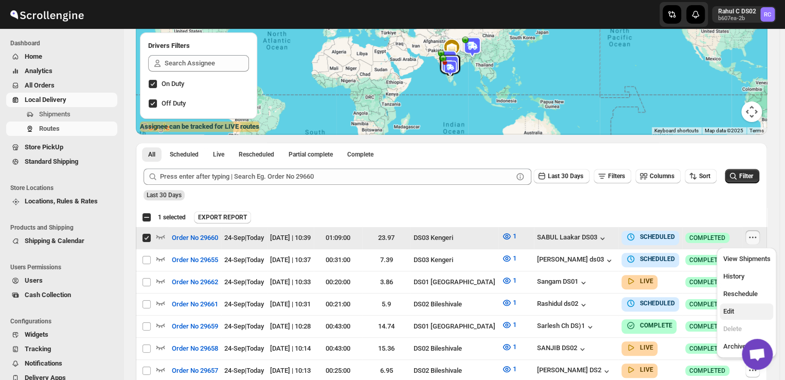
drag, startPoint x: 756, startPoint y: 237, endPoint x: 727, endPoint y: 313, distance: 81.0
click at [727, 313] on div "Skip to content Rahul C DS02 b607ea-2b RC Dashboard Home Analytics All Orders L…" at bounding box center [392, 204] width 785 height 643
click at [727, 316] on td "Success COMPLETED" at bounding box center [712, 327] width 60 height 22
checkbox input "true"
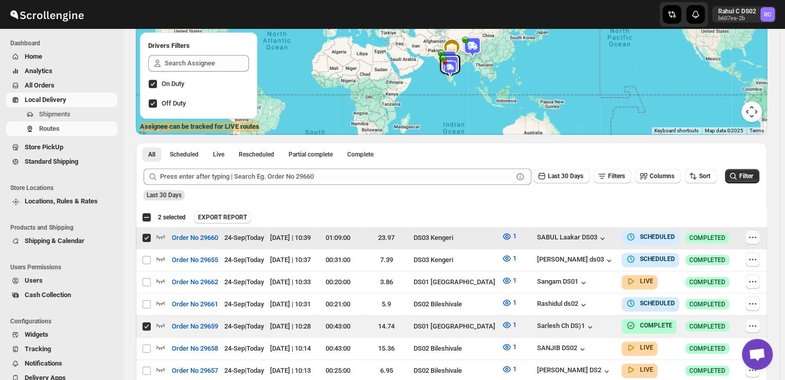
click at [756, 237] on icon "button" at bounding box center [753, 237] width 10 height 10
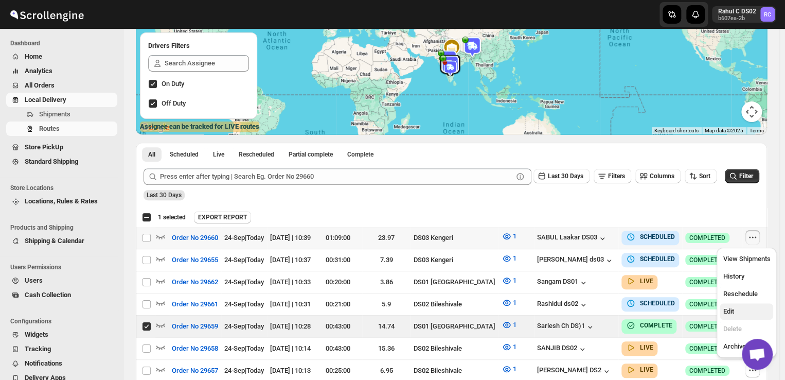
click at [731, 313] on span "Edit" at bounding box center [728, 311] width 11 height 8
checkbox input "true"
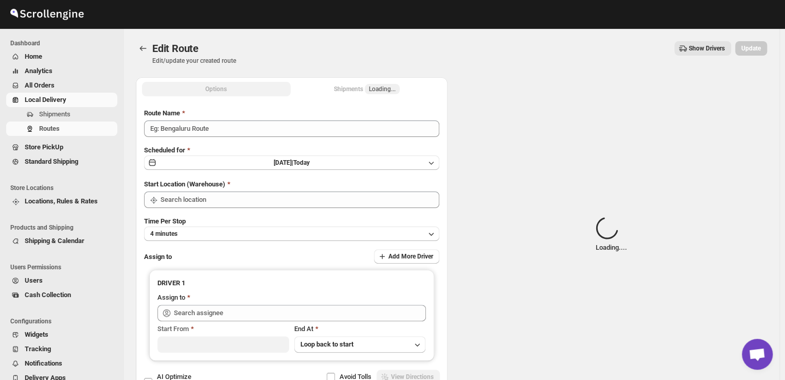
type input "Order No 29660"
type input "DS03 Kengeri"
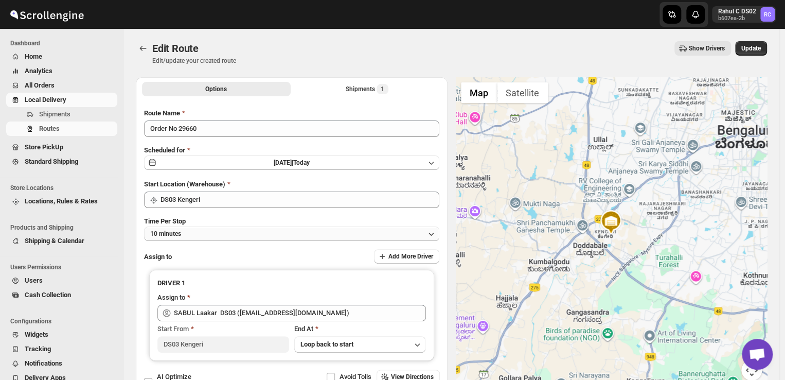
click at [195, 236] on button "10 minutes" at bounding box center [291, 233] width 295 height 14
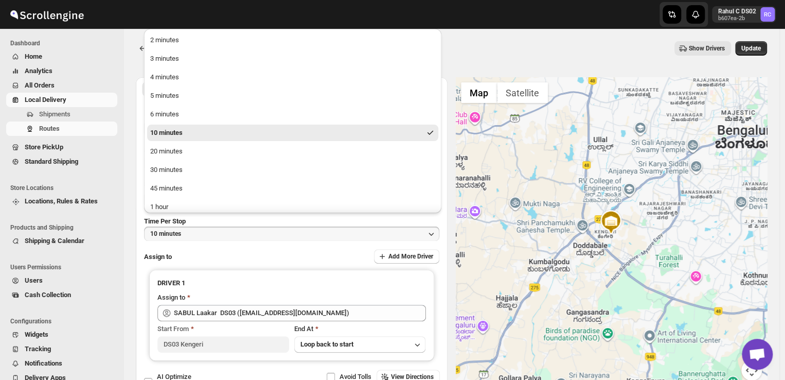
click at [179, 129] on div "10 minutes" at bounding box center [166, 133] width 32 height 10
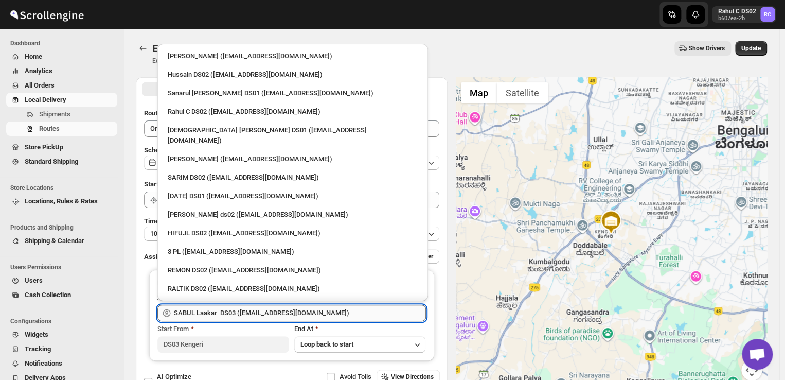
drag, startPoint x: 325, startPoint y: 311, endPoint x: 334, endPoint y: 311, distance: 9.3
click at [334, 311] on input "SABUL Laakar DS03 ([EMAIL_ADDRESS][DOMAIN_NAME])" at bounding box center [300, 313] width 252 height 16
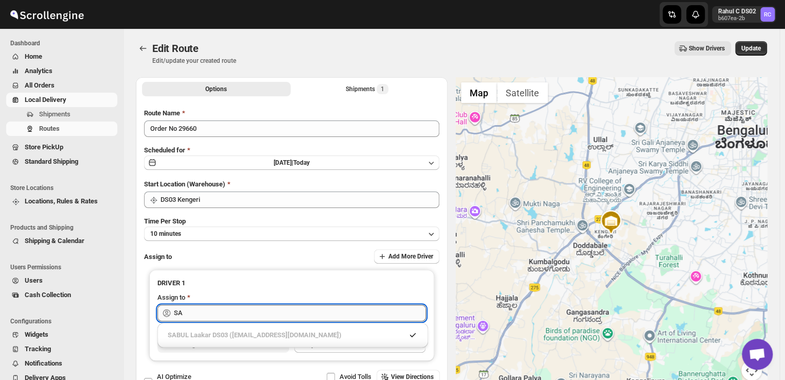
type input "S"
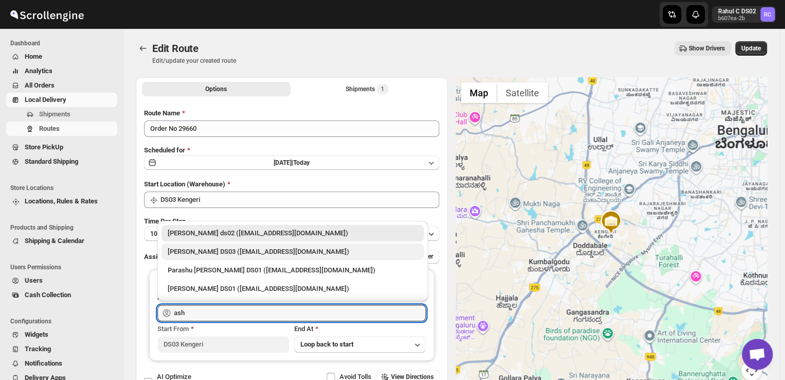
click at [199, 251] on div "[PERSON_NAME] DS03 ([EMAIL_ADDRESS][DOMAIN_NAME])" at bounding box center [293, 252] width 250 height 10
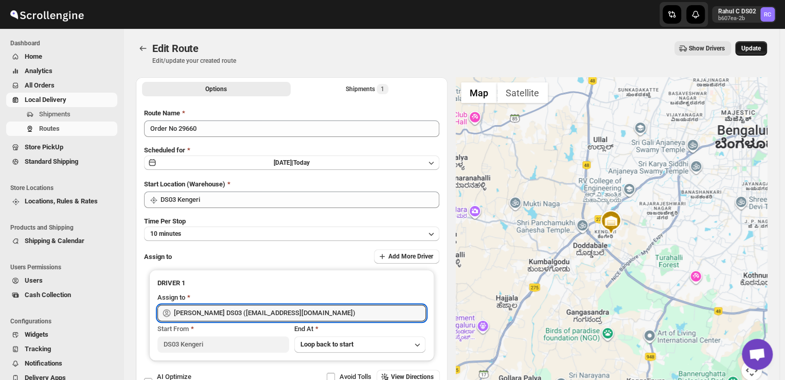
type input "[PERSON_NAME] DS03 ([EMAIL_ADDRESS][DOMAIN_NAME])"
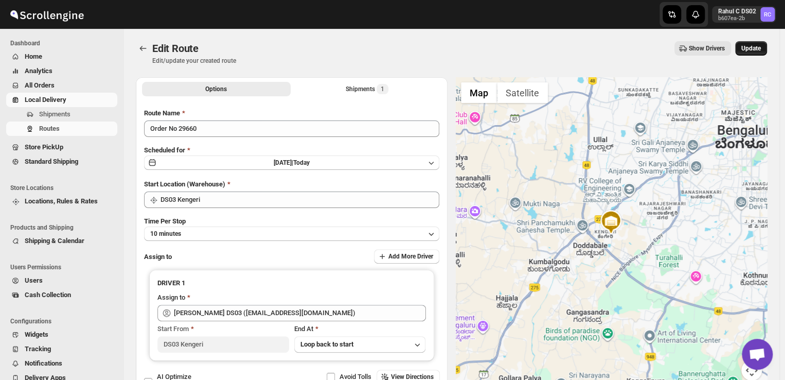
click at [755, 46] on span "Update" at bounding box center [752, 48] width 20 height 8
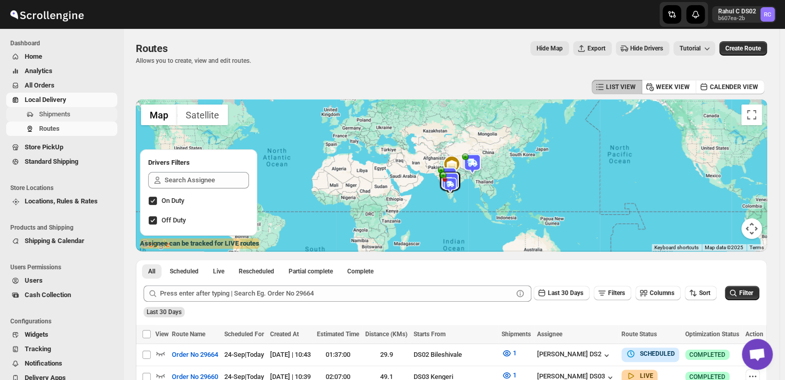
click at [95, 111] on span "Shipments" at bounding box center [77, 114] width 76 height 10
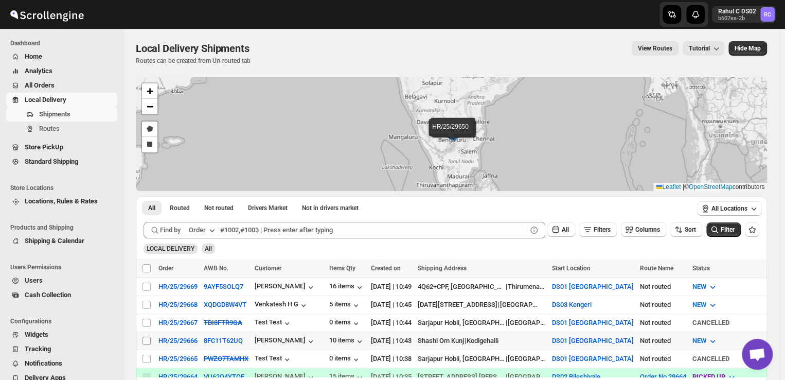
click at [146, 337] on input "Select shipment" at bounding box center [147, 341] width 8 height 8
checkbox input "true"
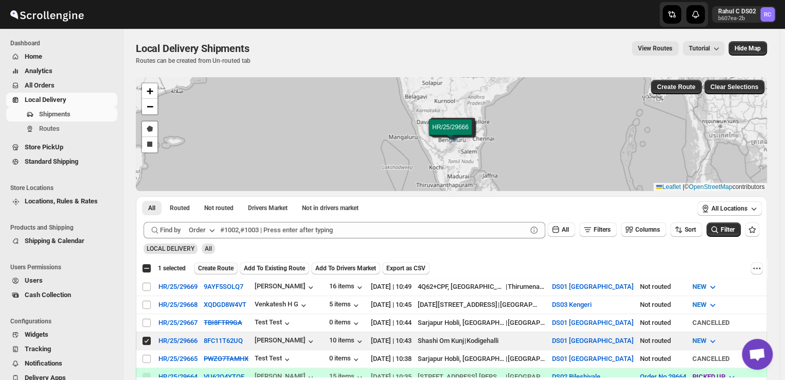
click at [225, 266] on span "Create Route" at bounding box center [216, 268] width 36 height 8
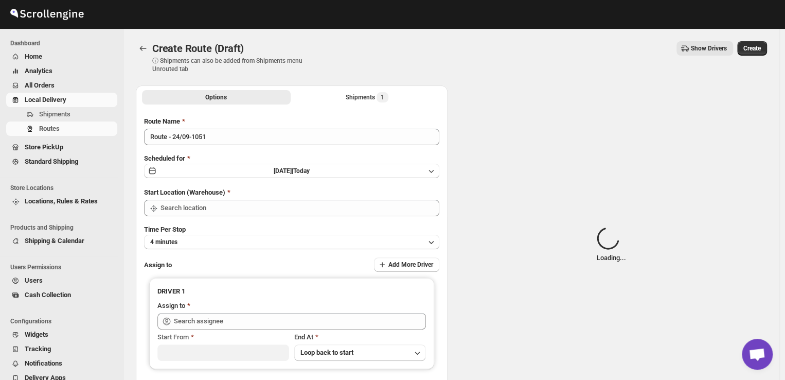
type input "DS01 [GEOGRAPHIC_DATA]"
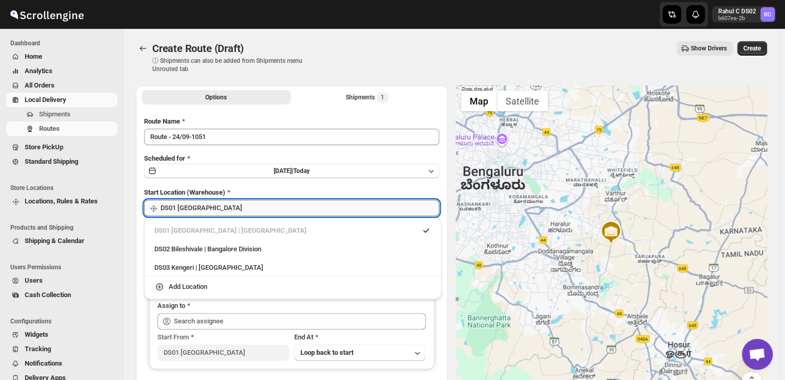
click at [229, 206] on input "DS01 [GEOGRAPHIC_DATA]" at bounding box center [300, 208] width 279 height 16
click at [157, 268] on div "DS03 Kengeri | [GEOGRAPHIC_DATA]" at bounding box center [292, 267] width 277 height 10
type input "DS03 Kengeri"
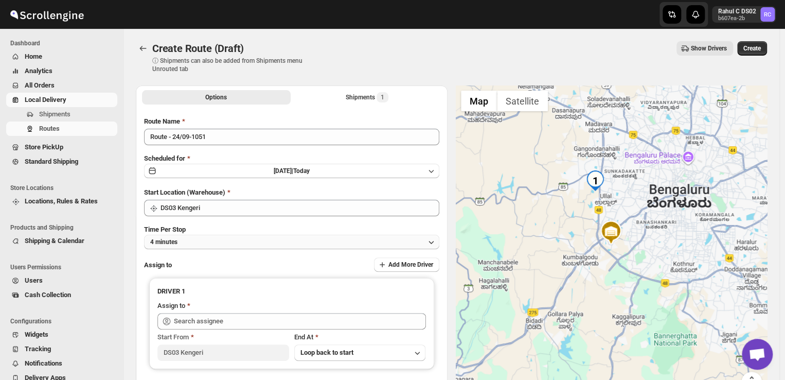
click at [209, 242] on button "4 minutes" at bounding box center [291, 242] width 295 height 14
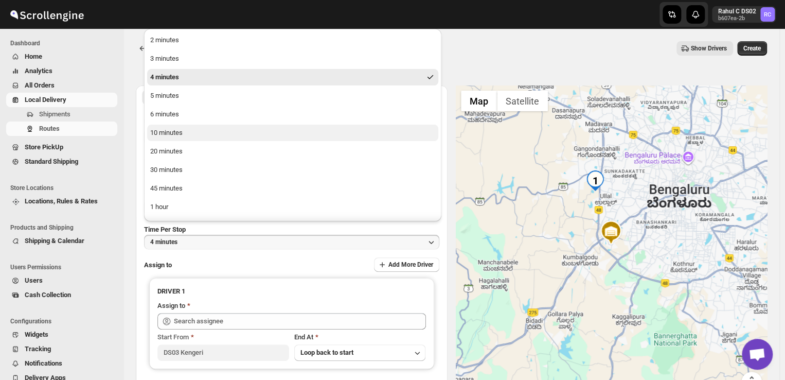
click at [164, 133] on div "10 minutes" at bounding box center [166, 133] width 32 height 10
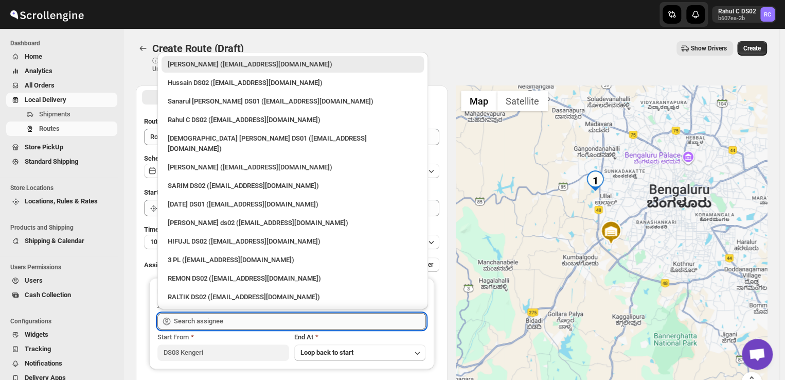
click at [247, 323] on input "text" at bounding box center [300, 321] width 252 height 16
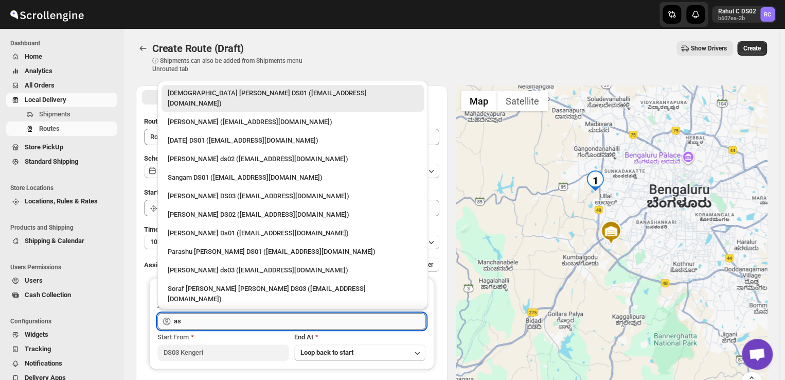
type input "a"
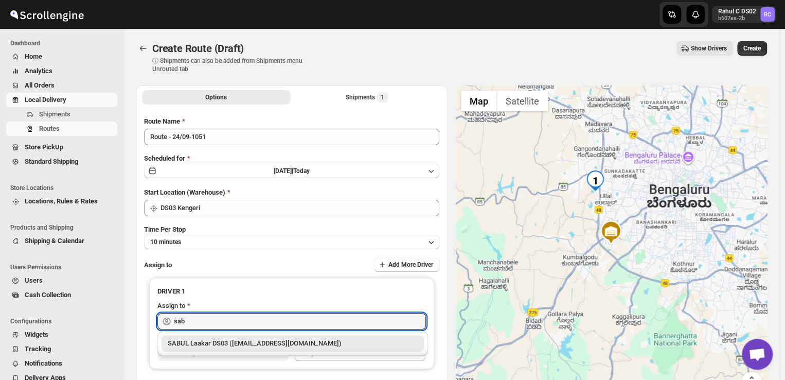
click at [207, 343] on div "SABUL Laakar DS03 ([EMAIL_ADDRESS][DOMAIN_NAME])" at bounding box center [293, 343] width 250 height 10
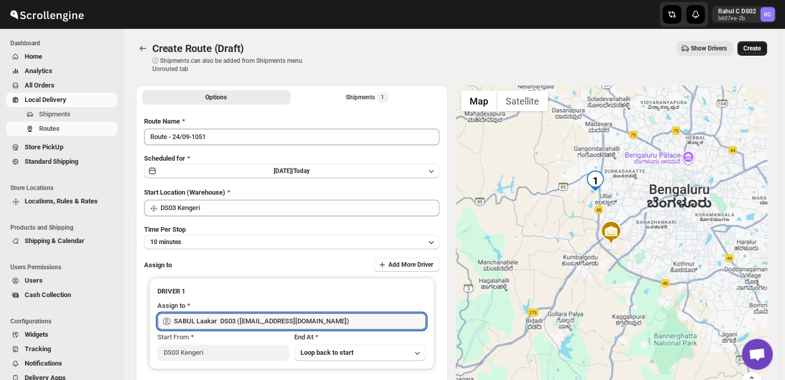
type input "SABUL Laakar DS03 ([EMAIL_ADDRESS][DOMAIN_NAME])"
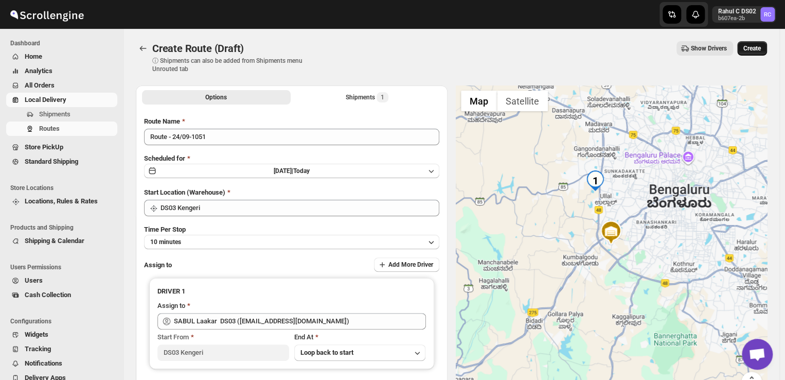
click at [760, 47] on span "Create" at bounding box center [752, 48] width 17 height 8
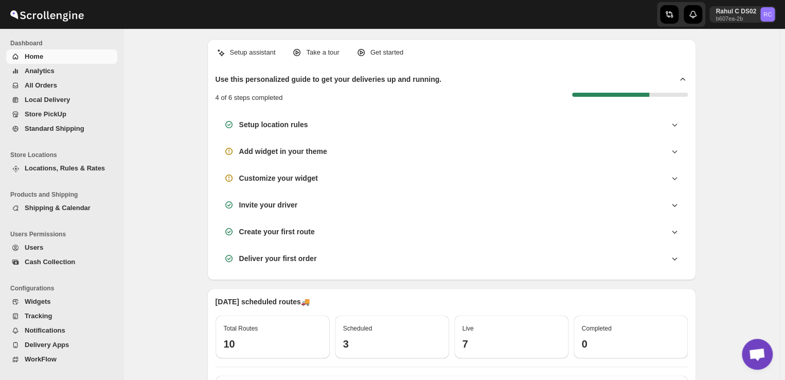
click at [42, 85] on span "All Orders" at bounding box center [41, 85] width 32 height 8
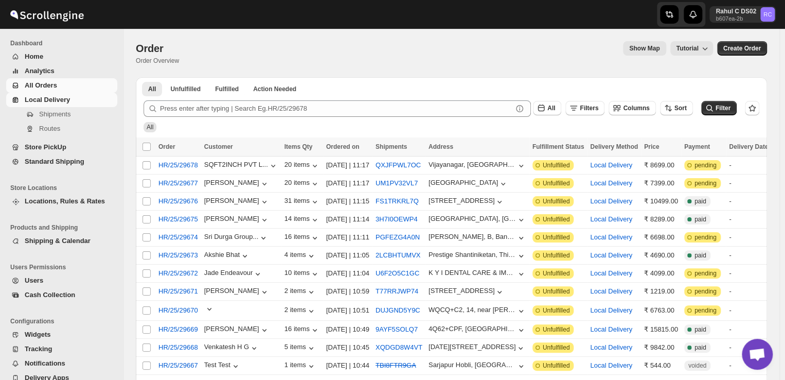
click at [55, 97] on span "Local Delivery" at bounding box center [47, 100] width 45 height 8
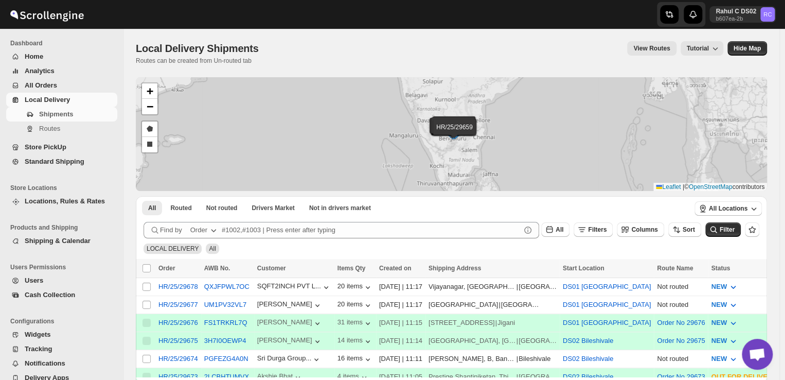
click at [45, 85] on span "All Orders" at bounding box center [41, 85] width 32 height 8
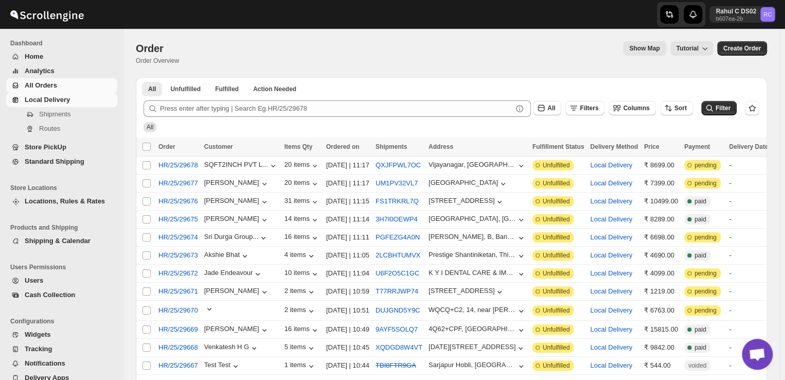
click at [81, 103] on span "Local Delivery" at bounding box center [70, 100] width 91 height 10
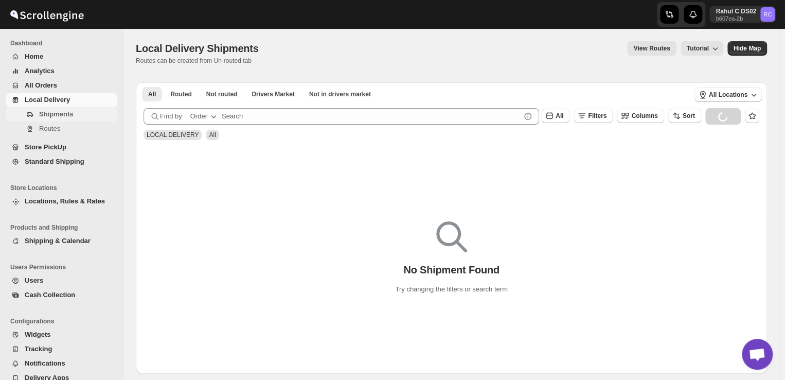
click at [80, 110] on span "Shipments" at bounding box center [77, 114] width 76 height 10
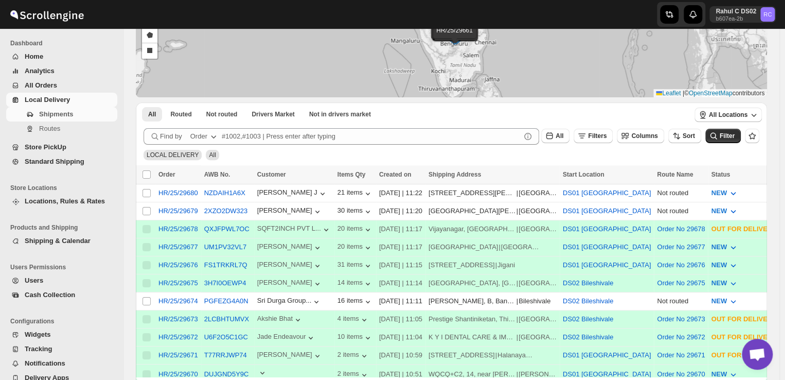
scroll to position [99, 0]
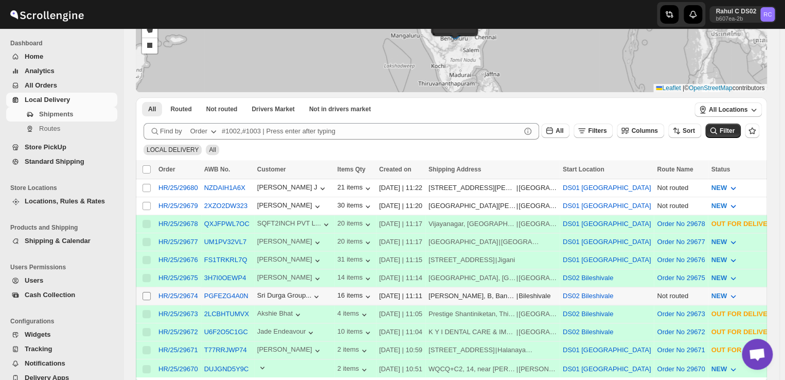
click at [148, 292] on input "Select shipment" at bounding box center [147, 296] width 8 height 8
checkbox input "true"
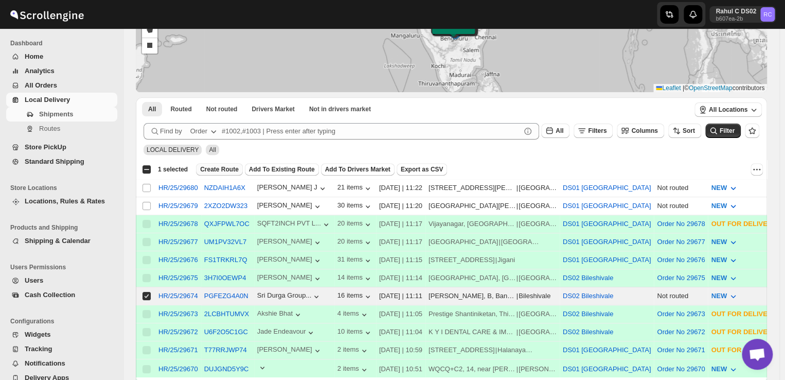
click at [219, 168] on span "Create Route" at bounding box center [219, 169] width 39 height 8
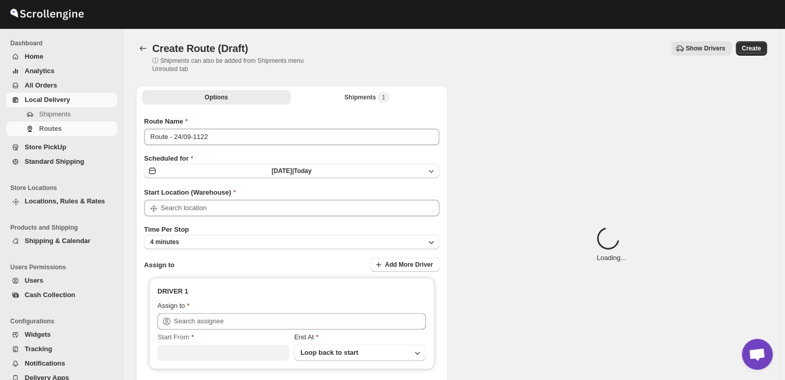
type input "DS02 Bileshivale"
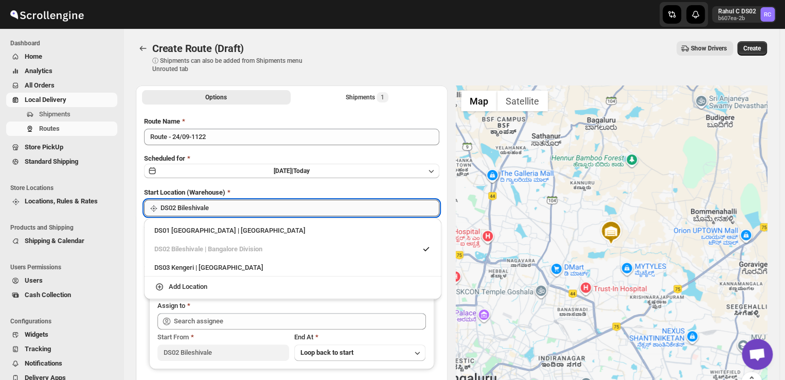
click at [215, 204] on input "DS02 Bileshivale" at bounding box center [300, 208] width 279 height 16
click at [198, 265] on div "DS03 Kengeri | [GEOGRAPHIC_DATA]" at bounding box center [292, 267] width 277 height 10
type input "DS03 Kengeri"
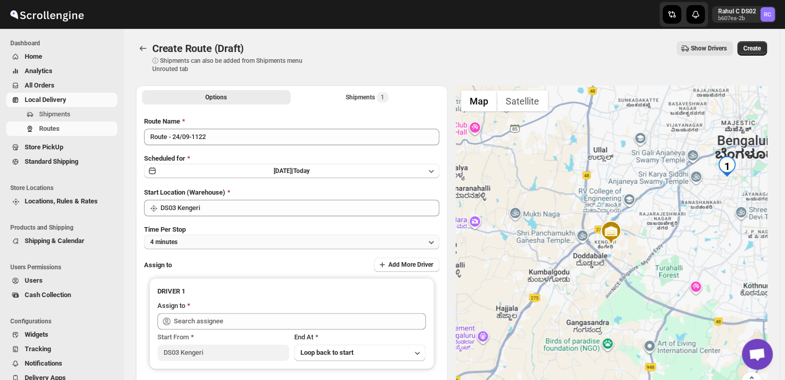
click at [194, 243] on button "4 minutes" at bounding box center [291, 242] width 295 height 14
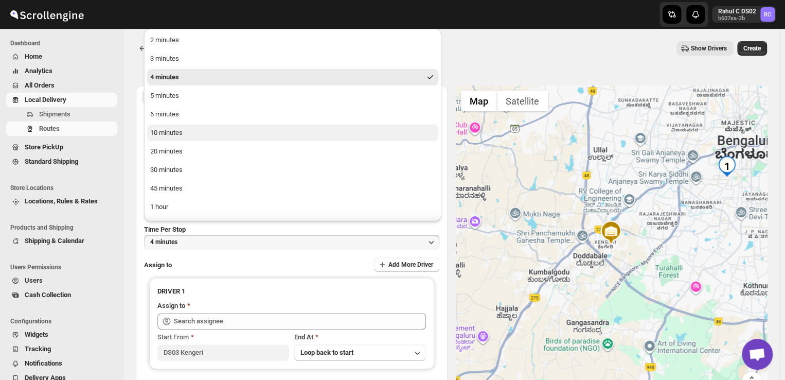
click at [174, 133] on div "10 minutes" at bounding box center [166, 133] width 32 height 10
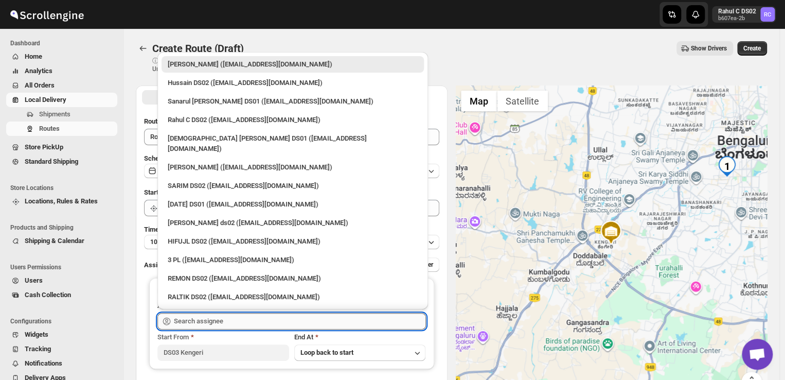
click at [238, 324] on input "text" at bounding box center [300, 321] width 252 height 16
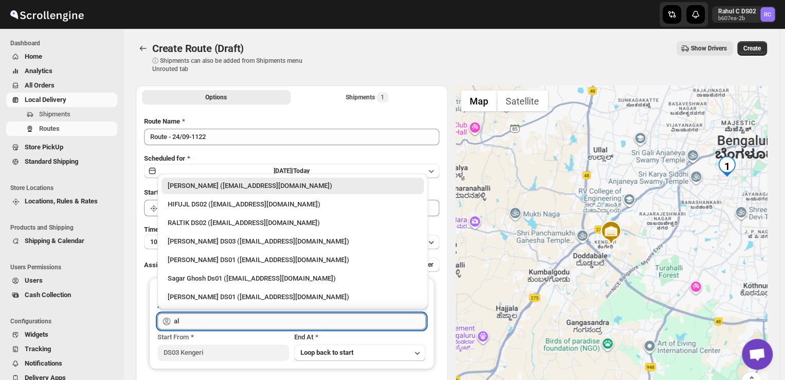
click at [181, 319] on input "al" at bounding box center [300, 321] width 252 height 16
type input "a"
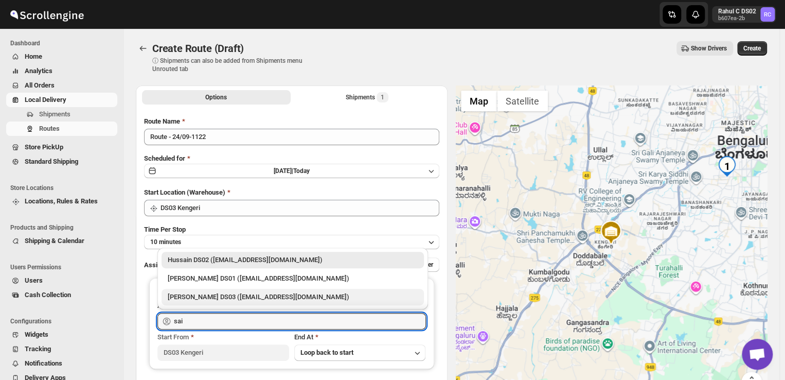
click at [197, 294] on div "[PERSON_NAME] DS03 ([EMAIL_ADDRESS][DOMAIN_NAME])" at bounding box center [293, 297] width 250 height 10
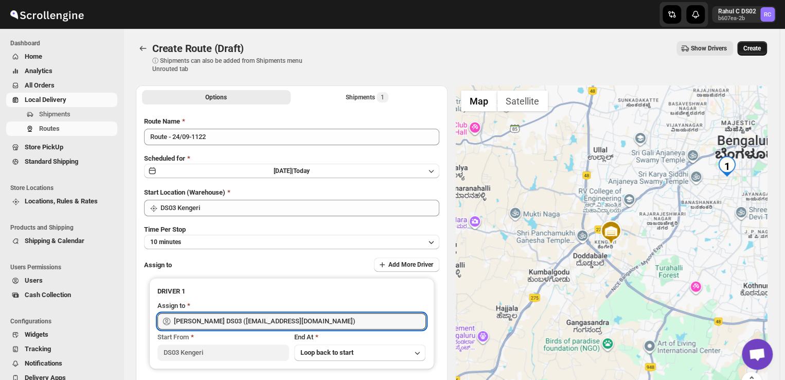
type input "[PERSON_NAME] DS03 ([EMAIL_ADDRESS][DOMAIN_NAME])"
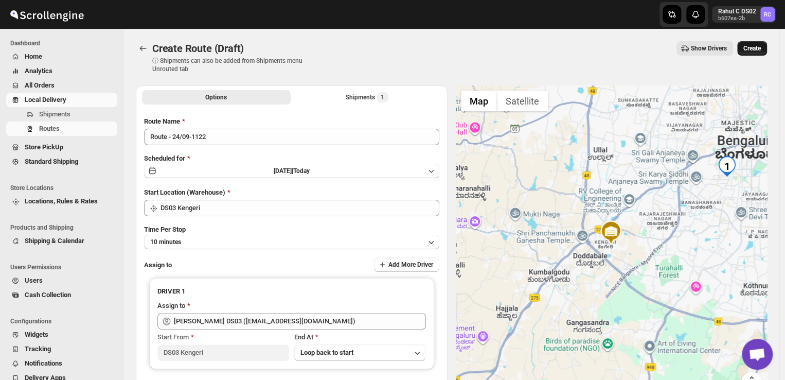
click at [760, 44] on span "Create" at bounding box center [752, 48] width 17 height 8
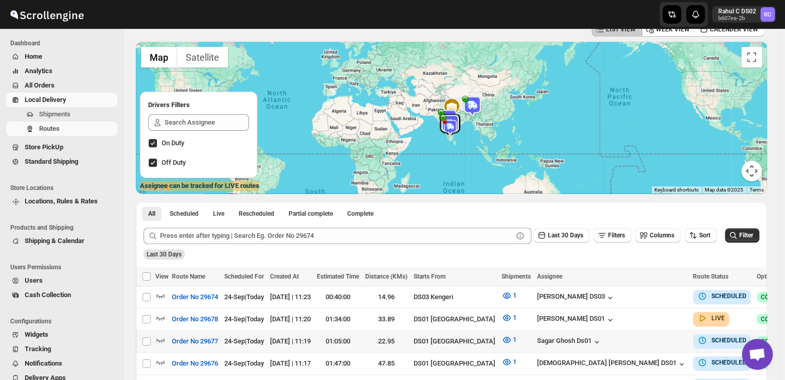
scroll to position [58, 0]
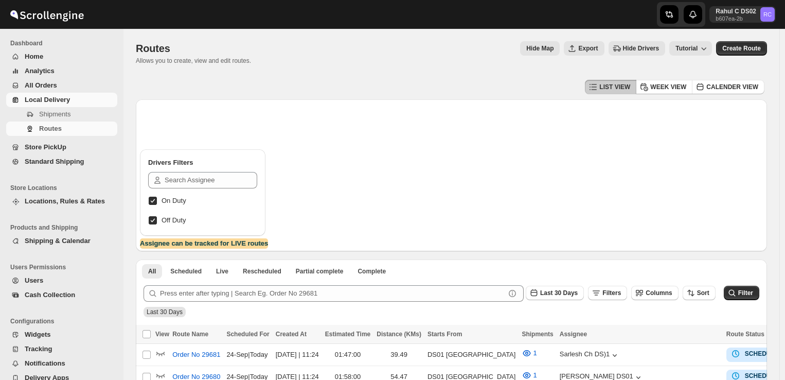
scroll to position [58, 0]
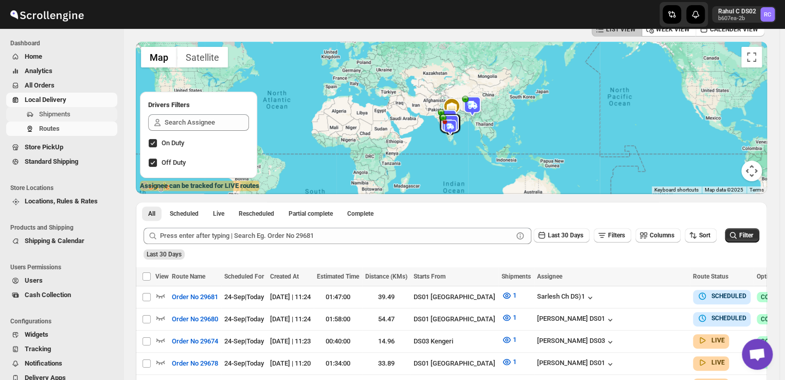
click at [73, 114] on span "Shipments" at bounding box center [77, 114] width 76 height 10
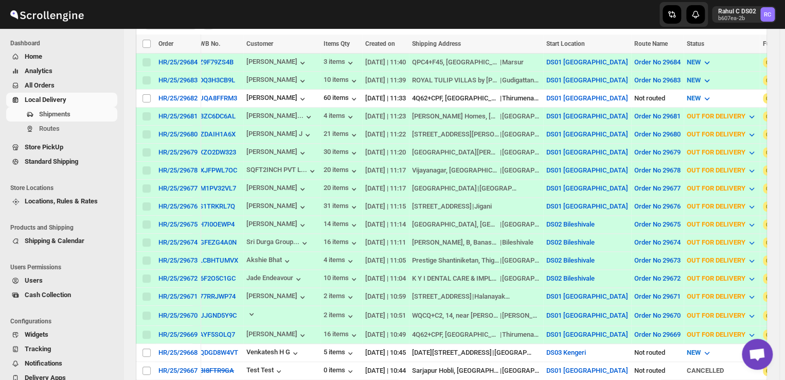
scroll to position [225, 0]
click at [147, 347] on input "Select shipment" at bounding box center [147, 351] width 8 height 8
checkbox input "true"
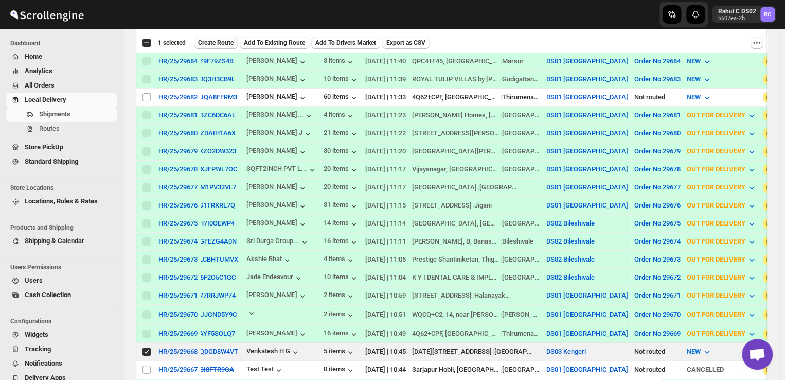
click at [225, 43] on span "Create Route" at bounding box center [216, 43] width 36 height 8
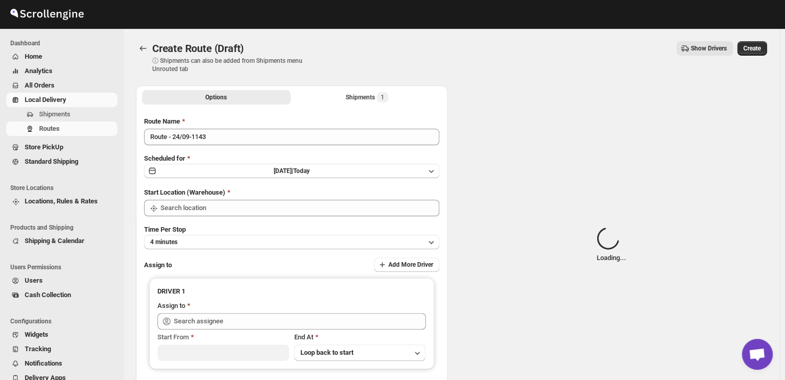
type input "DS03 Kengeri"
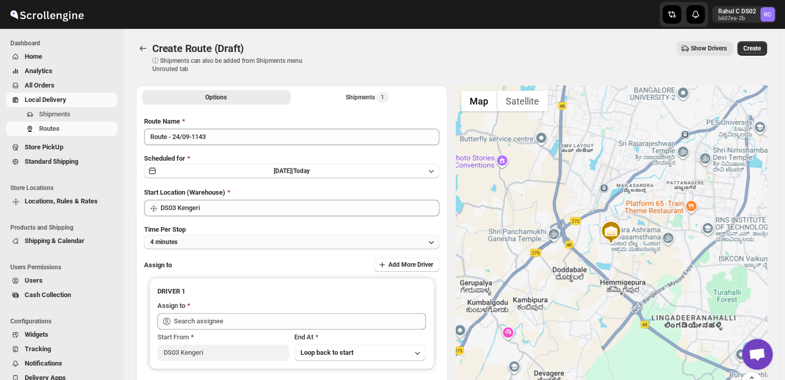
click at [194, 244] on button "4 minutes" at bounding box center [291, 242] width 295 height 14
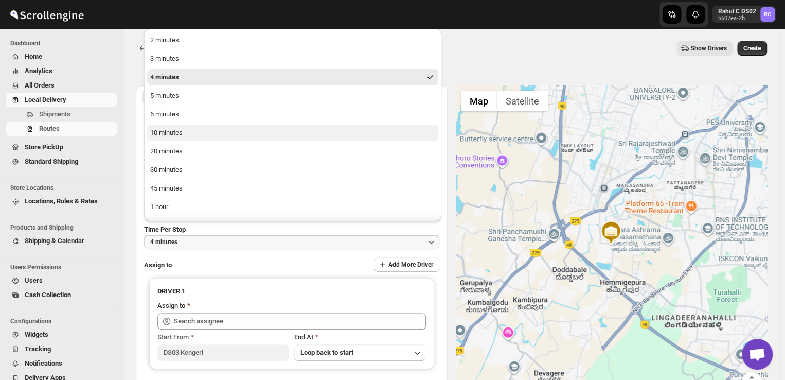
click at [169, 135] on div "10 minutes" at bounding box center [166, 133] width 32 height 10
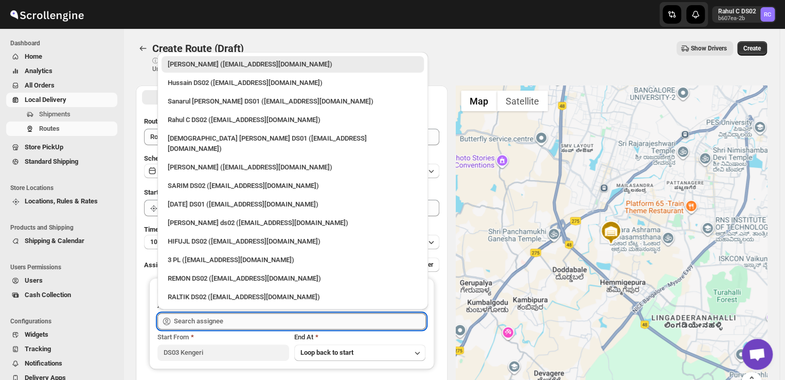
click at [231, 324] on input "text" at bounding box center [300, 321] width 252 height 16
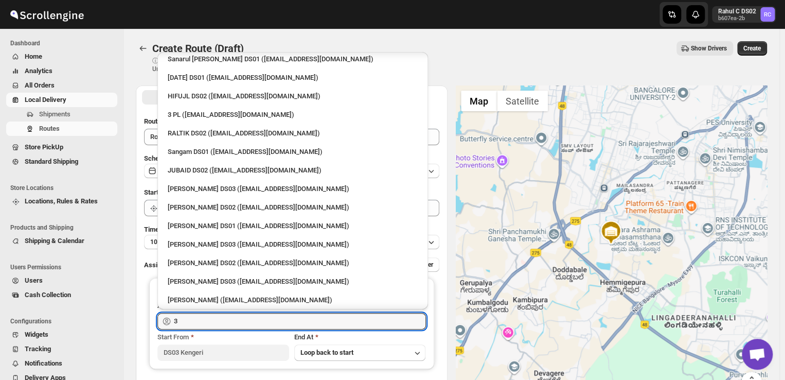
scroll to position [23, 0]
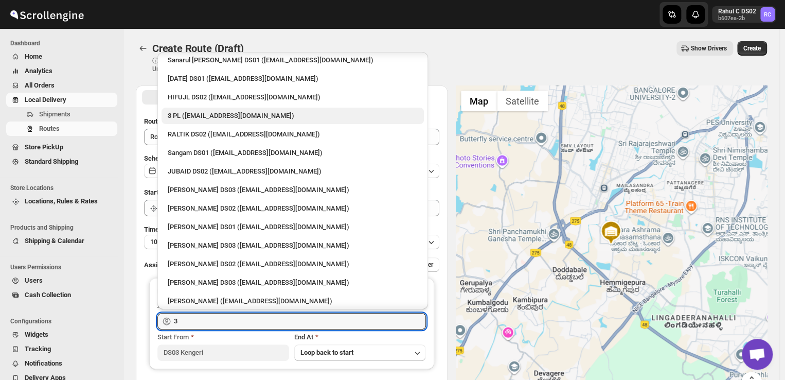
click at [224, 116] on div "3 PL ([EMAIL_ADDRESS][DOMAIN_NAME])" at bounding box center [293, 116] width 250 height 10
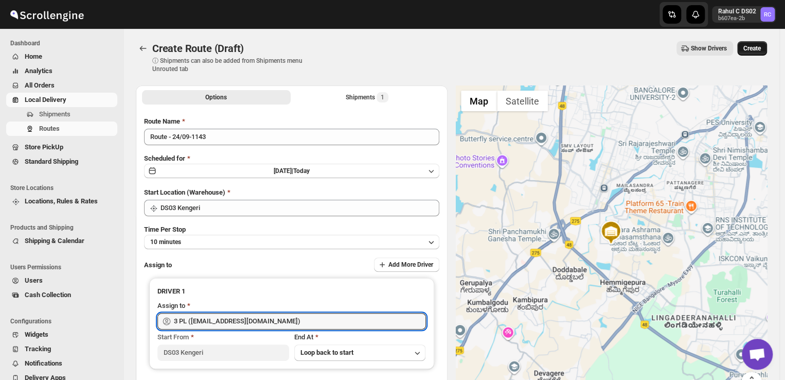
type input "3 PL ([EMAIL_ADDRESS][DOMAIN_NAME])"
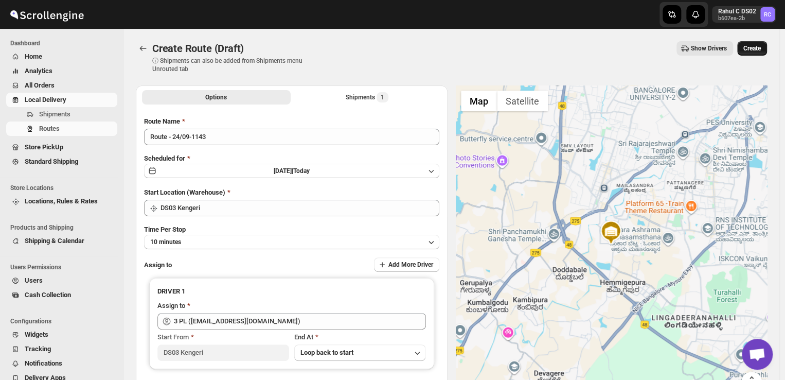
click at [757, 46] on span "Create" at bounding box center [752, 48] width 17 height 8
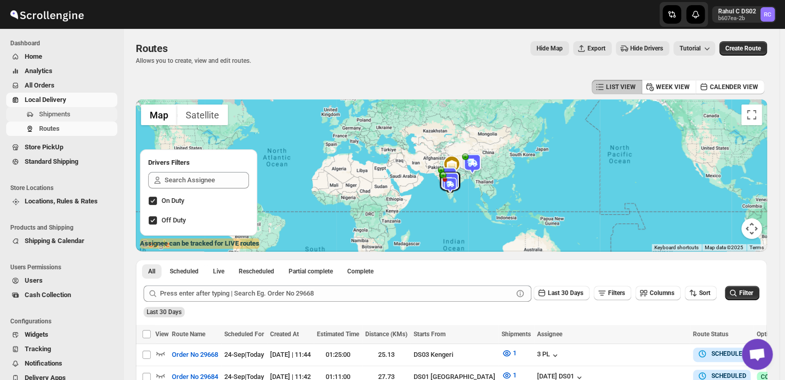
click at [66, 117] on span "Shipments" at bounding box center [54, 114] width 31 height 8
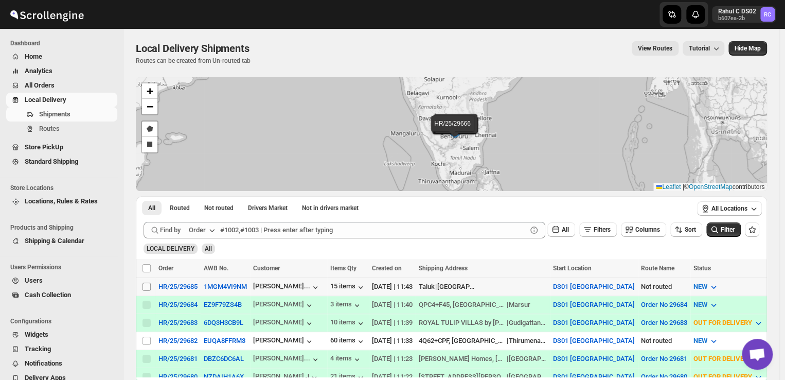
click at [144, 285] on input "Select shipment" at bounding box center [147, 287] width 8 height 8
checkbox input "true"
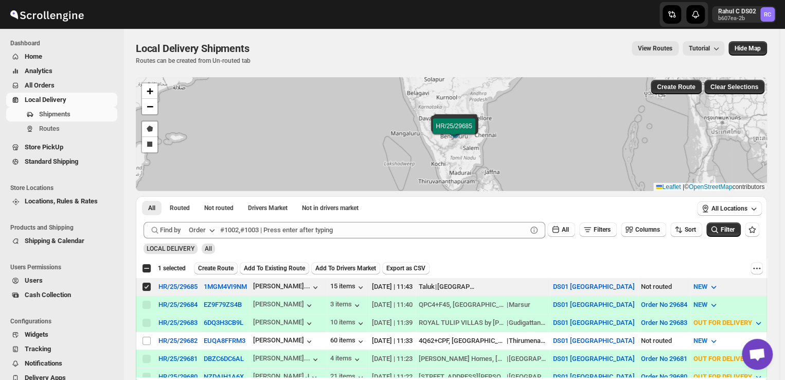
click at [213, 266] on span "Create Route" at bounding box center [216, 268] width 36 height 8
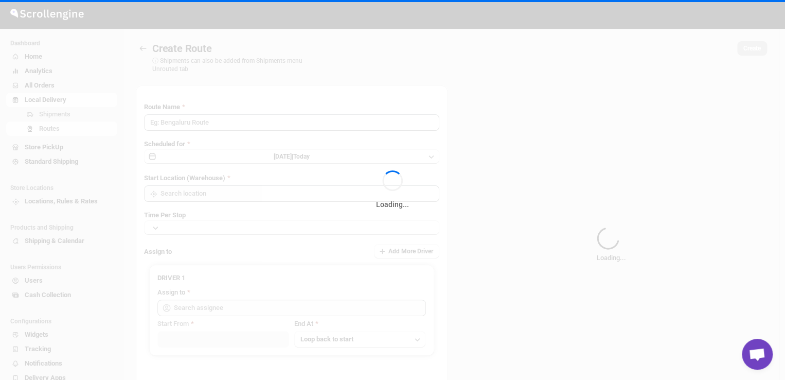
type input "Route - 24/09-1148"
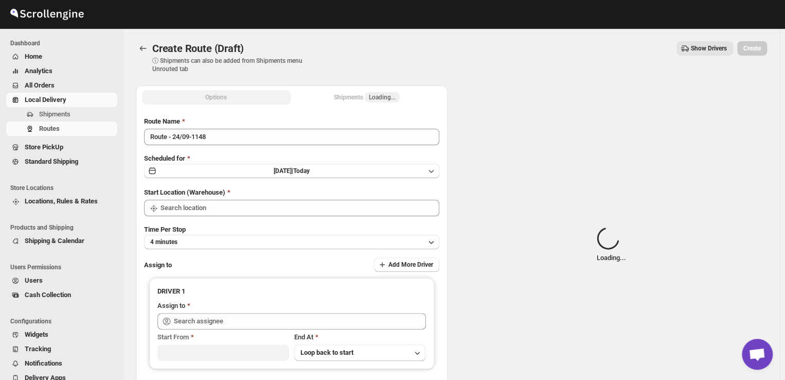
type input "DS01 [GEOGRAPHIC_DATA]"
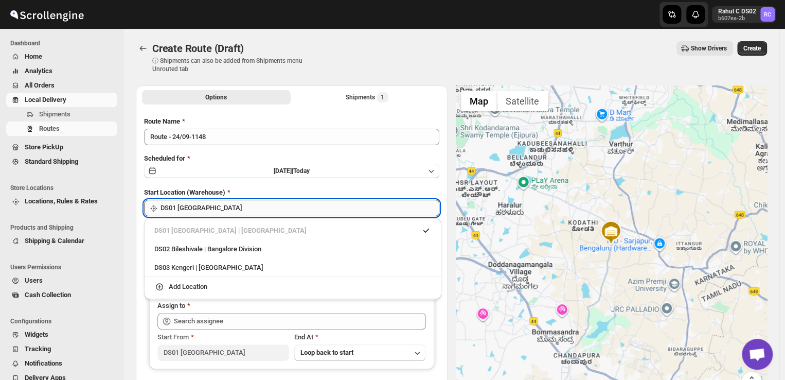
click at [229, 209] on input "DS01 [GEOGRAPHIC_DATA]" at bounding box center [300, 208] width 279 height 16
click at [184, 264] on div "DS03 Kengeri | [GEOGRAPHIC_DATA]" at bounding box center [292, 267] width 277 height 10
type input "DS03 Kengeri"
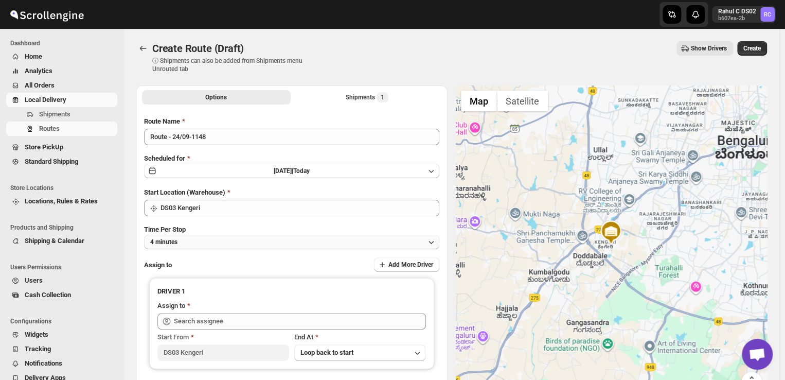
click at [189, 242] on button "4 minutes" at bounding box center [291, 242] width 295 height 14
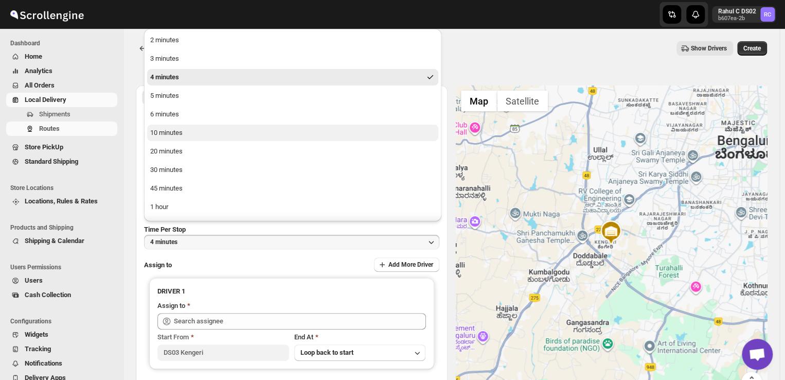
click at [163, 133] on div "10 minutes" at bounding box center [166, 133] width 32 height 10
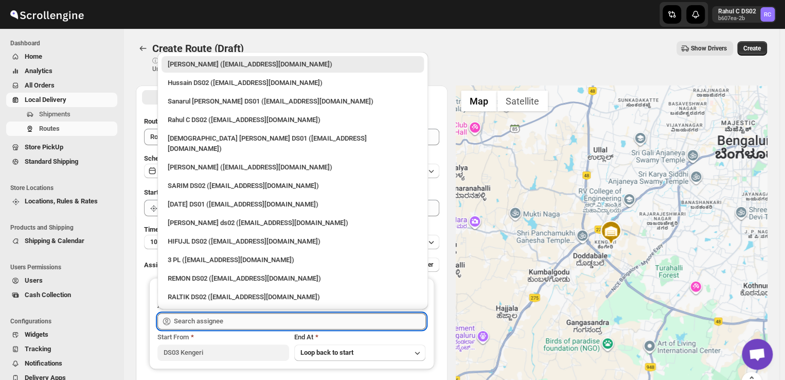
click at [230, 320] on input "text" at bounding box center [300, 321] width 252 height 16
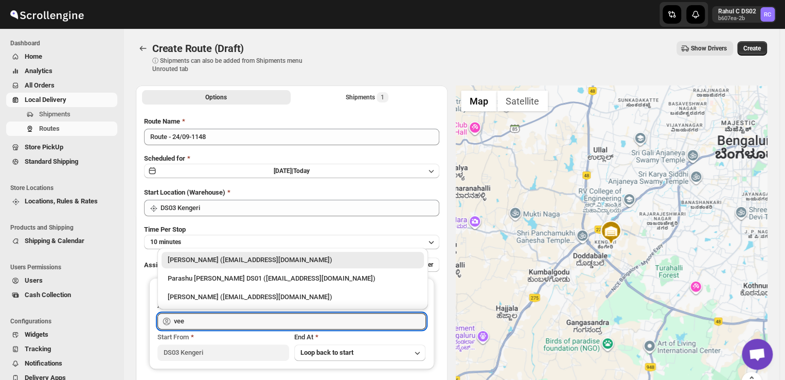
click at [211, 260] on div "[PERSON_NAME] ([EMAIL_ADDRESS][DOMAIN_NAME])" at bounding box center [293, 260] width 250 height 10
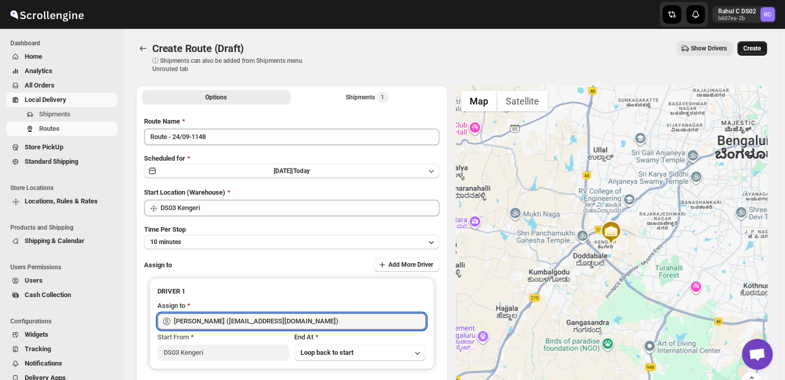
type input "[PERSON_NAME] ([EMAIL_ADDRESS][DOMAIN_NAME])"
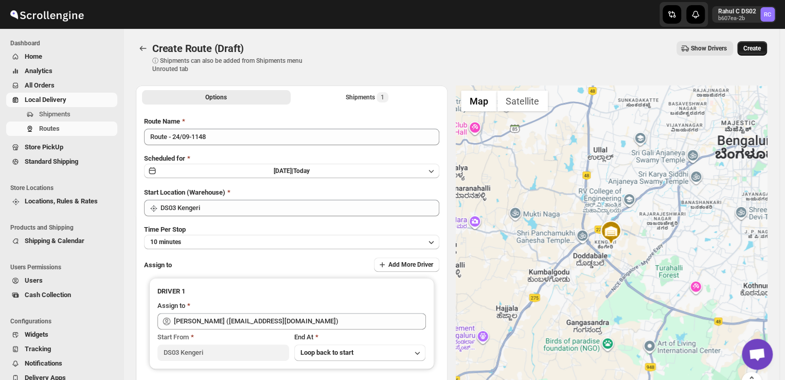
click at [754, 44] on span "Create" at bounding box center [752, 48] width 17 height 8
